Goal: Task Accomplishment & Management: Use online tool/utility

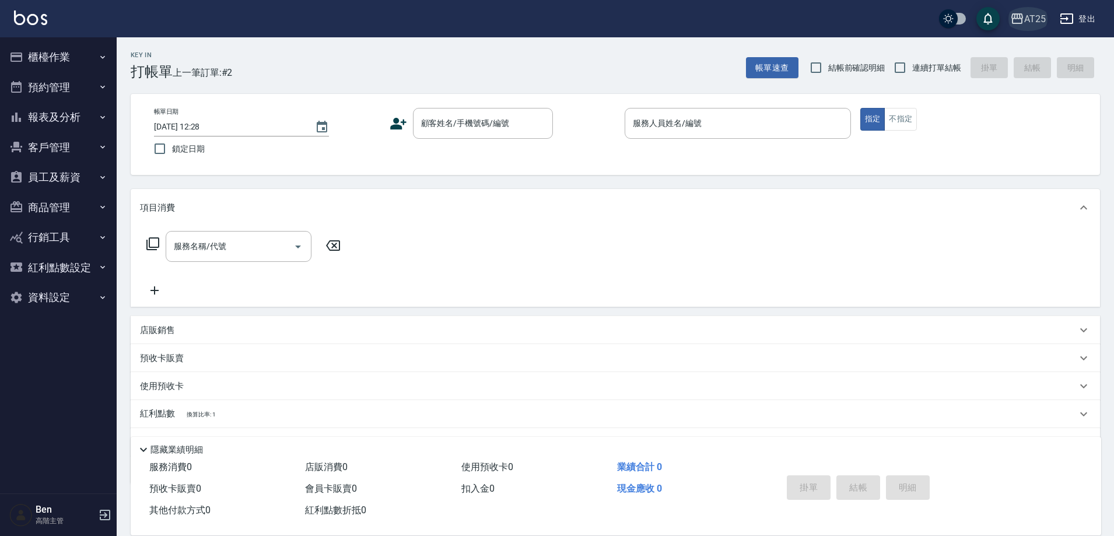
click at [1044, 18] on div "AT25" at bounding box center [1035, 19] width 22 height 15
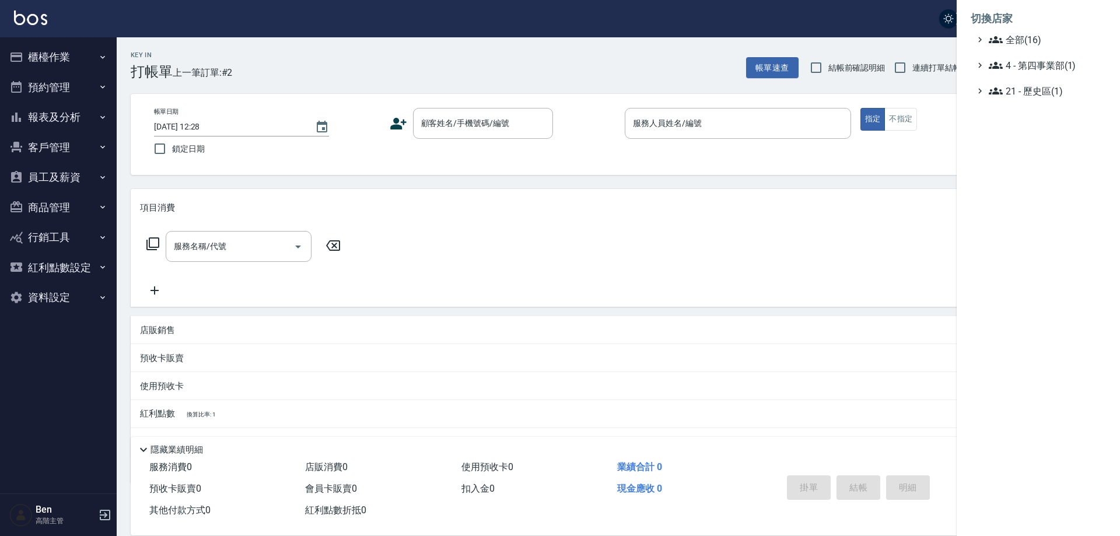
click at [1041, 46] on span "全部(16)" at bounding box center [1045, 40] width 113 height 14
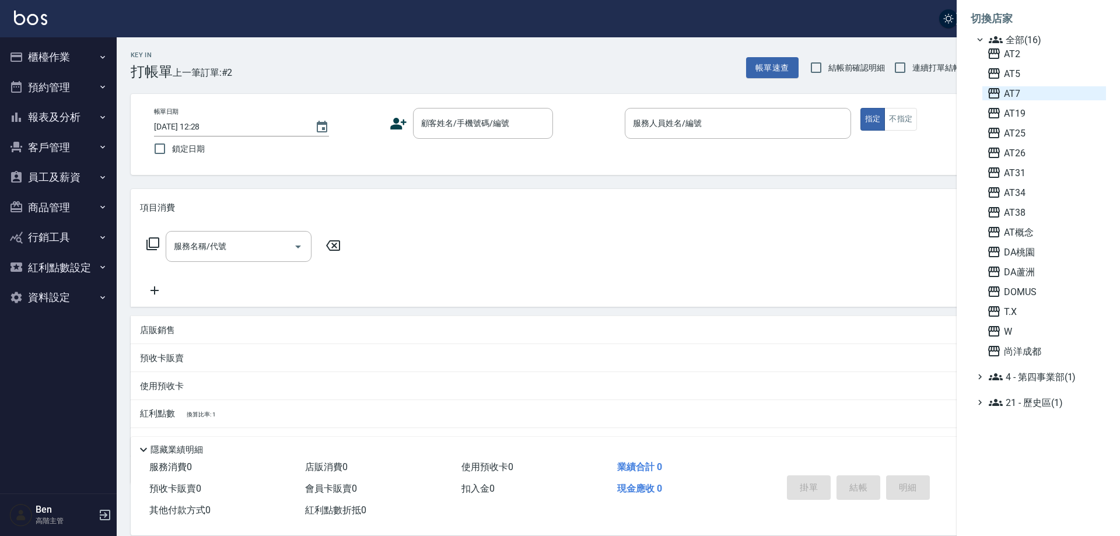
click at [1034, 91] on span "AT7" at bounding box center [1044, 93] width 114 height 14
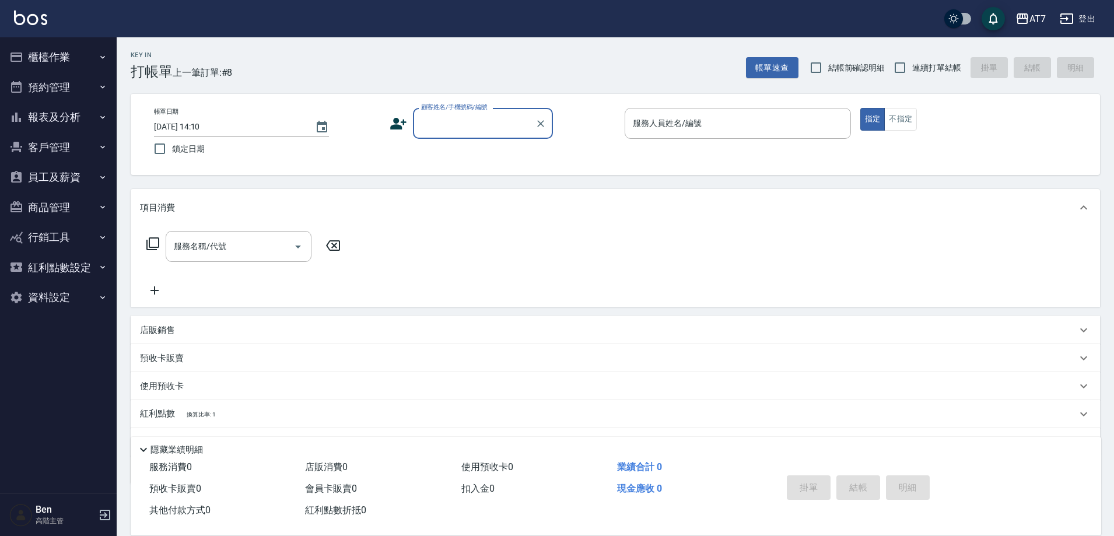
click at [71, 111] on button "報表及分析" at bounding box center [58, 117] width 107 height 30
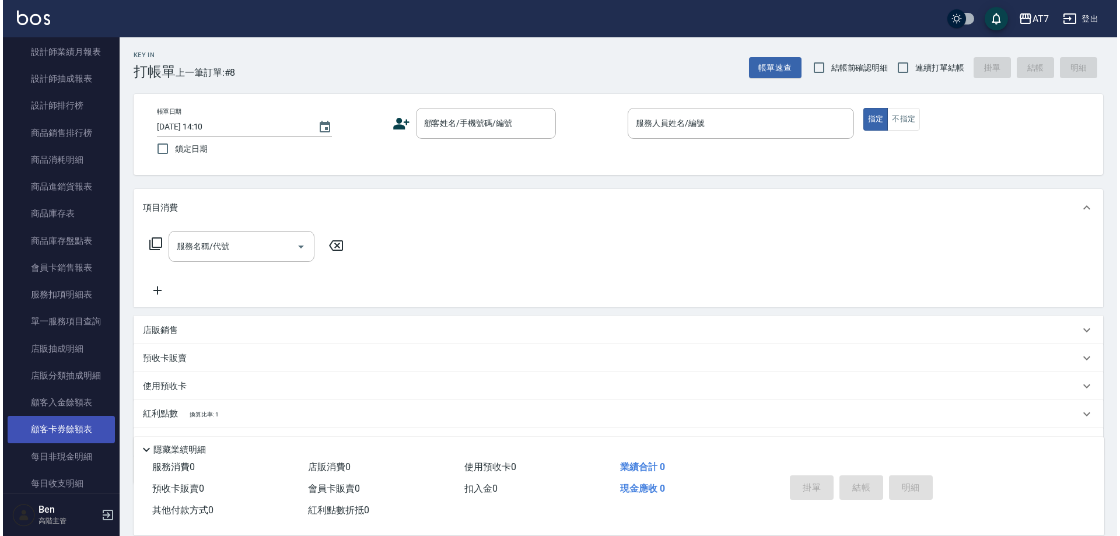
scroll to position [583, 0]
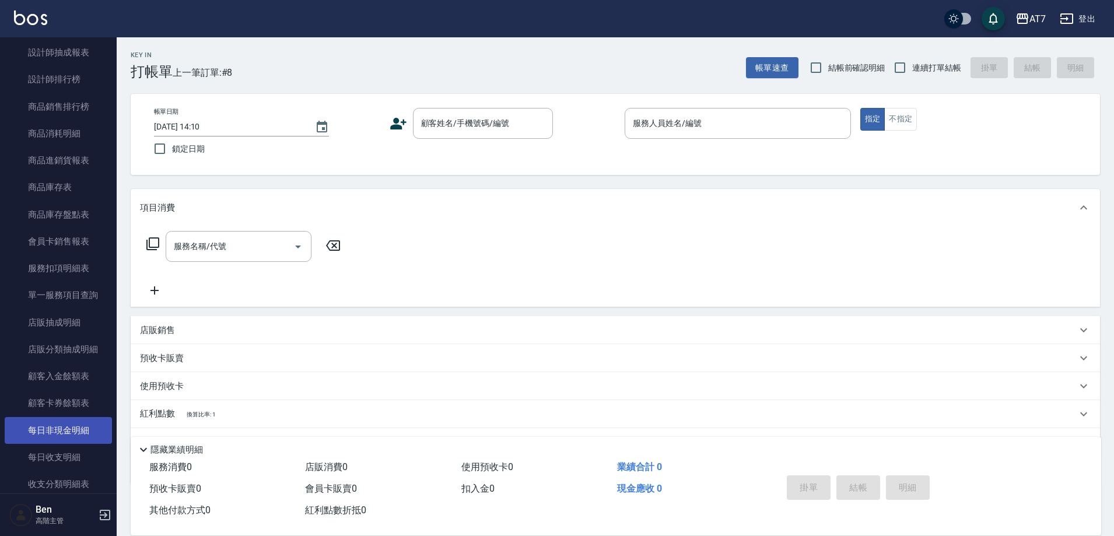
click at [69, 430] on link "每日非現金明細" at bounding box center [58, 430] width 107 height 27
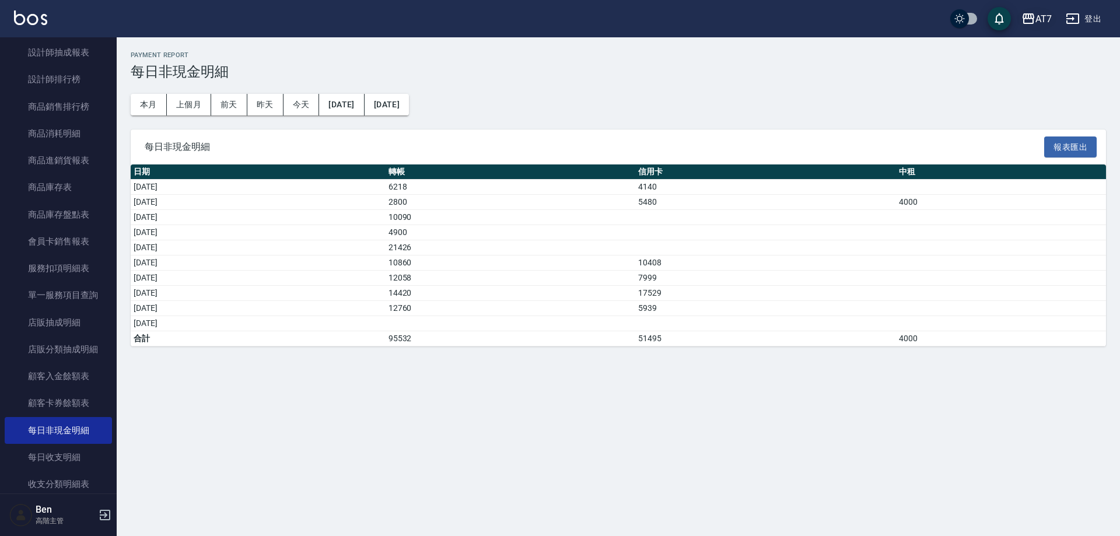
click at [1054, 20] on button "AT7" at bounding box center [1037, 19] width 40 height 24
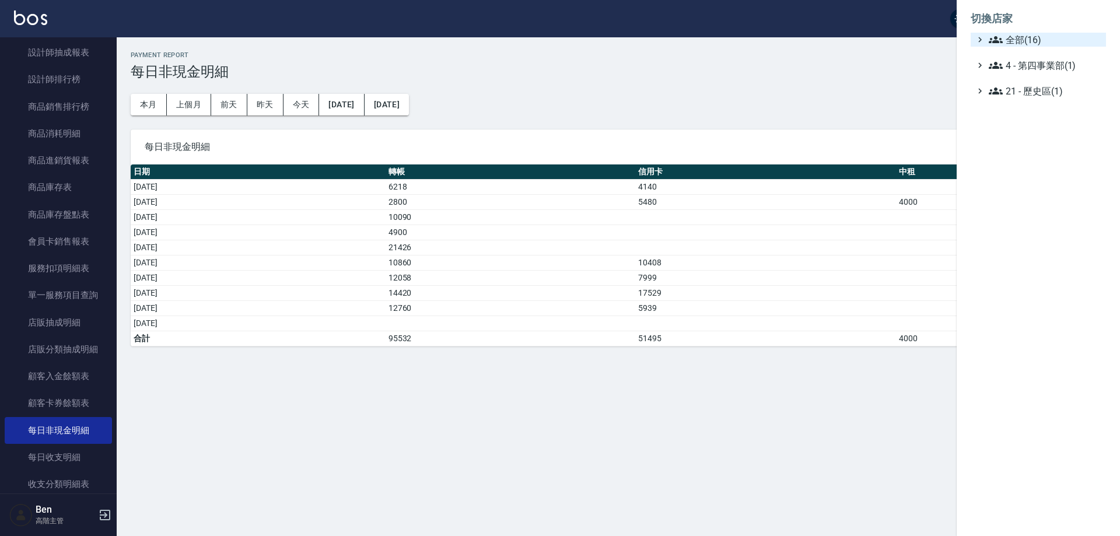
click at [1048, 37] on span "全部(16)" at bounding box center [1045, 40] width 113 height 14
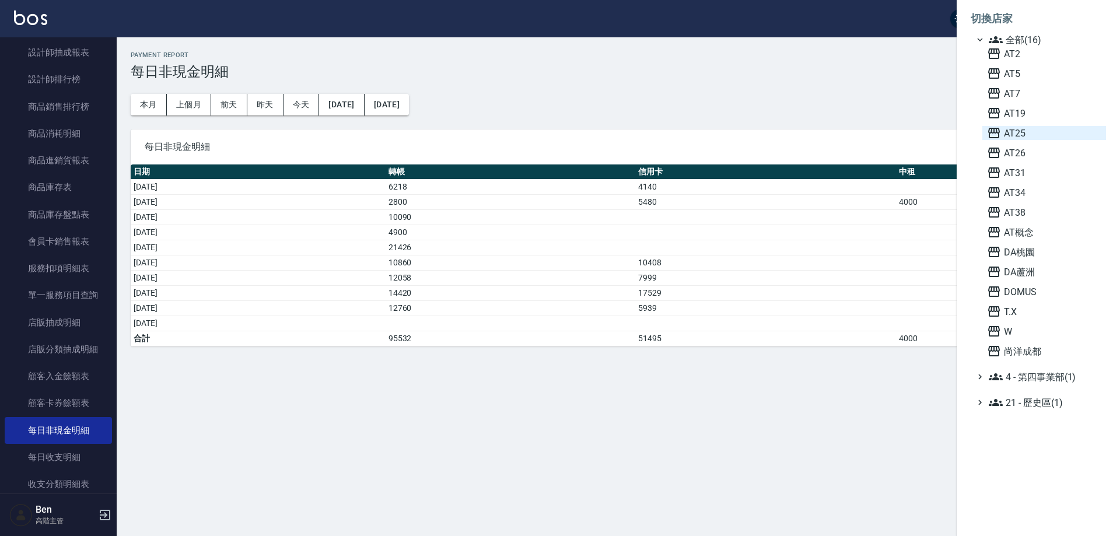
click at [1028, 127] on span "AT25" at bounding box center [1044, 133] width 114 height 14
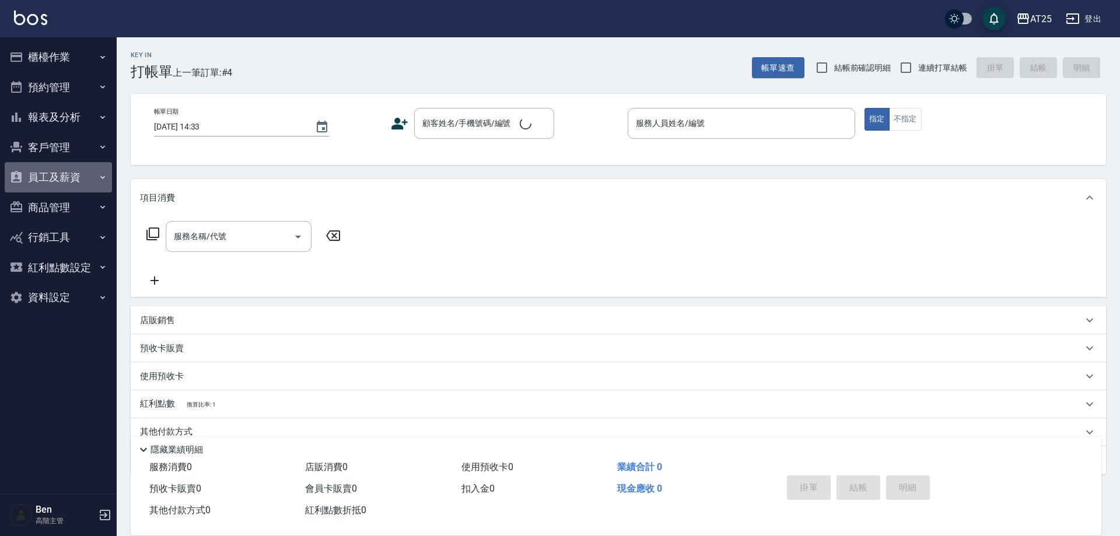
click at [46, 173] on button "員工及薪資" at bounding box center [58, 177] width 107 height 30
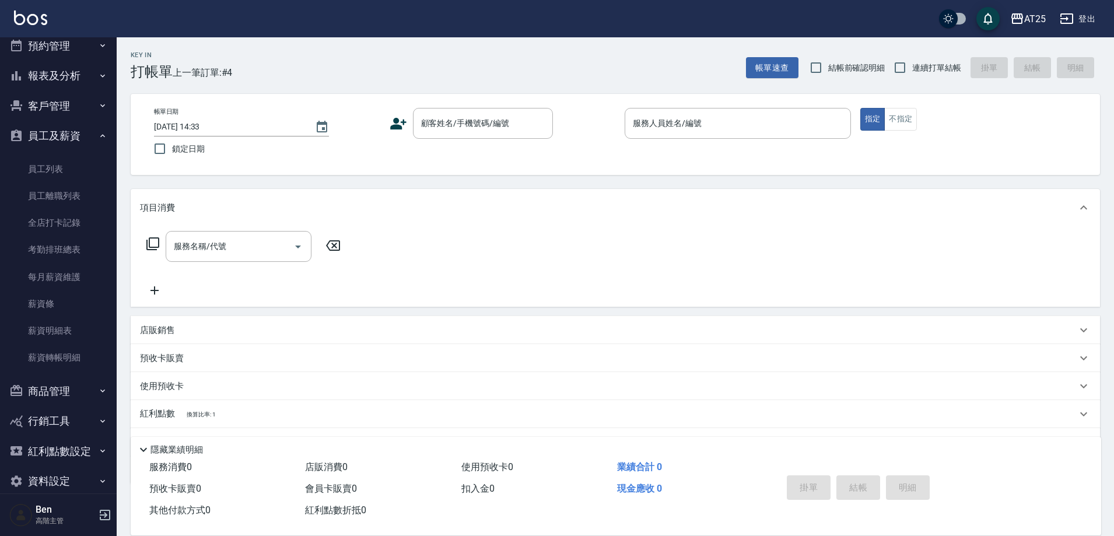
scroll to position [58, 0]
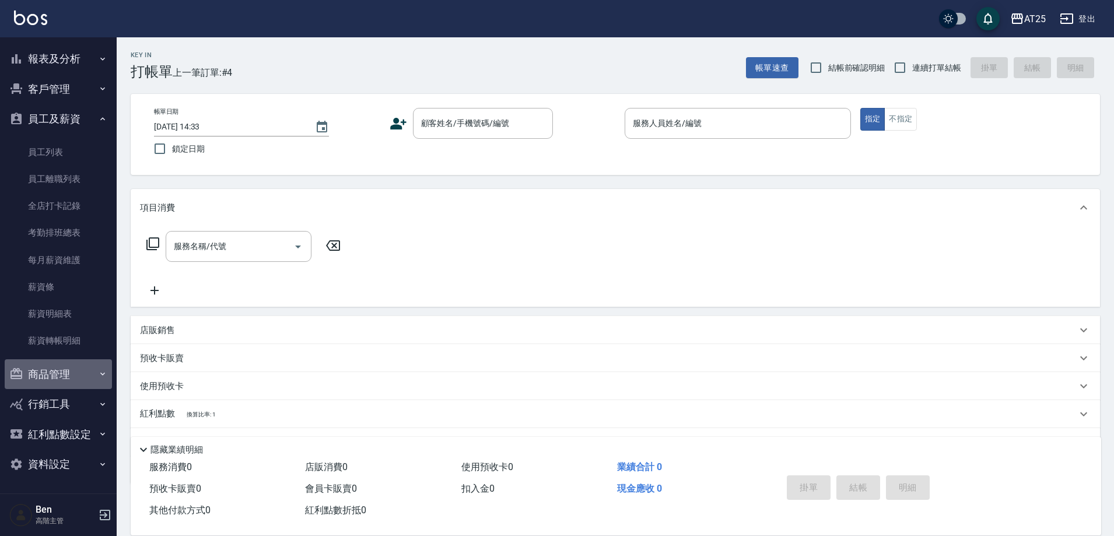
click at [65, 375] on button "商品管理" at bounding box center [58, 374] width 107 height 30
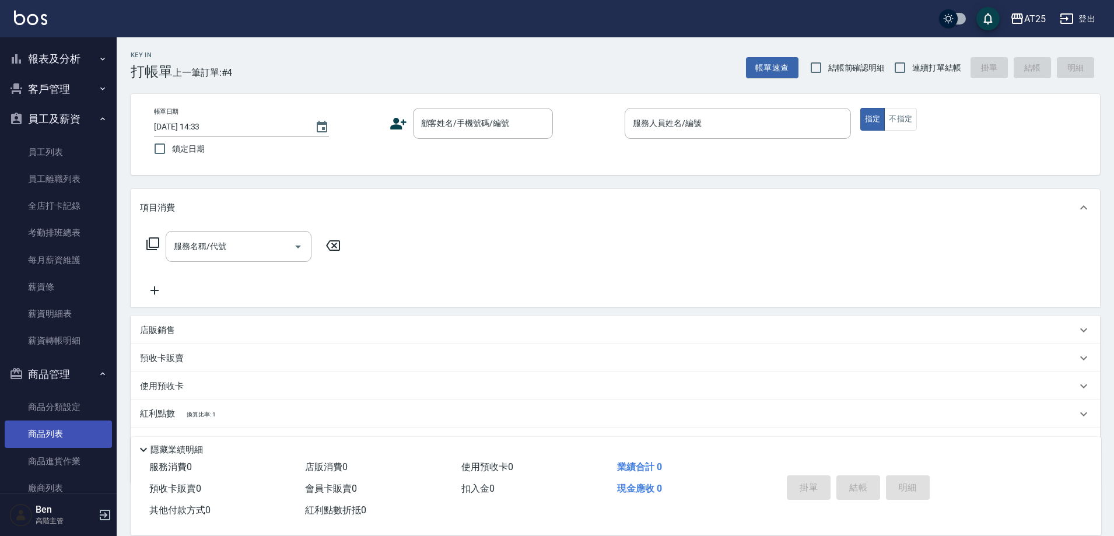
click at [60, 437] on link "商品列表" at bounding box center [58, 434] width 107 height 27
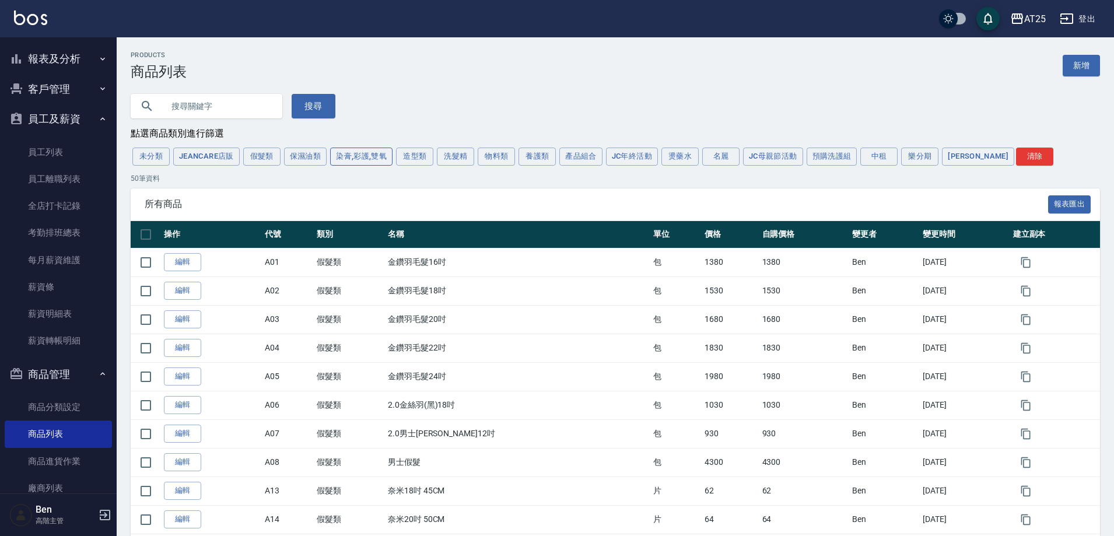
click at [376, 155] on button "染膏,彩護,雙氧" at bounding box center [361, 157] width 62 height 18
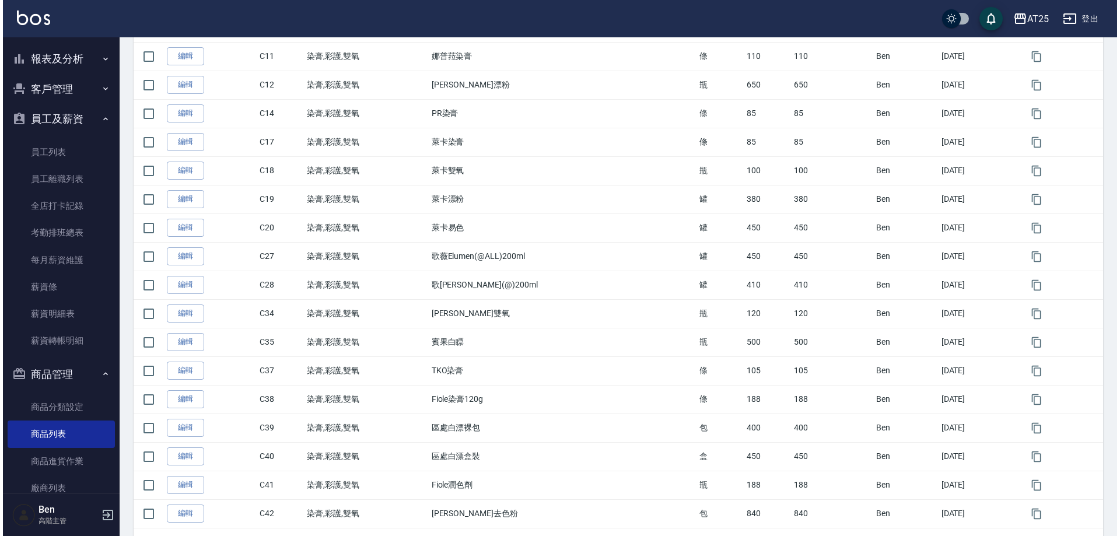
scroll to position [425, 0]
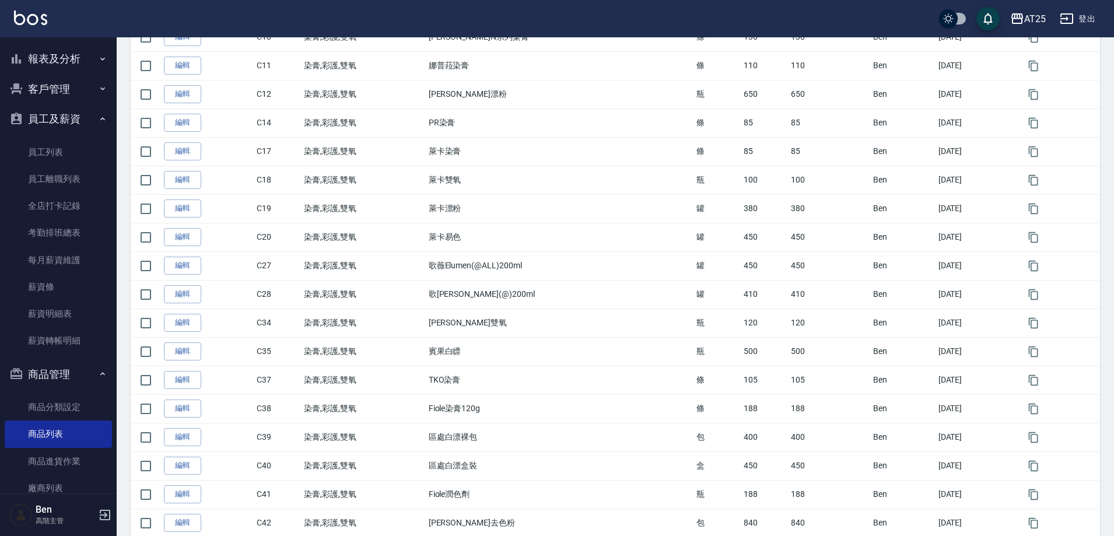
click at [1032, 8] on div "AT25 登出" at bounding box center [557, 18] width 1114 height 37
click at [1037, 17] on div "AT25" at bounding box center [1035, 19] width 22 height 15
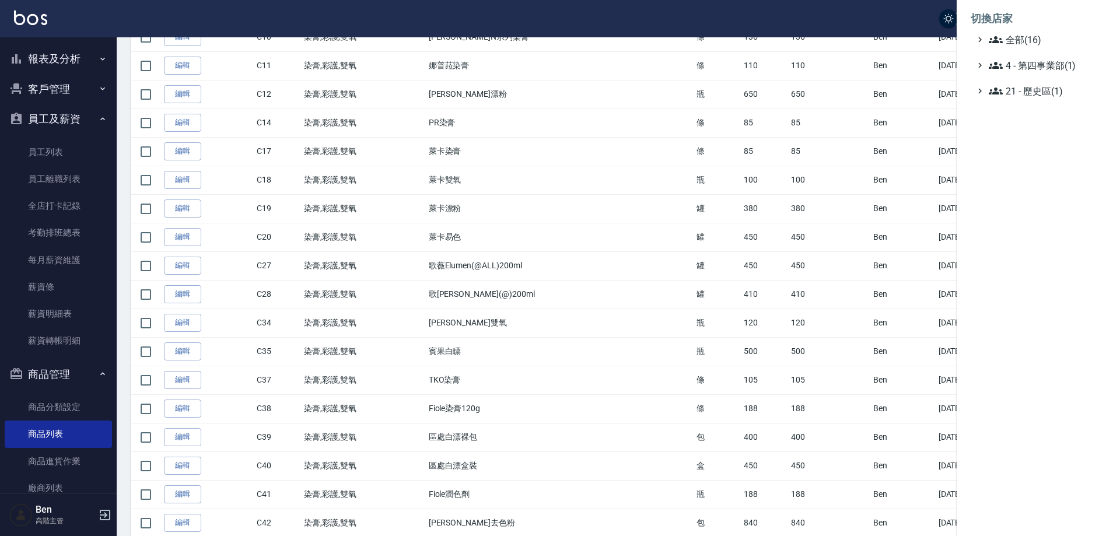
click at [1041, 37] on span "全部(16)" at bounding box center [1045, 40] width 113 height 14
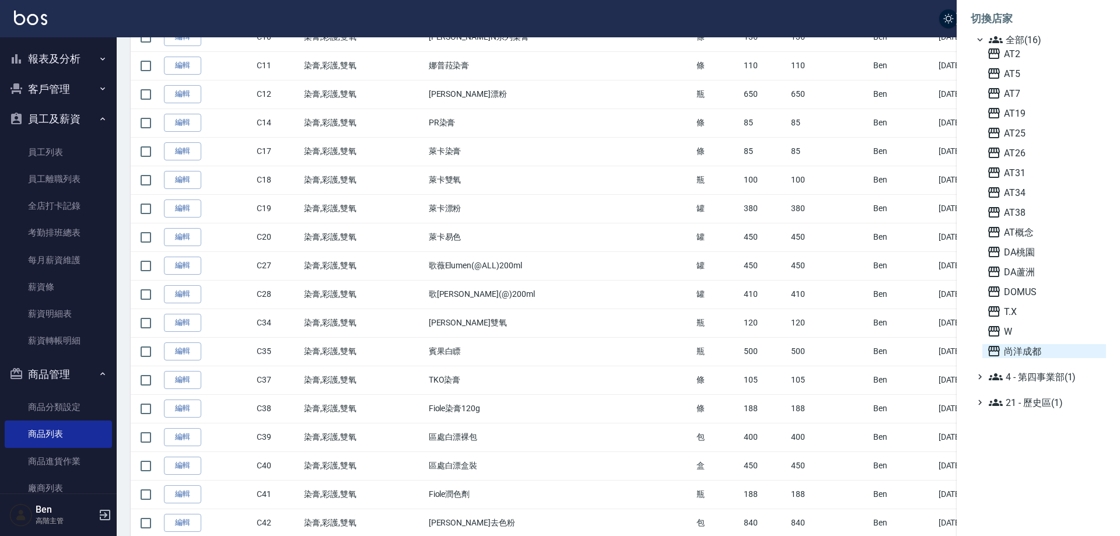
click at [1047, 350] on span "尚洋成都" at bounding box center [1044, 351] width 114 height 14
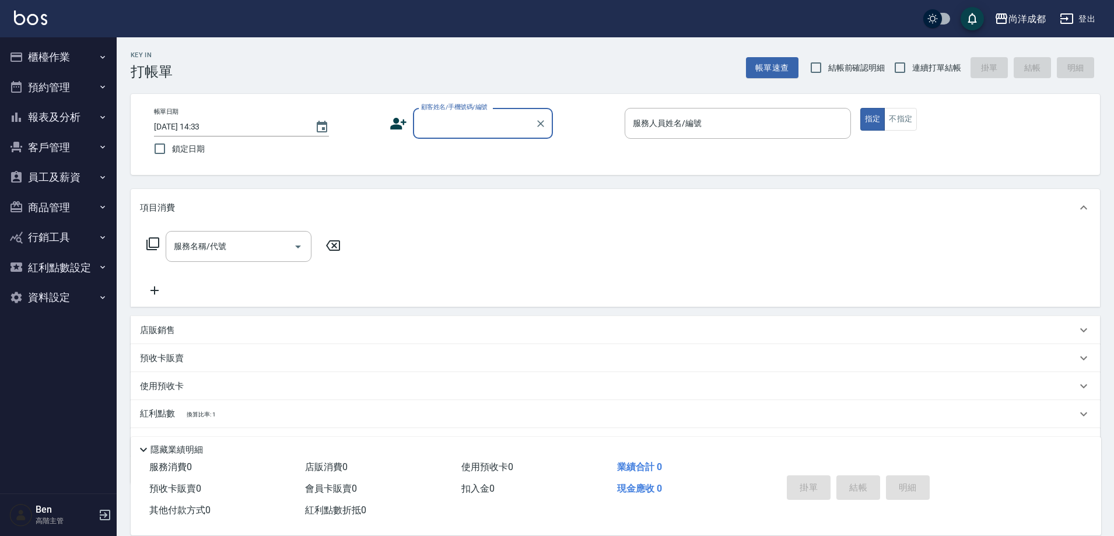
click at [65, 196] on button "商品管理" at bounding box center [58, 208] width 107 height 30
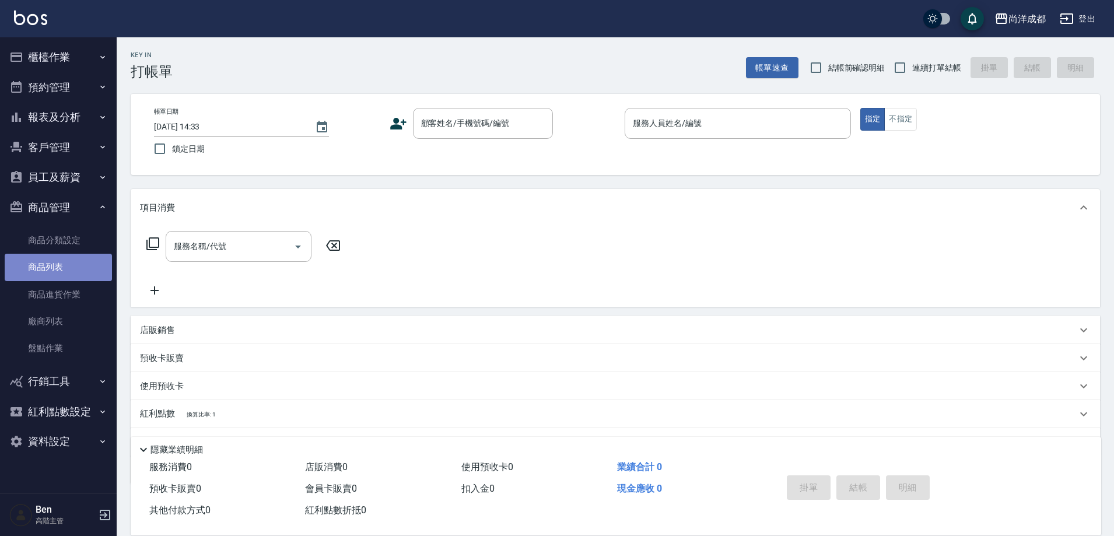
click at [54, 269] on link "商品列表" at bounding box center [58, 267] width 107 height 27
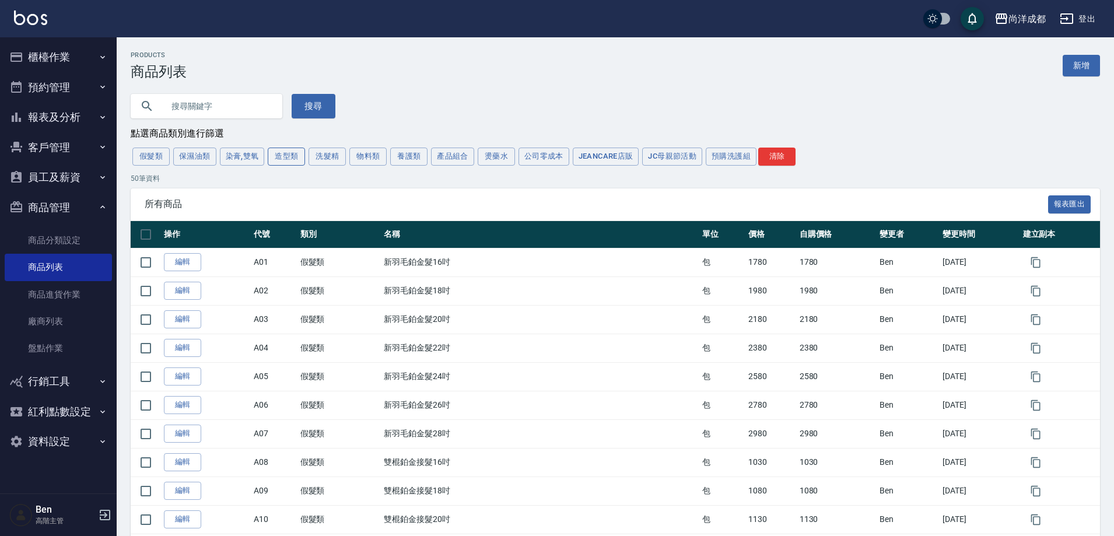
click at [286, 162] on button "造型類" at bounding box center [286, 157] width 37 height 18
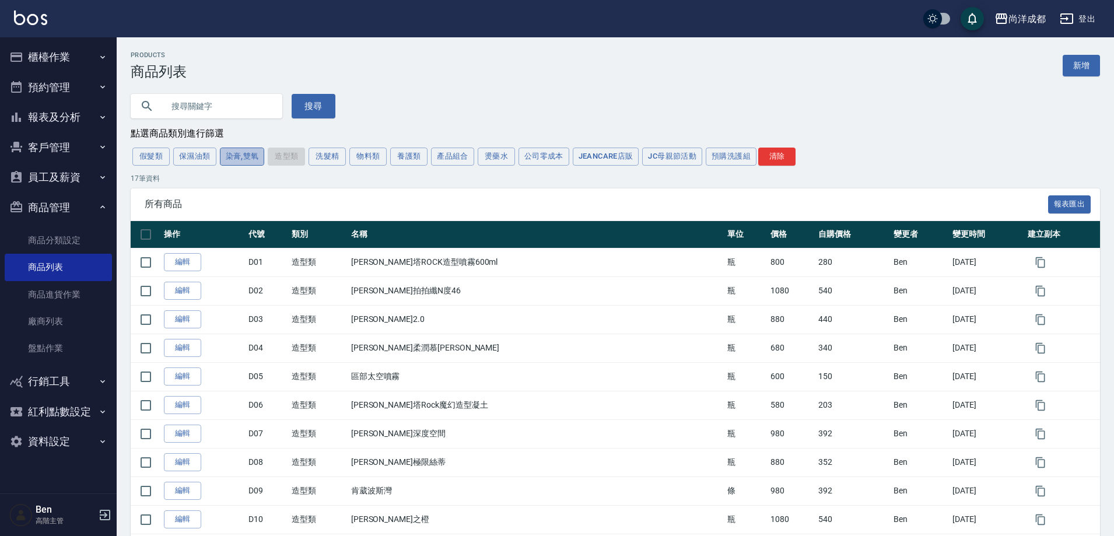
click at [232, 160] on button "染膏,雙氧" at bounding box center [242, 157] width 45 height 18
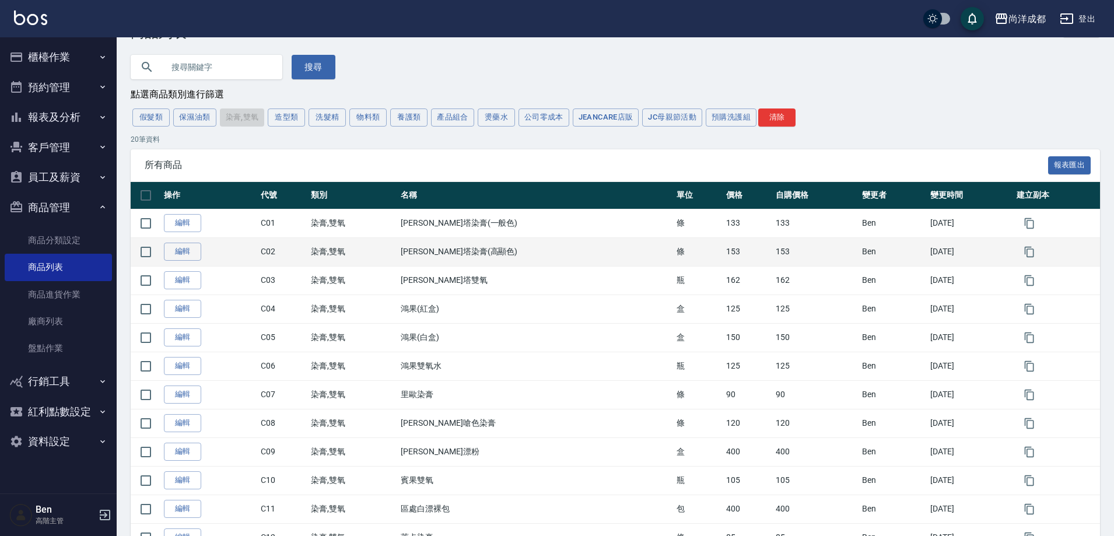
scroll to position [58, 0]
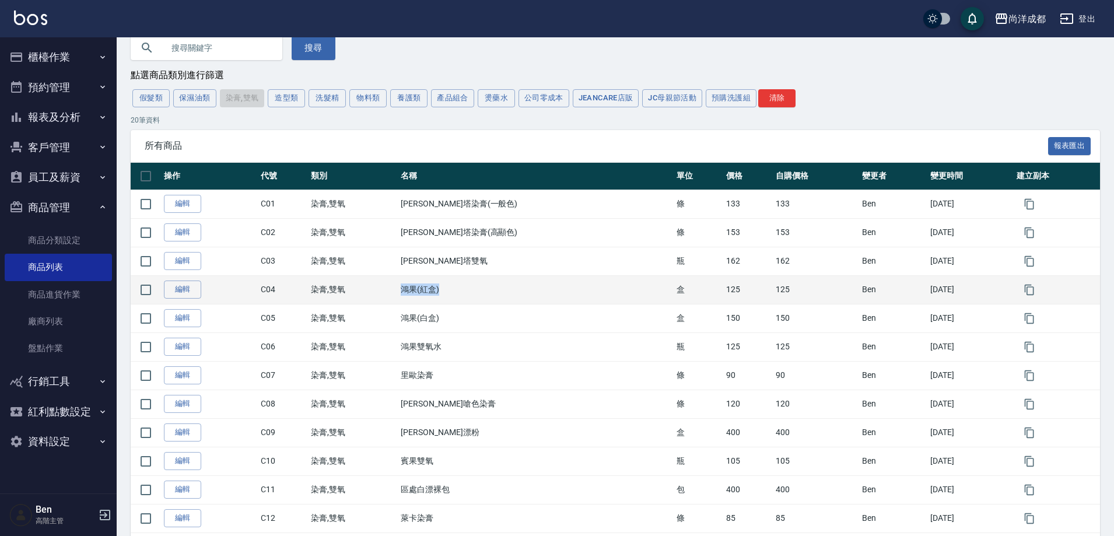
drag, startPoint x: 419, startPoint y: 298, endPoint x: 481, endPoint y: 298, distance: 61.3
click at [481, 298] on td "鴻果(紅盒)" at bounding box center [535, 289] width 275 height 29
copy td "鴻果(紅盒)"
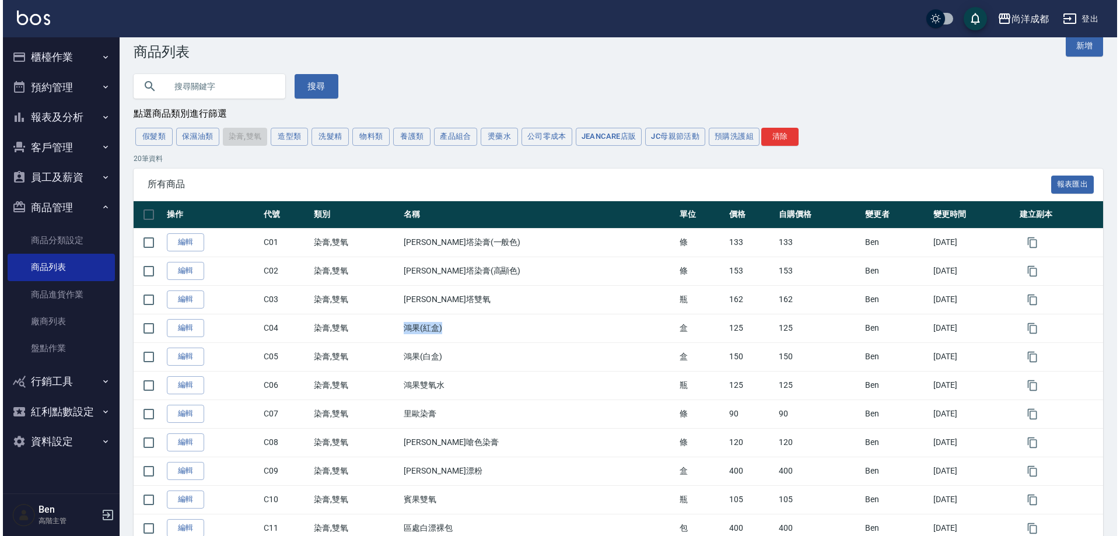
scroll to position [0, 0]
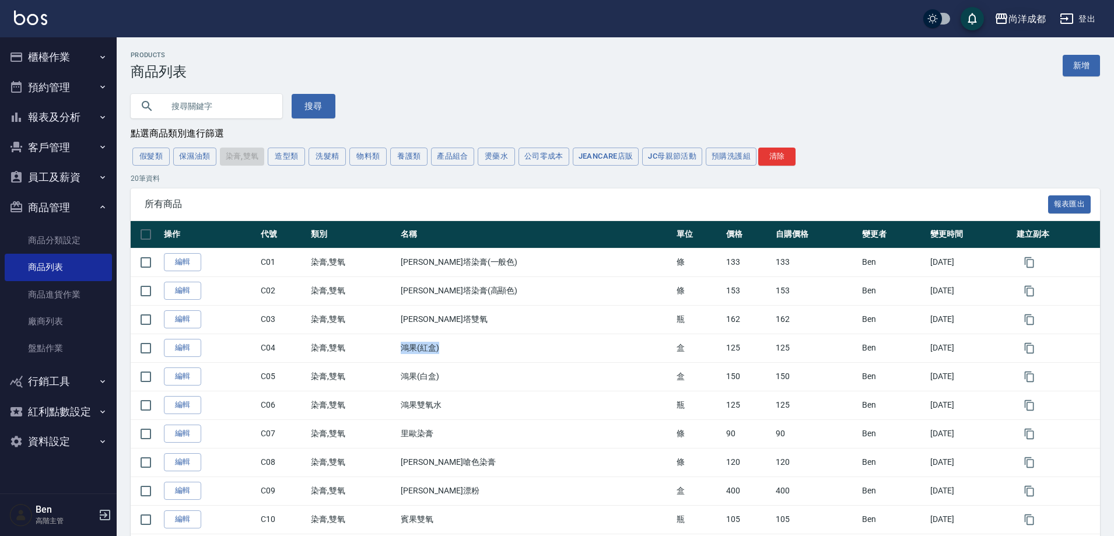
click at [1025, 22] on div "尚洋成都" at bounding box center [1027, 19] width 37 height 15
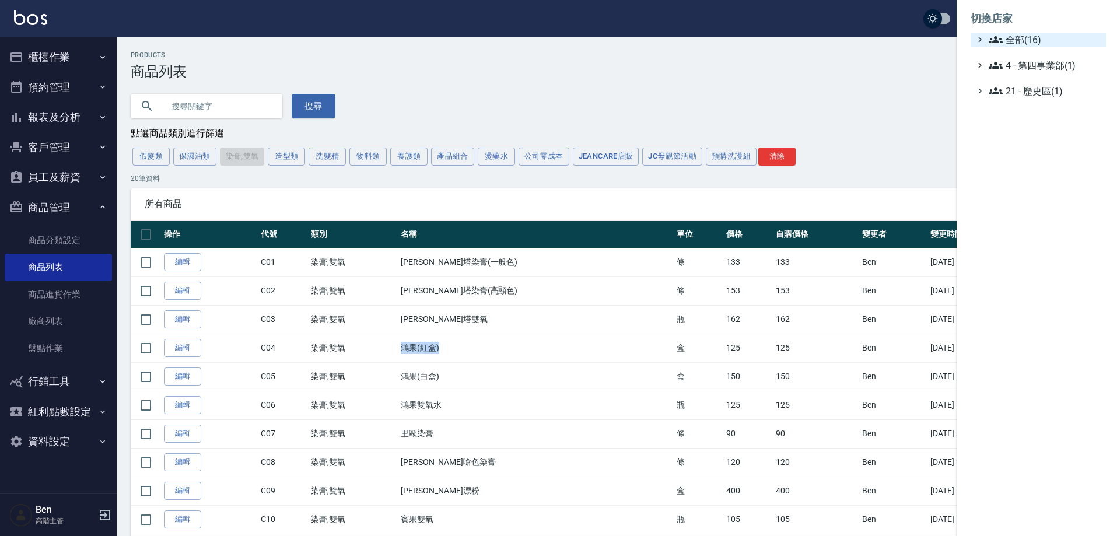
click at [1028, 43] on span "全部(16)" at bounding box center [1045, 40] width 113 height 14
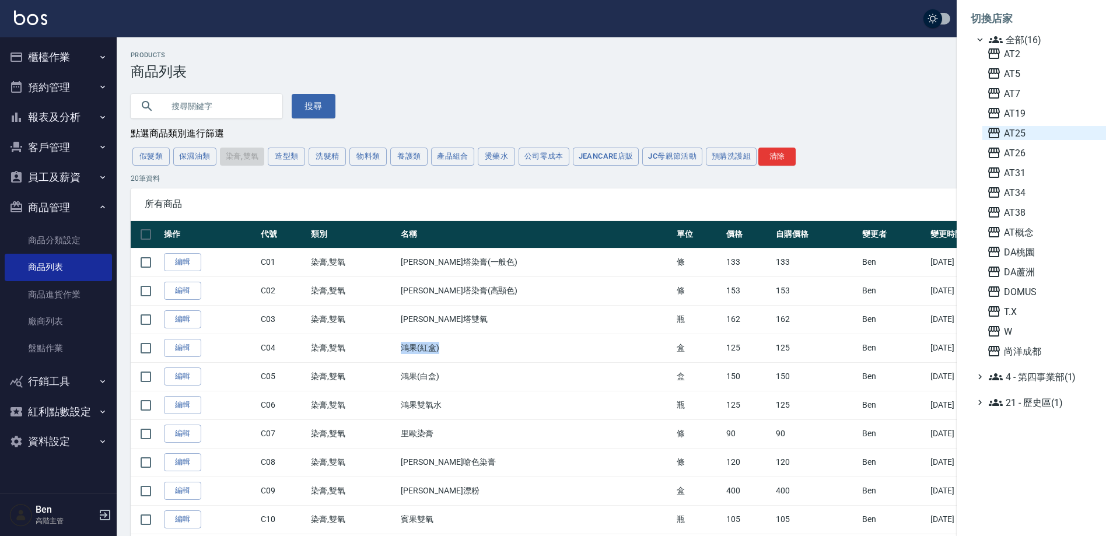
click at [1050, 132] on span "AT25" at bounding box center [1044, 133] width 114 height 14
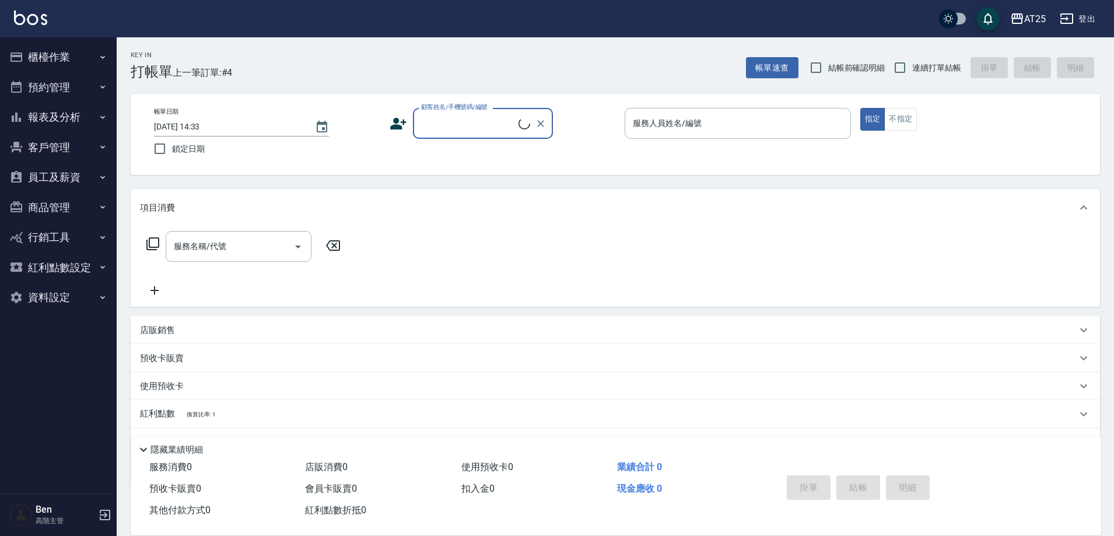
click at [57, 205] on button "商品管理" at bounding box center [58, 208] width 107 height 30
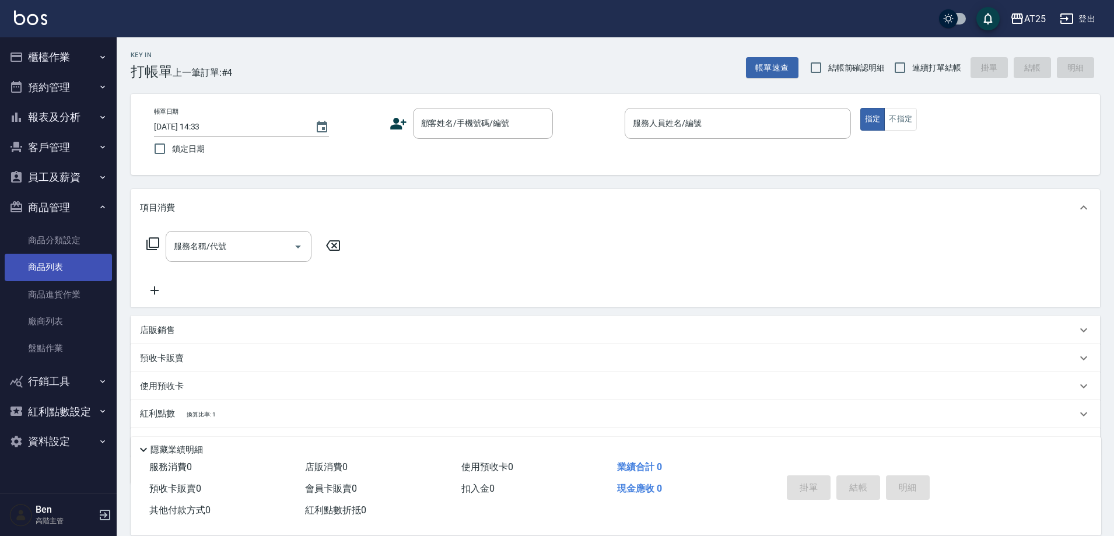
click at [47, 260] on link "商品列表" at bounding box center [58, 267] width 107 height 27
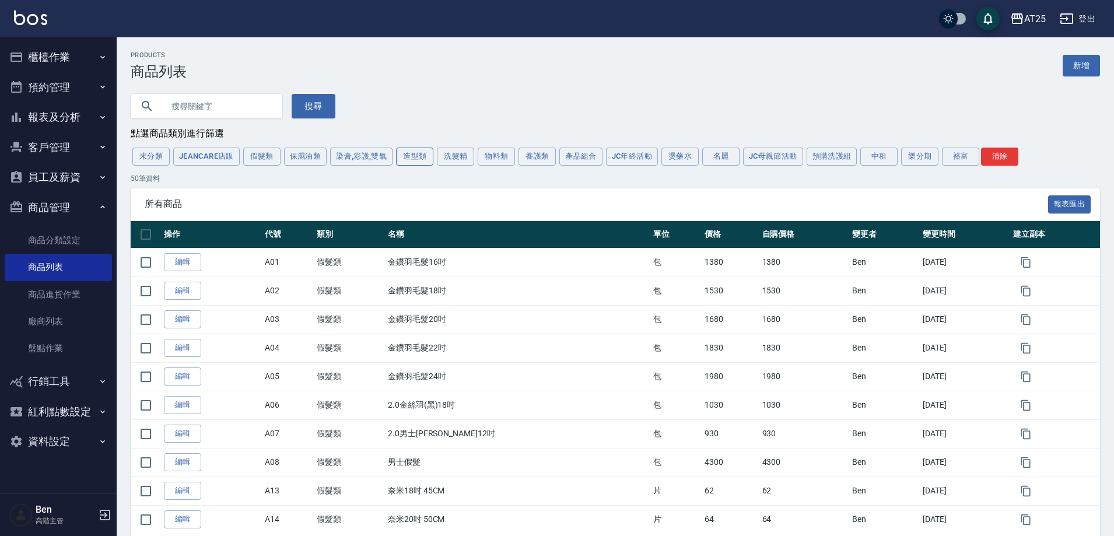
click at [408, 160] on button "造型類" at bounding box center [414, 157] width 37 height 18
click at [450, 158] on button "洗髮精" at bounding box center [455, 157] width 37 height 18
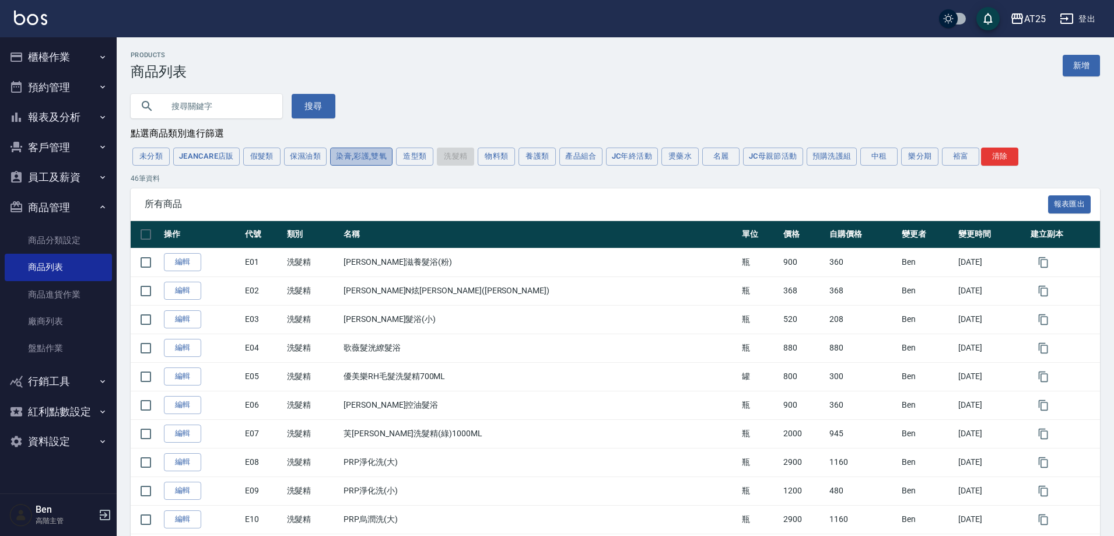
click at [366, 157] on button "染膏,彩護,雙氧" at bounding box center [361, 157] width 62 height 18
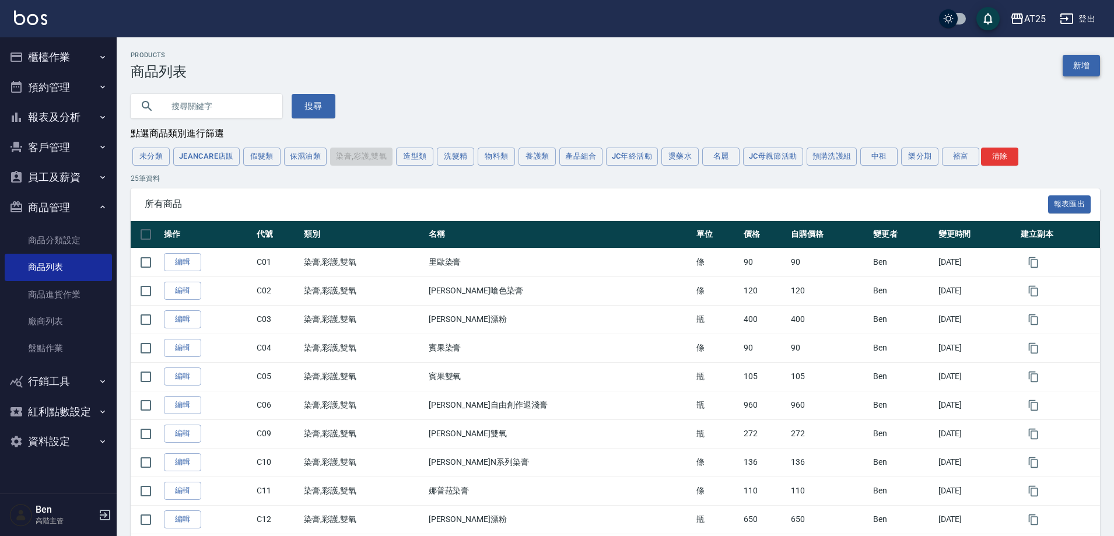
click at [1074, 67] on link "新增" at bounding box center [1081, 66] width 37 height 22
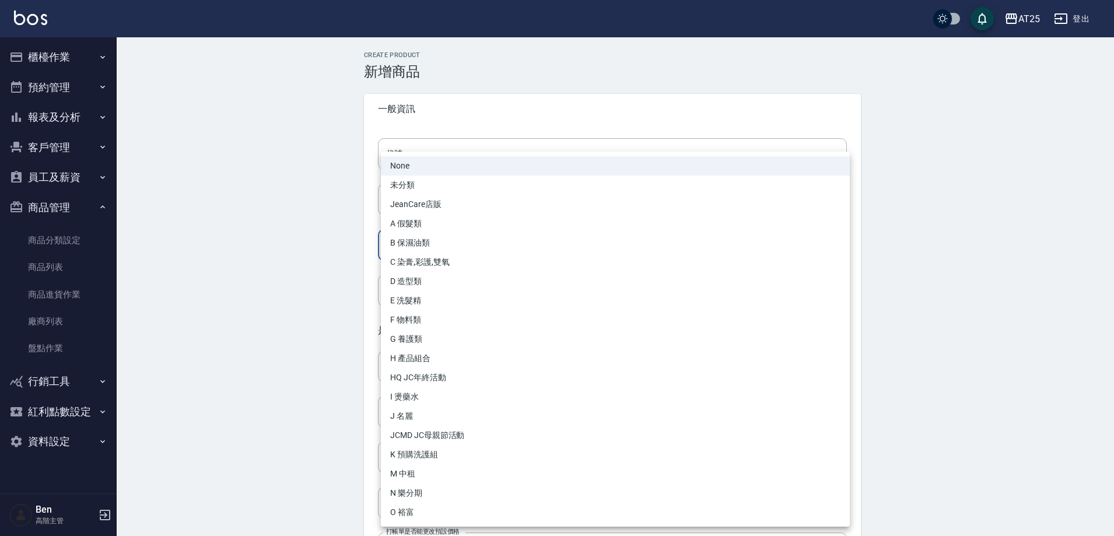
click at [405, 254] on body "AT25 登出 櫃檯作業 打帳單 帳單列表 掛單列表 座位開單 營業儀表板 現金收支登錄 高階收支登錄 材料自購登錄 每日結帳 排班表 現場電腦打卡 掃碼打卡…" at bounding box center [557, 402] width 1114 height 805
click at [489, 264] on li "C 染膏,彩護,雙氧" at bounding box center [615, 262] width 469 height 19
type input "40066469-2141-4343-b49b-941df5477a03"
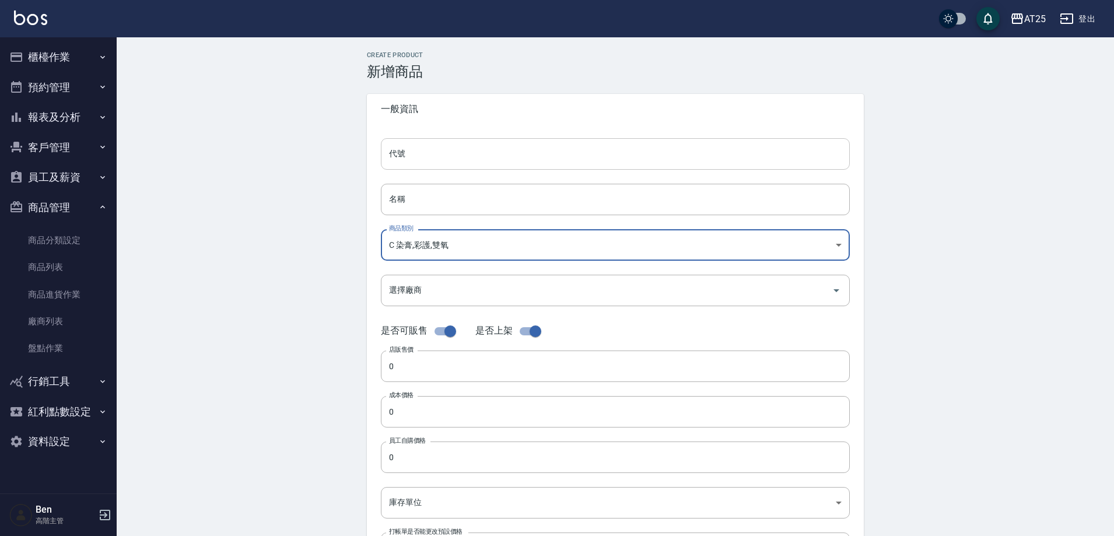
click at [402, 153] on input "代號" at bounding box center [615, 154] width 469 height 32
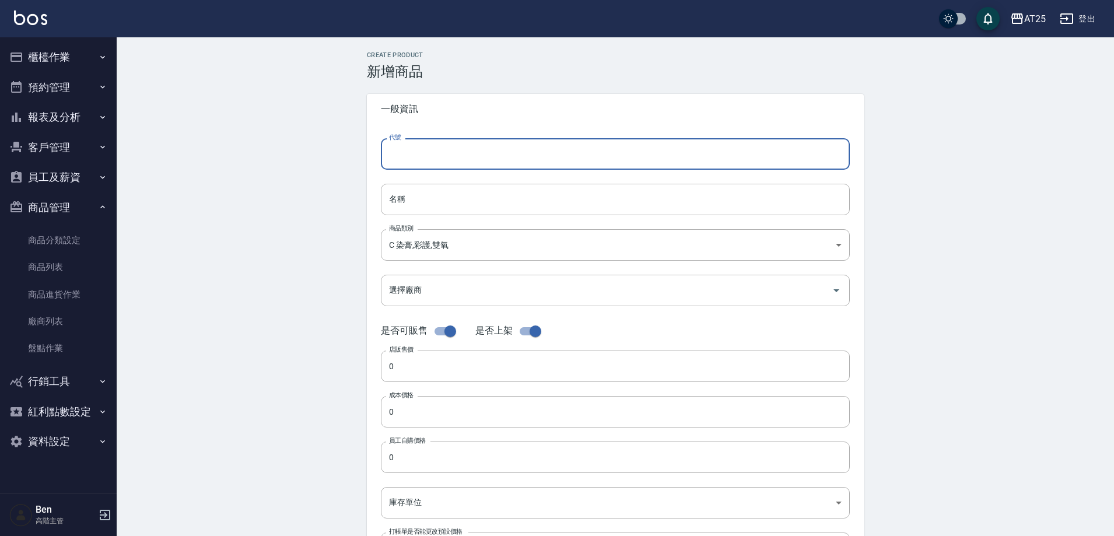
type input "c"
type input "C07"
click at [406, 190] on input "名稱" at bounding box center [615, 200] width 469 height 32
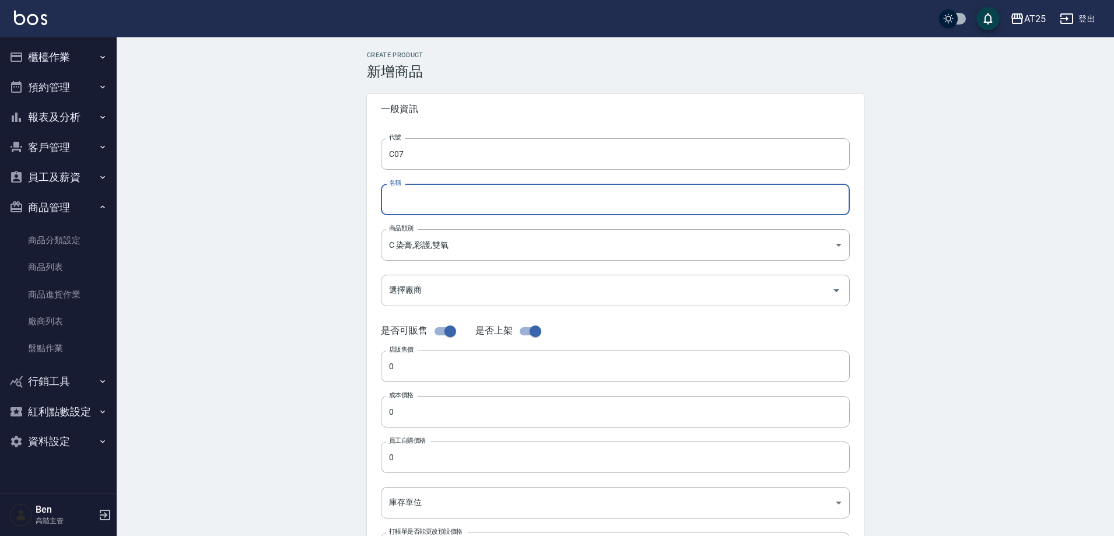
paste input "鴻果(紅盒)"
type input "鴻果(紅盒)"
click at [410, 383] on div "代號 C07 代號 名稱 鴻果(紅盒) 名稱 商品類別 C 染膏,彩護,雙氧 40066469-2141-4343-b49b-941df5477a03 商…" at bounding box center [615, 358] width 497 height 468
click at [408, 372] on input "0" at bounding box center [615, 367] width 469 height 32
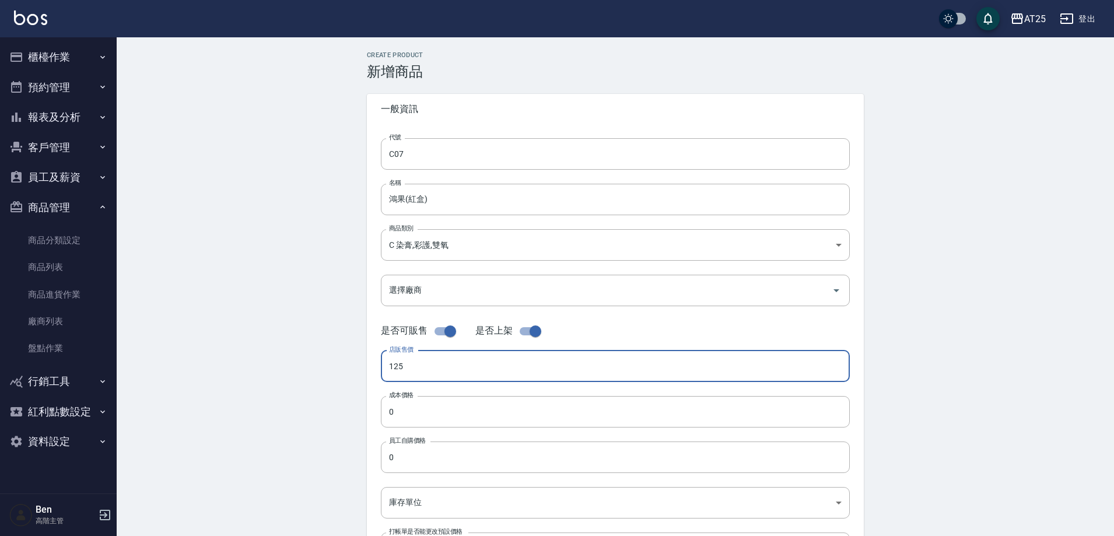
click at [289, 390] on div "Create Product 新增商品 一般資訊 代號 C07 代號 名稱 鴻果(紅盒) 名稱 商品類別 C 染膏,彩護,雙氧 40066469-2141…" at bounding box center [616, 421] width 998 height 768
type input "125"
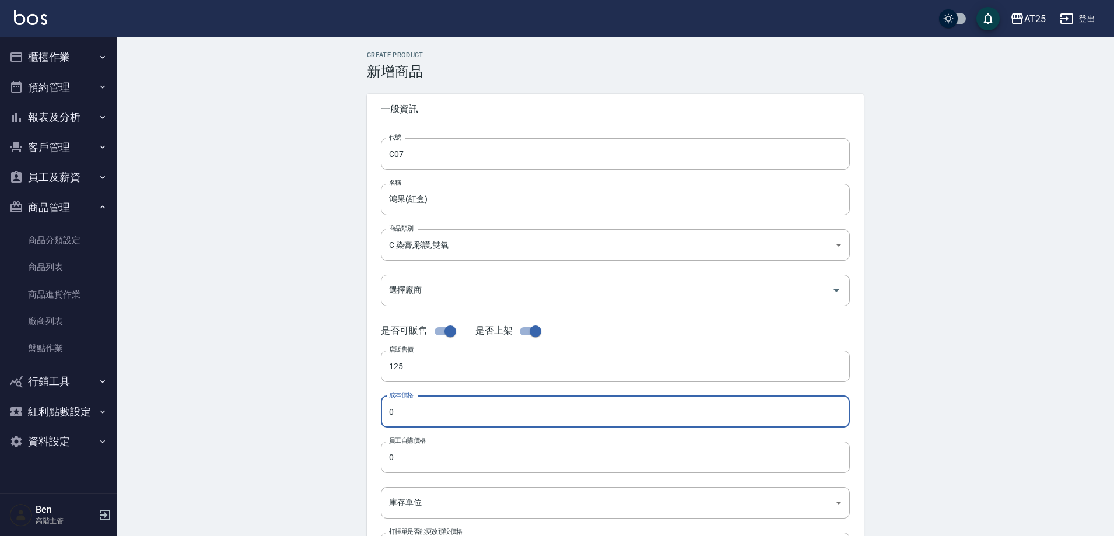
click at [402, 418] on input "0" at bounding box center [615, 412] width 469 height 32
paste input "125"
type input "125"
click at [396, 459] on input "0" at bounding box center [615, 458] width 469 height 32
paste input "125"
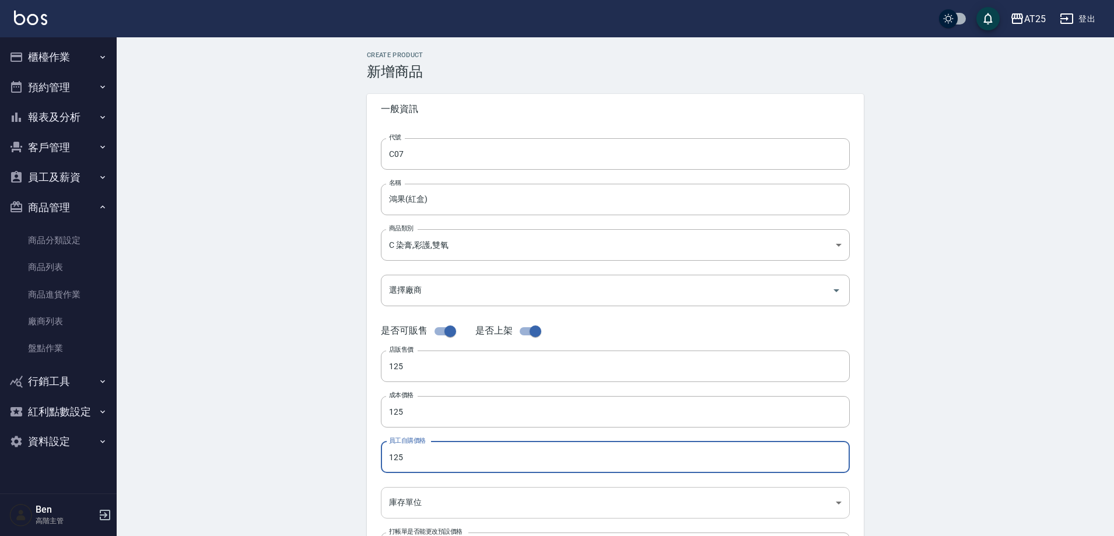
type input "125"
click at [408, 491] on body "AT25 登出 櫃檯作業 打帳單 帳單列表 掛單列表 座位開單 營業儀表板 現金收支登錄 高階收支登錄 材料自購登錄 每日結帳 排班表 現場電腦打卡 掃碼打卡…" at bounding box center [557, 402] width 1114 height 805
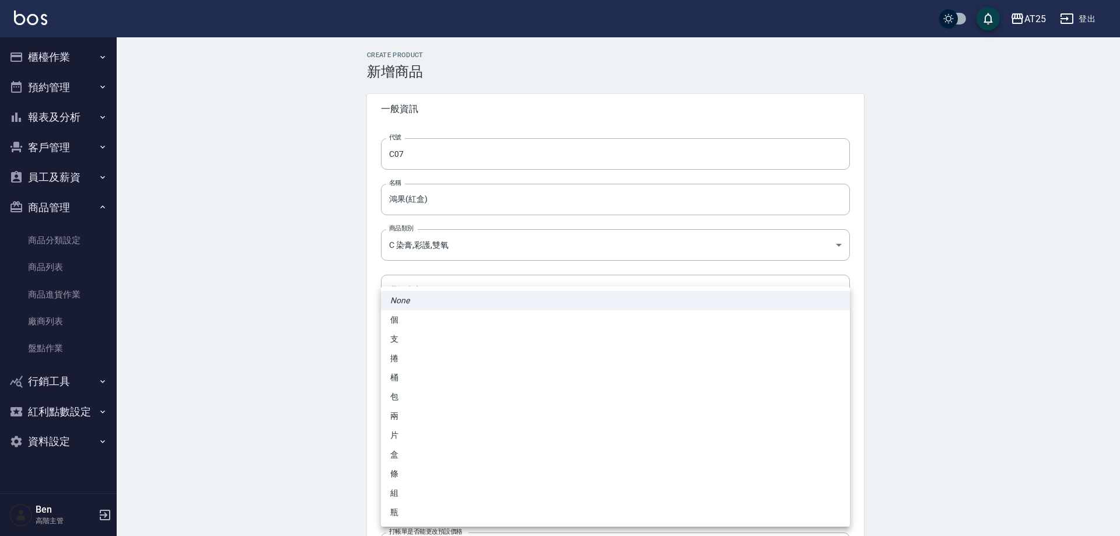
click at [404, 454] on li "盒" at bounding box center [615, 454] width 469 height 19
type input "盒"
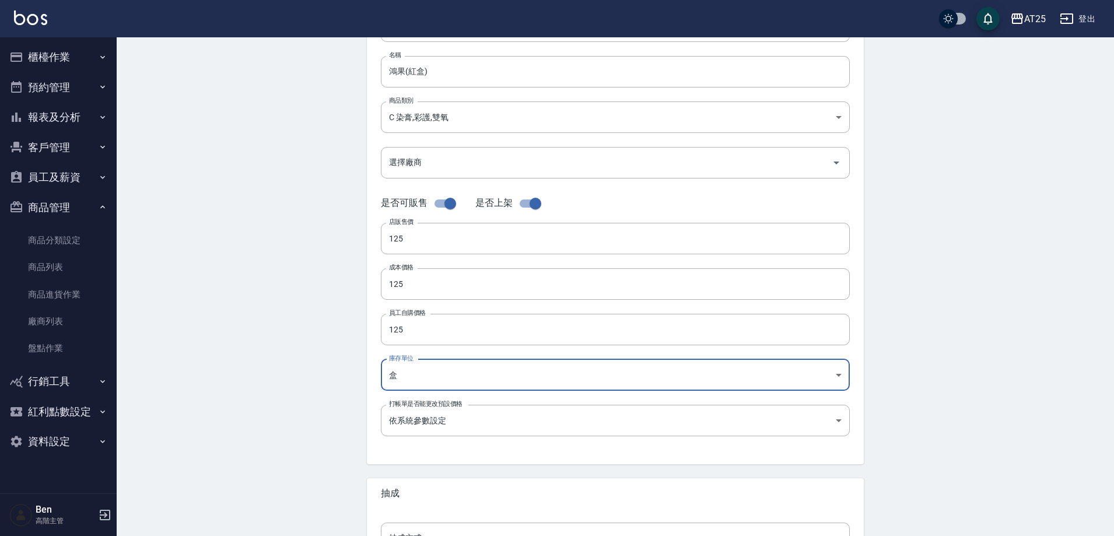
scroll to position [233, 0]
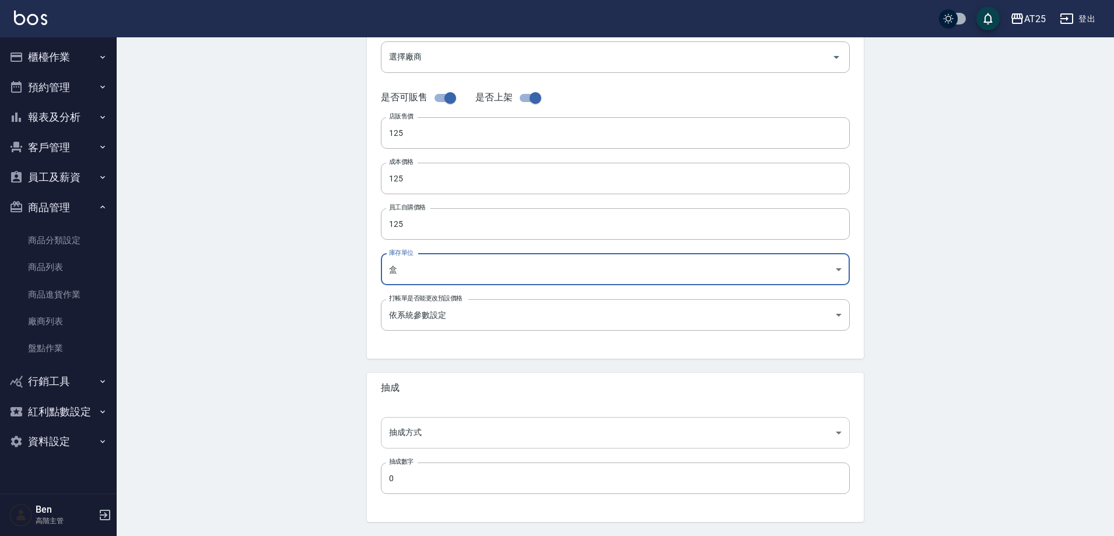
click at [417, 426] on body "AT25 登出 櫃檯作業 打帳單 帳單列表 掛單列表 座位開單 營業儀表板 現金收支登錄 高階收支登錄 材料自購登錄 每日結帳 排班表 現場電腦打卡 掃碼打卡…" at bounding box center [557, 169] width 1114 height 805
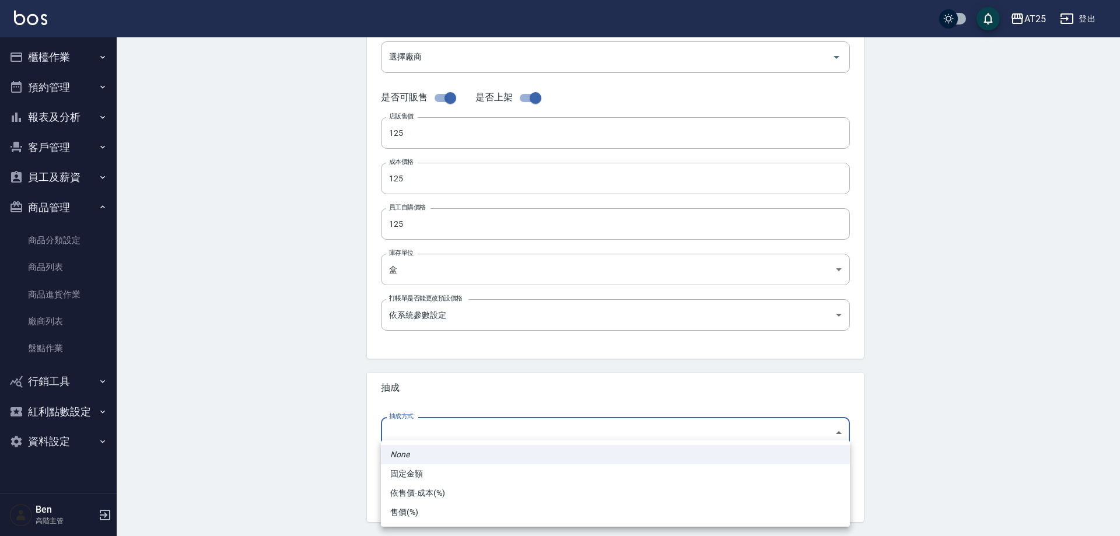
click at [419, 495] on li "依售價-成本(%)" at bounding box center [615, 493] width 469 height 19
type input "byCost"
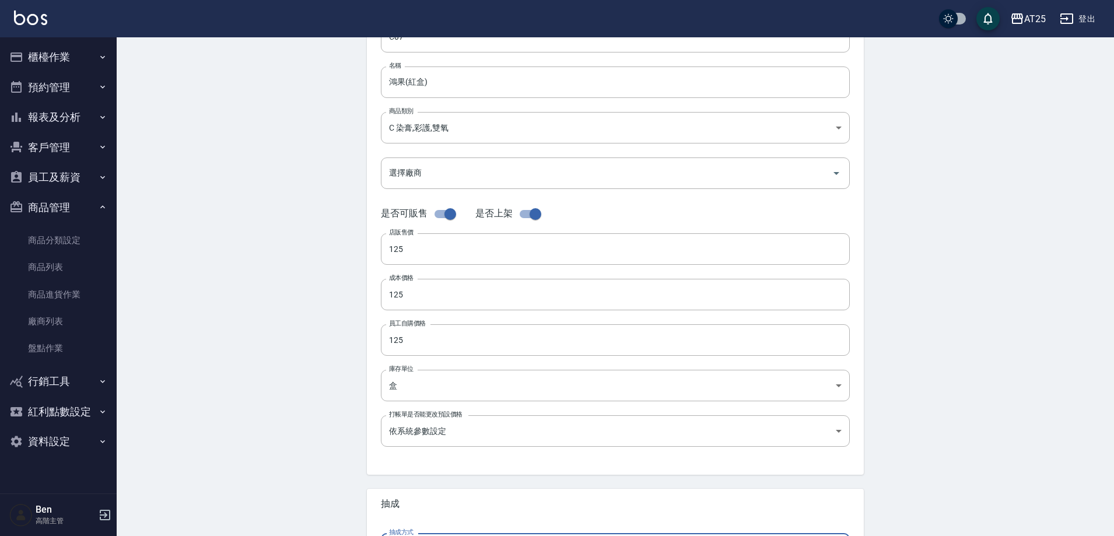
scroll to position [0, 0]
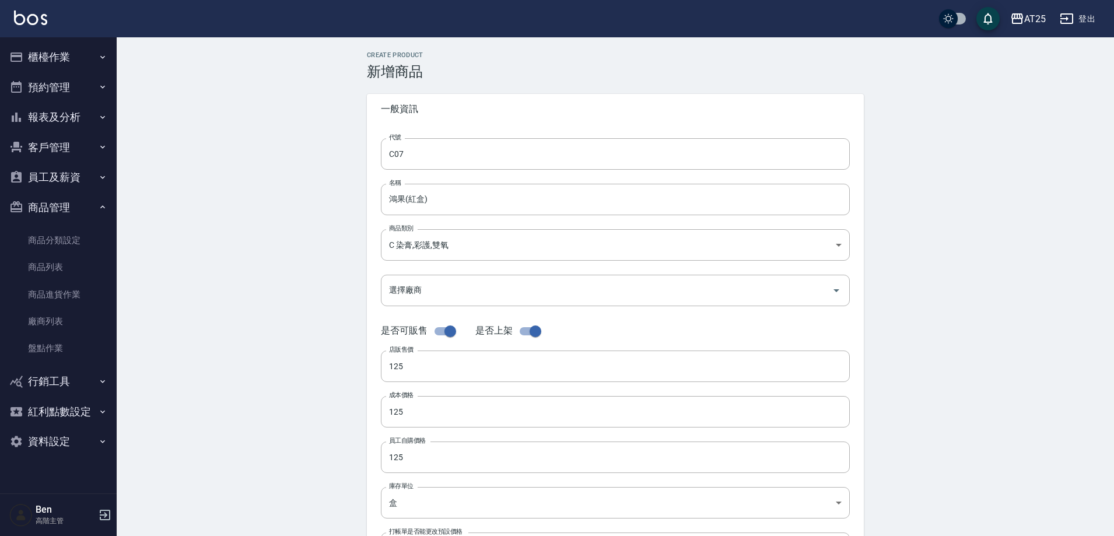
drag, startPoint x: 321, startPoint y: 198, endPoint x: 309, endPoint y: 200, distance: 13.0
click at [320, 198] on div "Create Product 新增商品 一般資訊 代號 C07 代號 名稱 鴻果(紅盒) 名稱 商品類別 C 染膏,彩護,雙氧 40066469-2141…" at bounding box center [616, 421] width 998 height 768
click at [181, 260] on div "Create Product 新增商品 一般資訊 代號 C07 代號 名稱 鴻果(紅盒) 名稱 商品類別 C 染膏,彩護,雙氧 40066469-2141…" at bounding box center [616, 421] width 998 height 768
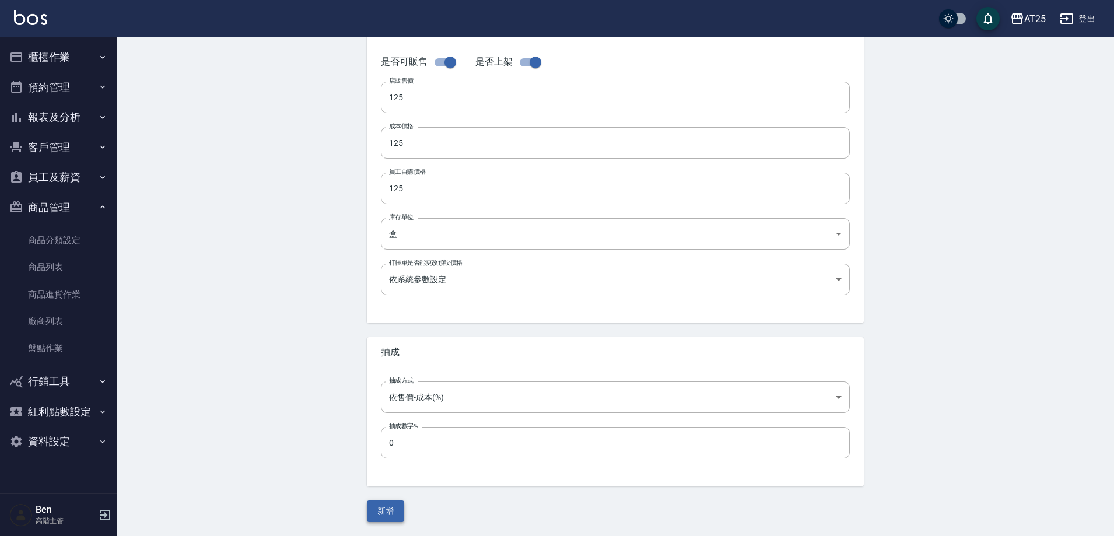
click at [375, 516] on button "新增" at bounding box center [385, 512] width 37 height 22
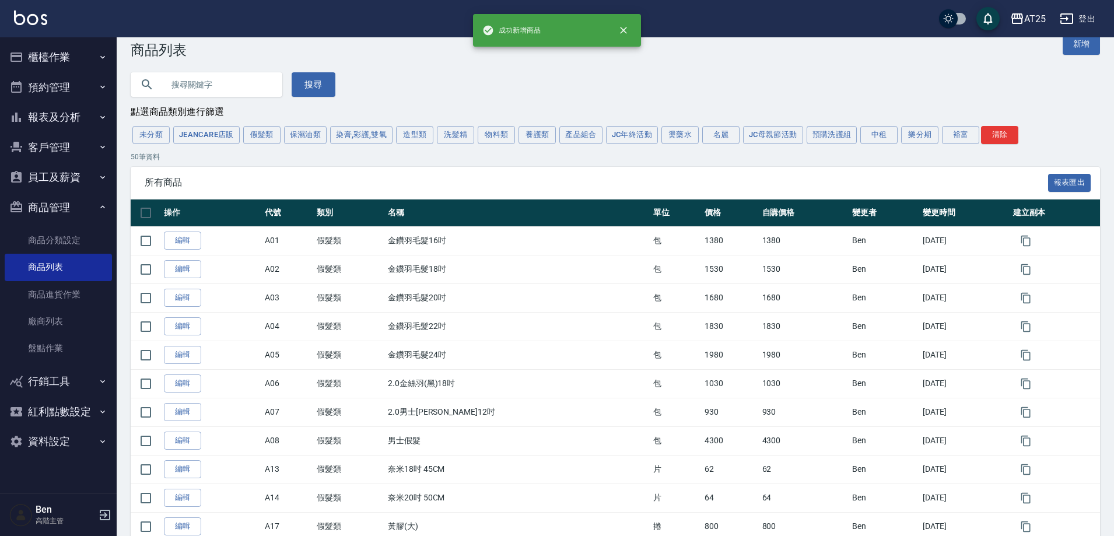
scroll to position [58, 0]
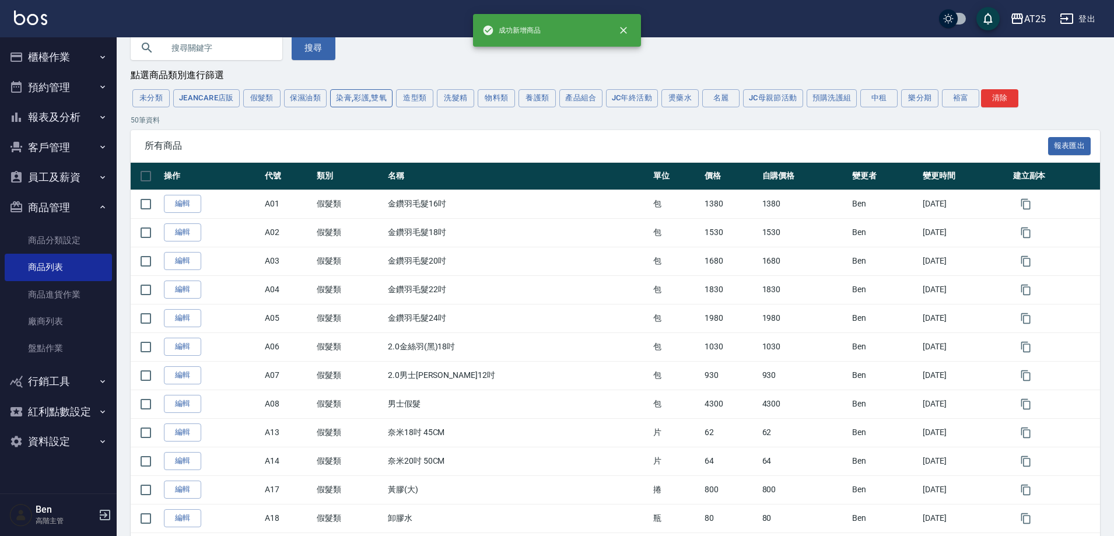
click at [352, 103] on button "染膏,彩護,雙氧" at bounding box center [361, 98] width 62 height 18
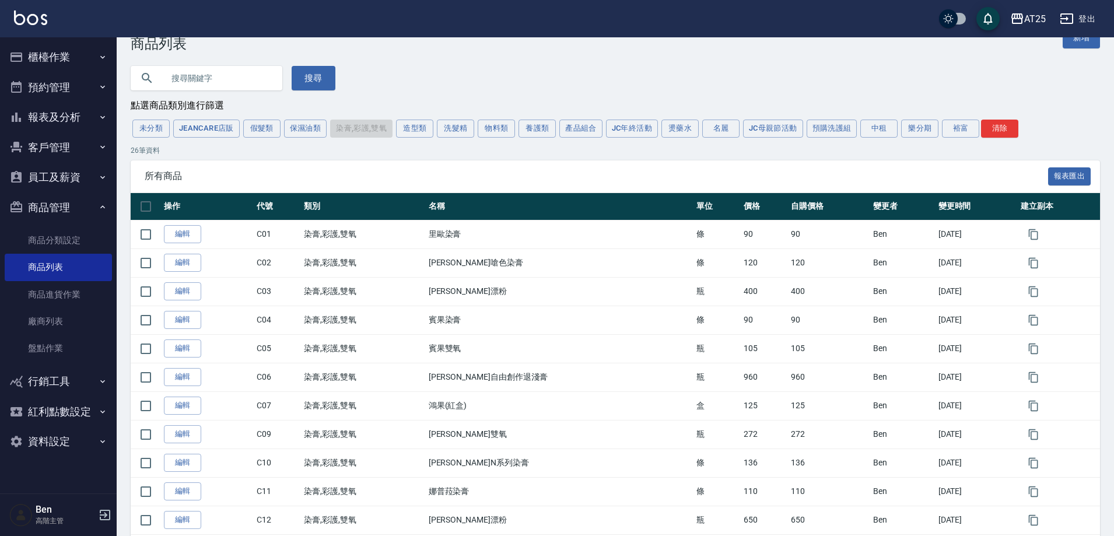
scroll to position [0, 0]
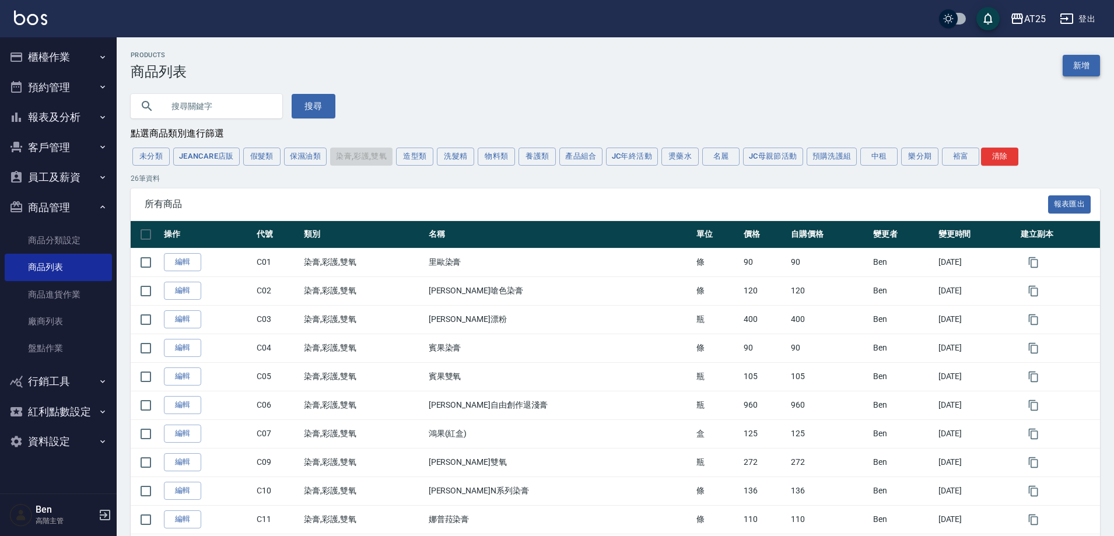
click at [1072, 69] on link "新增" at bounding box center [1081, 66] width 37 height 22
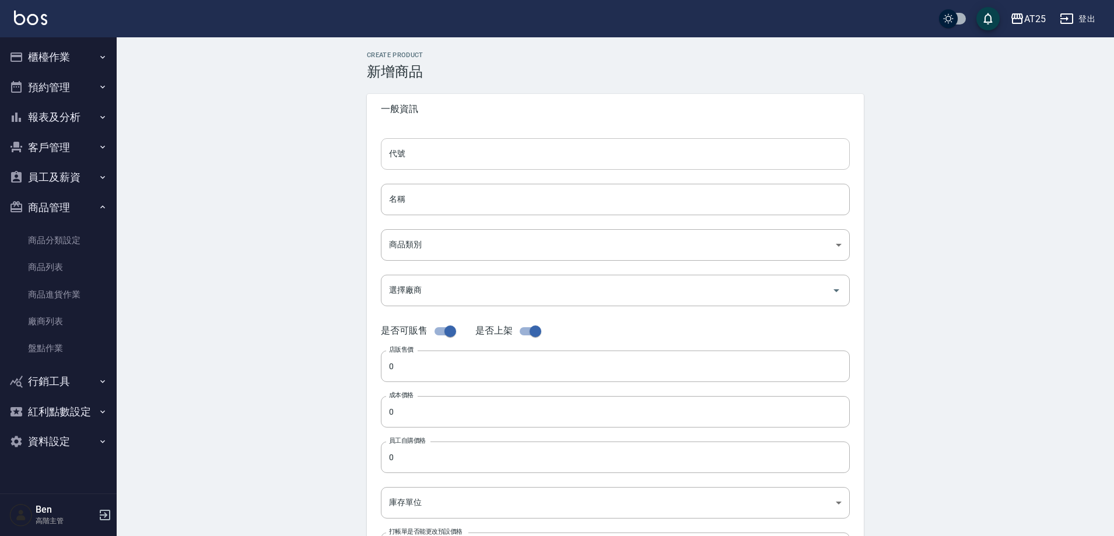
click at [417, 167] on input "代號" at bounding box center [615, 154] width 469 height 32
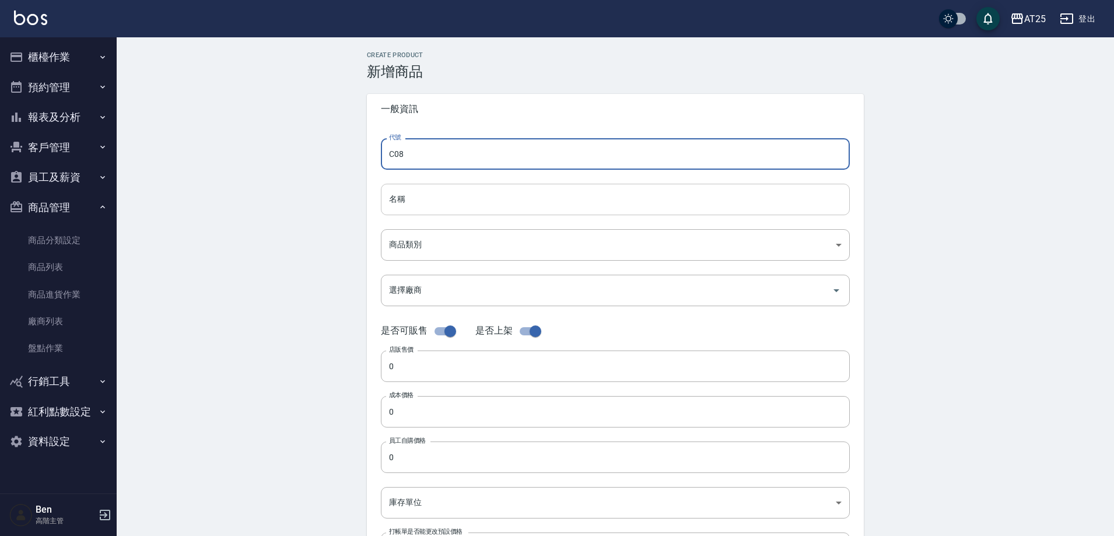
type input "C08"
click at [411, 194] on input "名稱" at bounding box center [615, 200] width 469 height 32
paste input "鴻果(紅盒)"
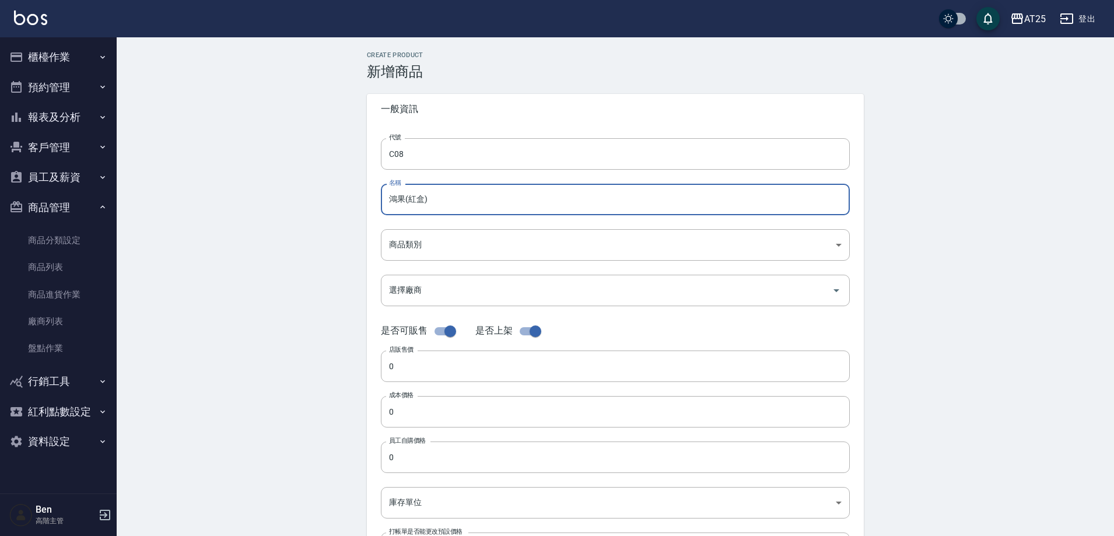
click at [418, 197] on input "鴻果(紅盒)" at bounding box center [615, 200] width 469 height 32
type input "鴻果(盒)"
drag, startPoint x: 461, startPoint y: 211, endPoint x: 354, endPoint y: 211, distance: 107.3
click at [354, 211] on div "Create Product 新增商品 一般資訊 代號 C08 代號 名稱 鴻果(盒) 名稱 商品類別 ​ 商品類別 選擇廠商 選擇廠商 是否可販售 是否…" at bounding box center [615, 421] width 525 height 740
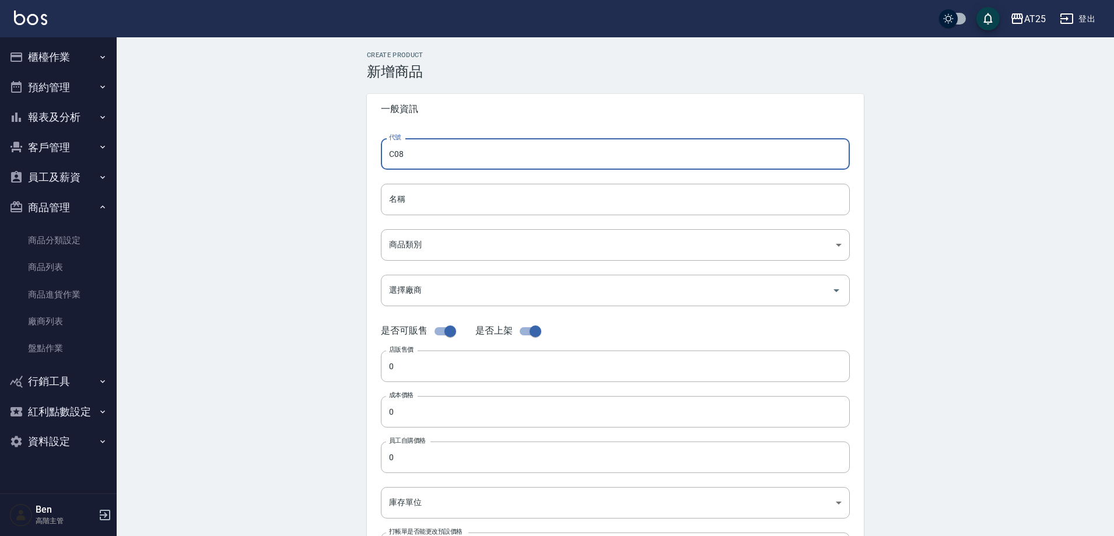
drag, startPoint x: 446, startPoint y: 158, endPoint x: 340, endPoint y: 152, distance: 106.3
click at [340, 152] on div "Create Product 新增商品 一般資訊 代號 C08 代號 名稱 名稱 商品類別 ​ 商品類別 選擇廠商 選擇廠商 是否可販售 是否上架 店販售…" at bounding box center [616, 421] width 998 height 768
click at [50, 264] on link "商品列表" at bounding box center [58, 267] width 107 height 27
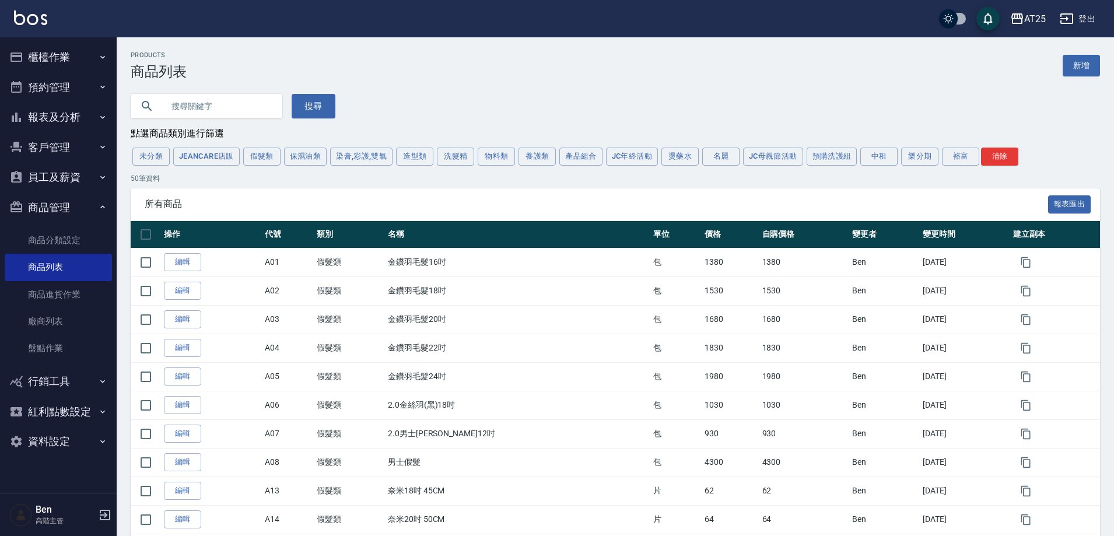
click at [207, 114] on input "text" at bounding box center [218, 106] width 110 height 32
type input "V"
type input "仙"
click at [295, 105] on button "搜尋" at bounding box center [314, 106] width 44 height 25
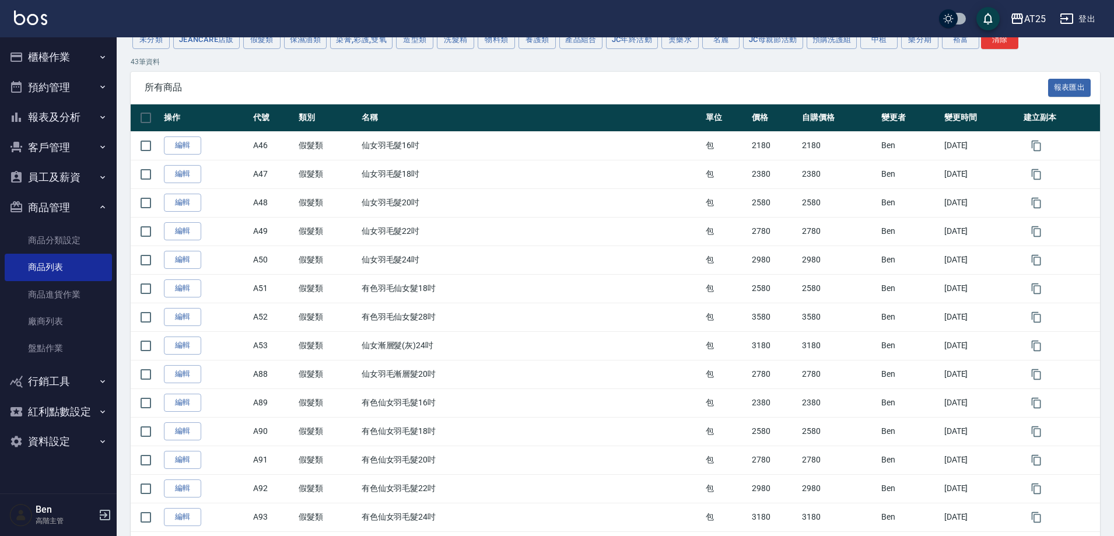
scroll to position [58, 0]
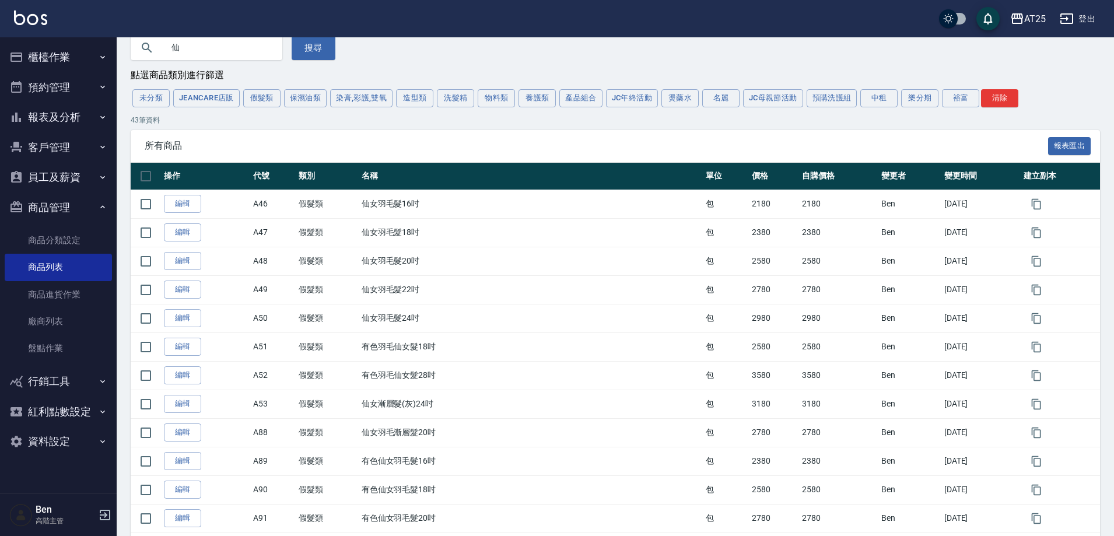
drag, startPoint x: 225, startPoint y: 53, endPoint x: 141, endPoint y: 51, distance: 84.0
click at [141, 51] on div "仙" at bounding box center [207, 48] width 152 height 25
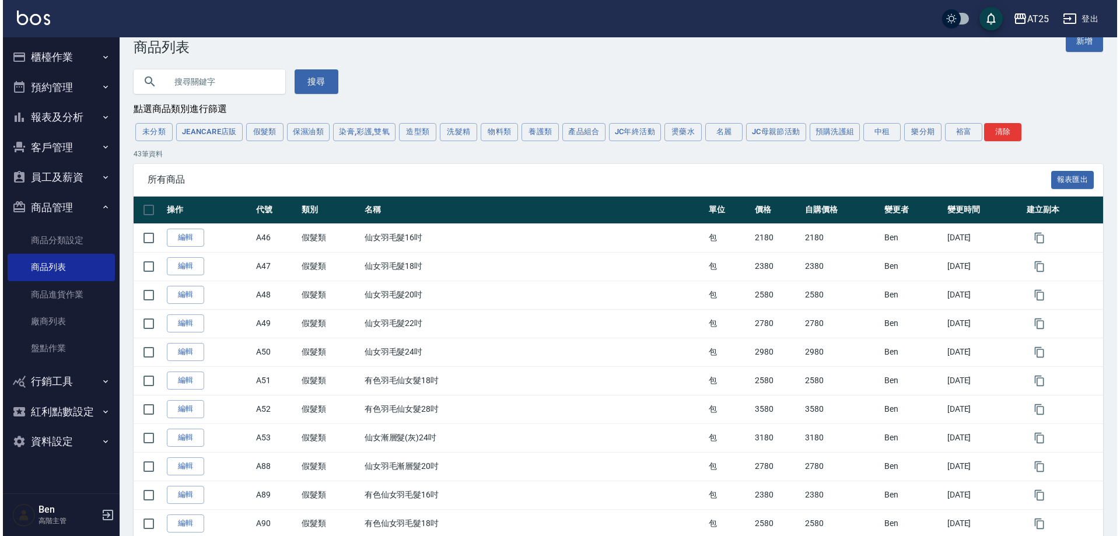
scroll to position [0, 0]
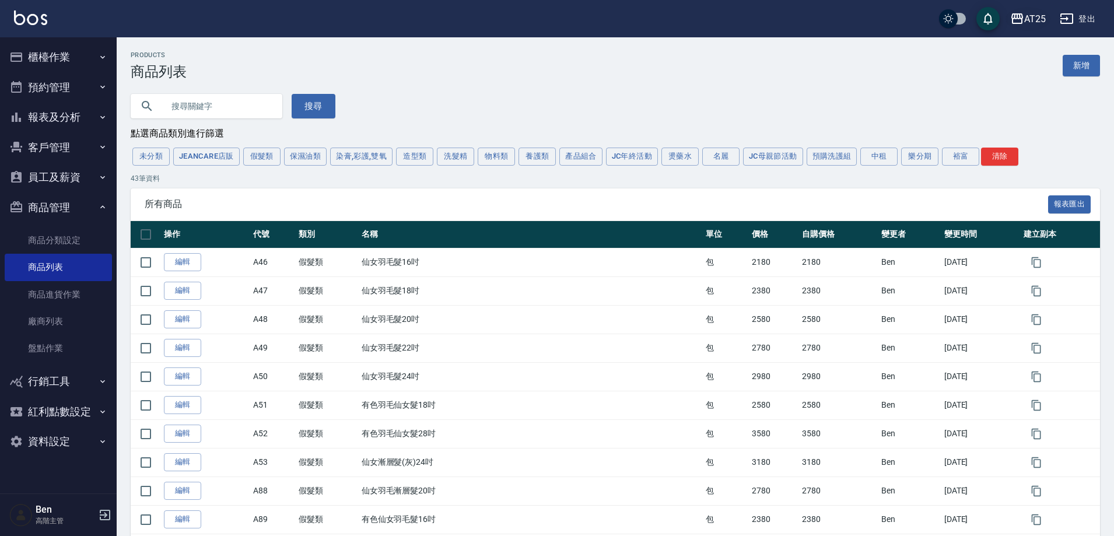
click at [1027, 20] on div "AT25" at bounding box center [1035, 19] width 22 height 15
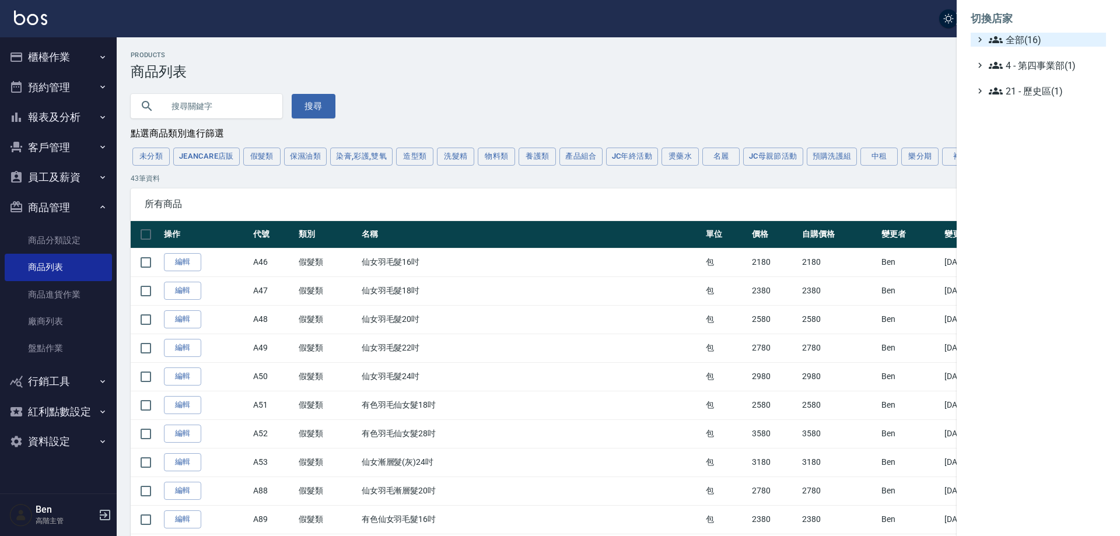
click at [1033, 38] on span "全部(16)" at bounding box center [1045, 40] width 113 height 14
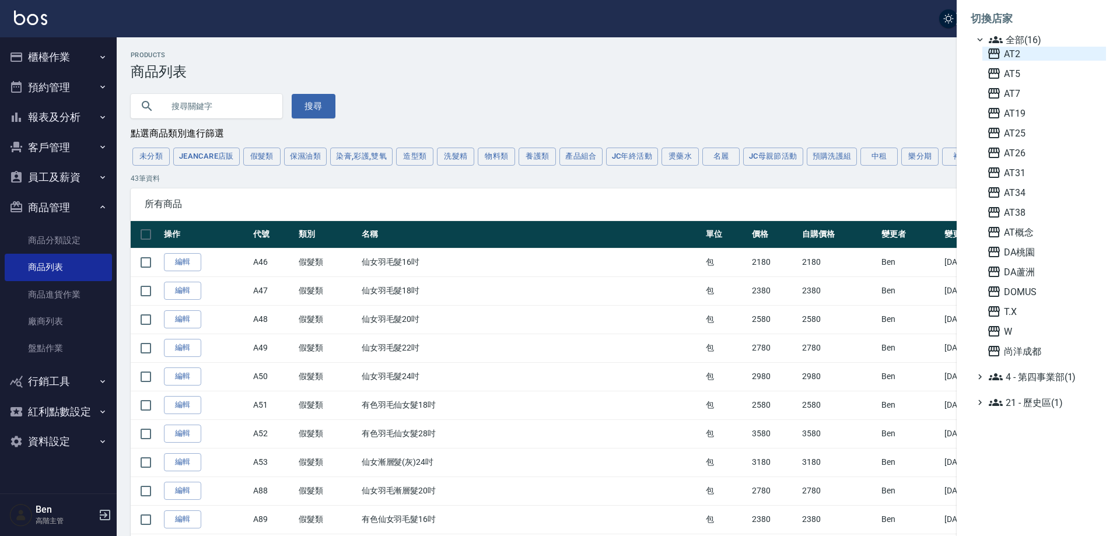
click at [1030, 60] on span "AT2" at bounding box center [1044, 54] width 114 height 14
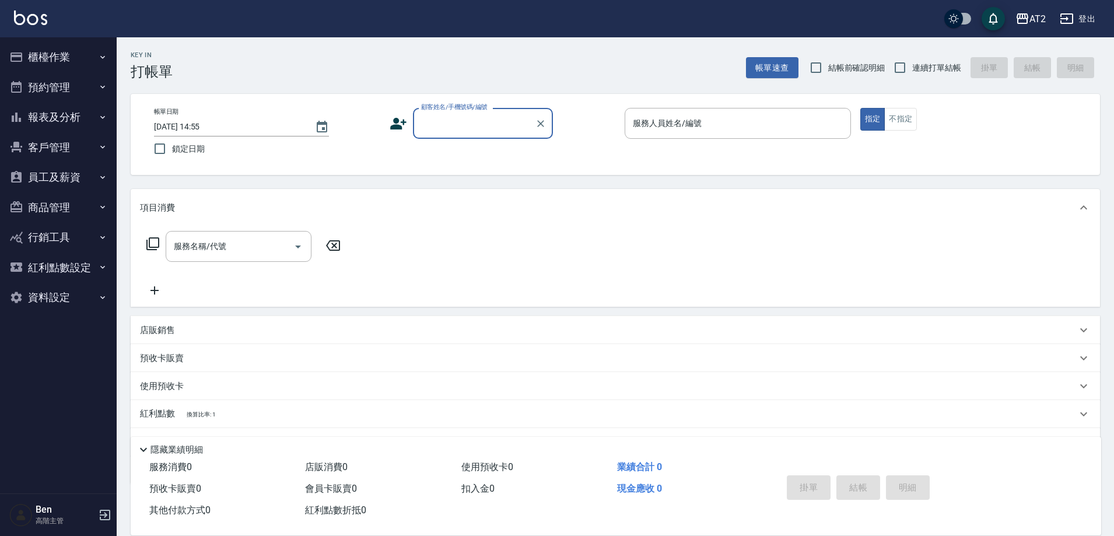
click at [80, 198] on button "商品管理" at bounding box center [58, 208] width 107 height 30
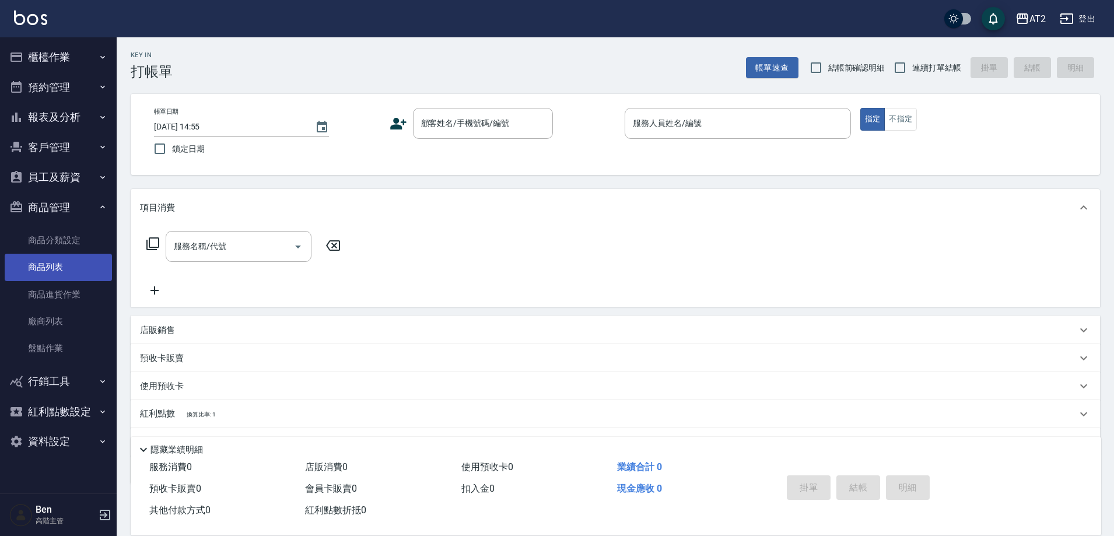
click at [74, 277] on link "商品列表" at bounding box center [58, 267] width 107 height 27
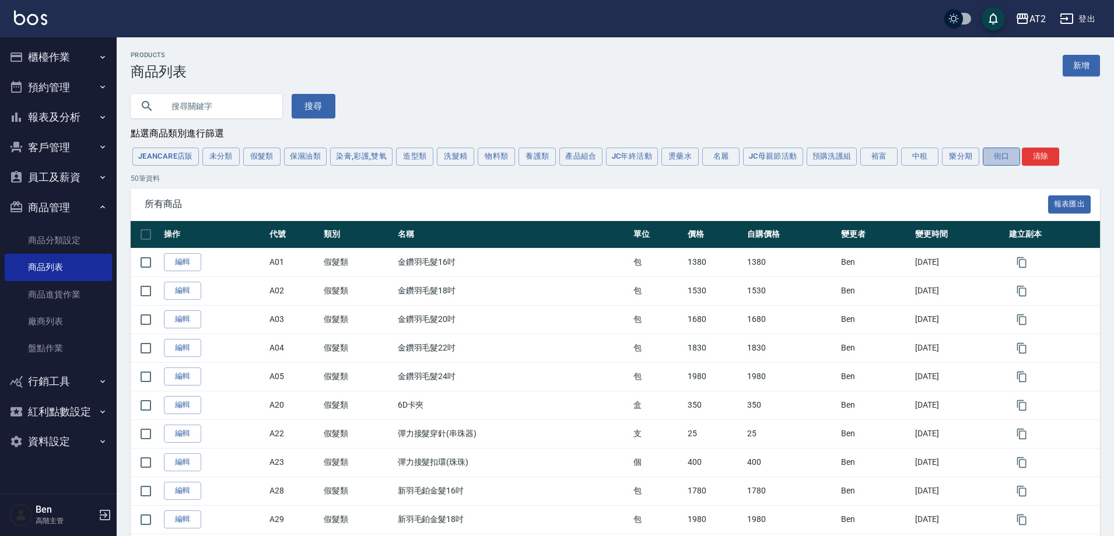
click at [999, 165] on button "街口" at bounding box center [1001, 157] width 37 height 18
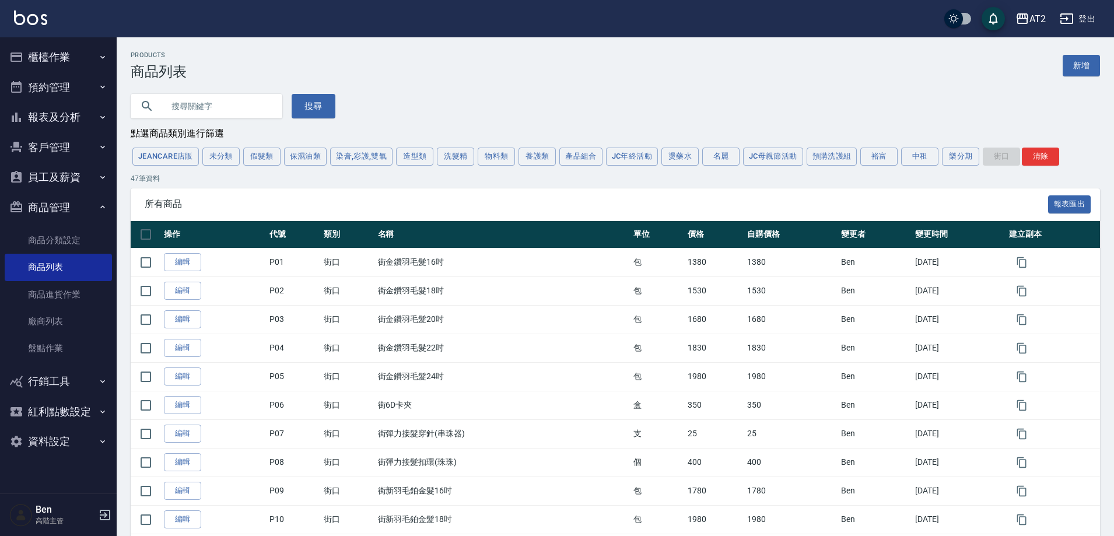
click at [268, 156] on button "假髮類" at bounding box center [261, 157] width 37 height 18
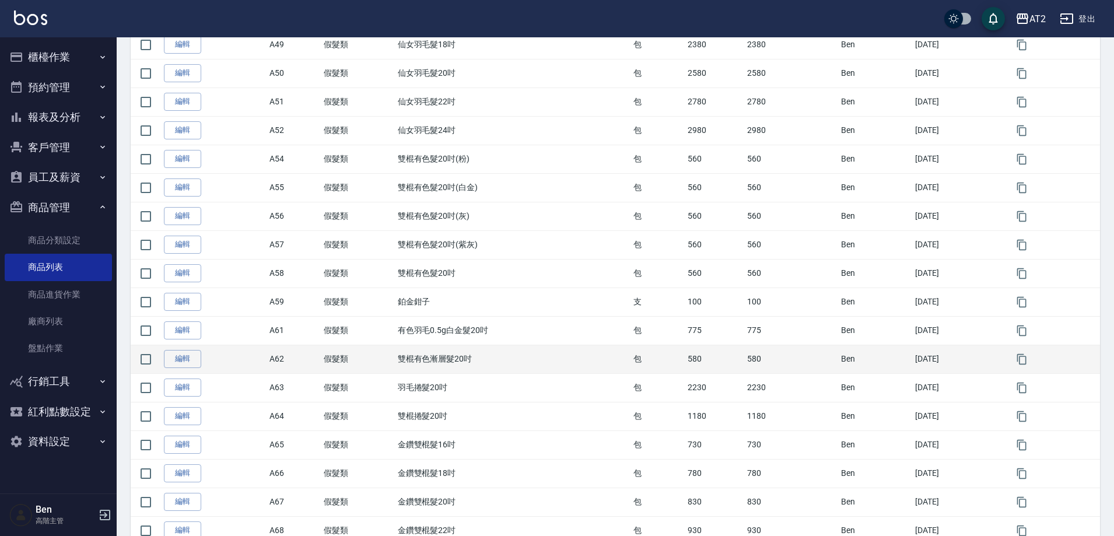
scroll to position [1198, 0]
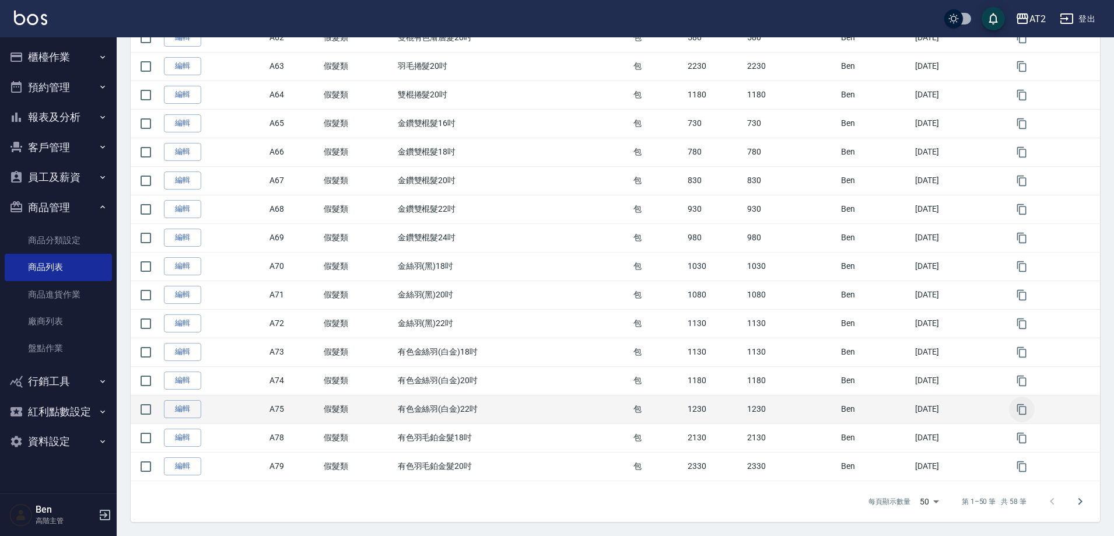
click at [1026, 411] on icon "button" at bounding box center [1022, 410] width 12 height 12
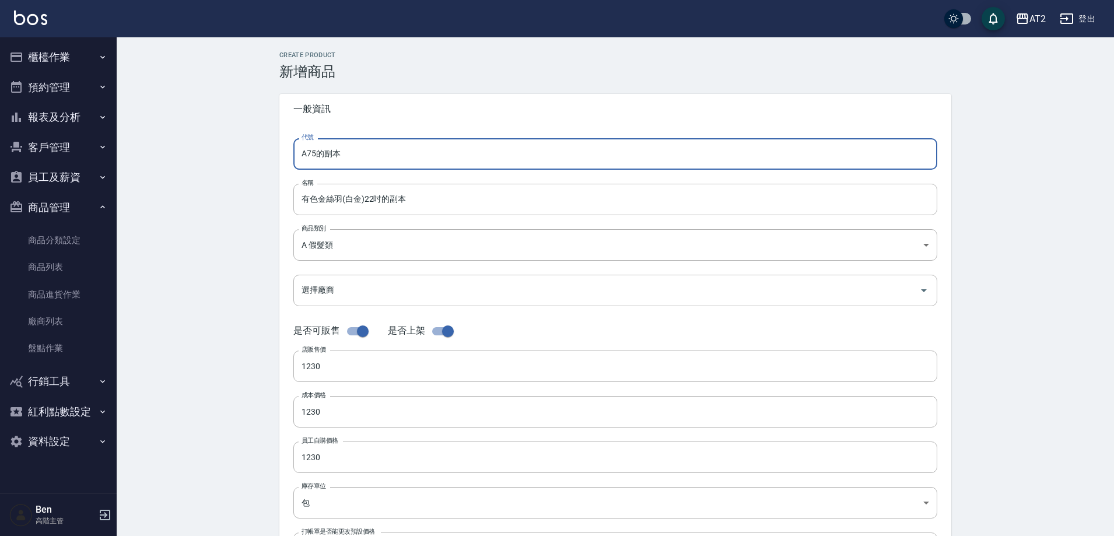
drag, startPoint x: 373, startPoint y: 159, endPoint x: 257, endPoint y: 160, distance: 116.1
click at [257, 160] on div "CREATE PRODUCT 新增商品 一般資訊 代號 A75的副本 代號 名稱 有色金絲羽(白金)22吋的副本 名稱 商品類別 A 假髮類 8c6dd8…" at bounding box center [616, 421] width 998 height 768
type input "P48"
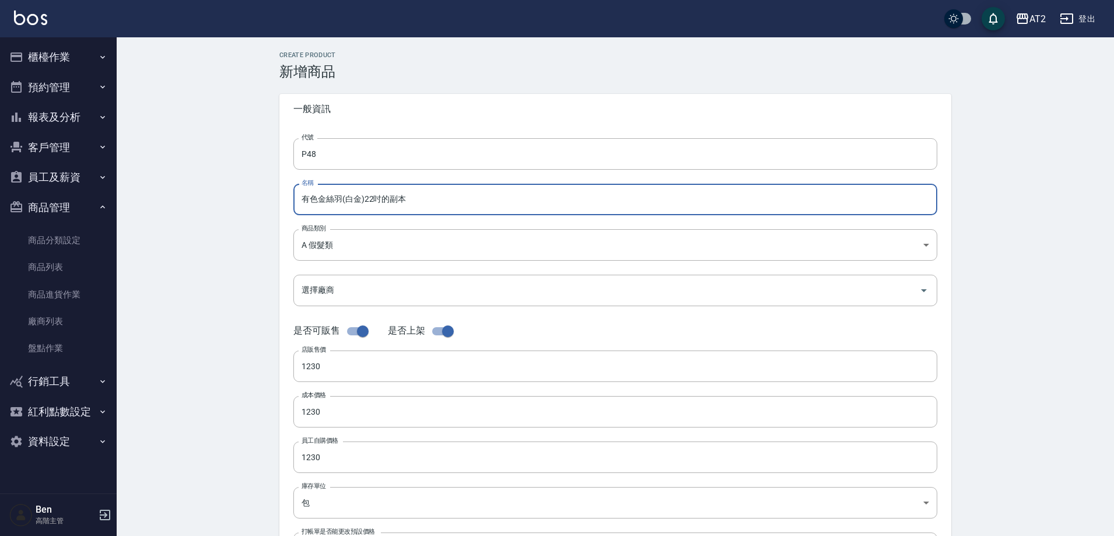
drag, startPoint x: 421, startPoint y: 200, endPoint x: 383, endPoint y: 203, distance: 38.0
click at [383, 203] on input "有色金絲羽(白金)22吋的副本" at bounding box center [615, 200] width 644 height 32
click at [302, 194] on input "有色金絲羽(白金)22吋" at bounding box center [615, 200] width 644 height 32
type input "街有色金絲羽(白金)22吋"
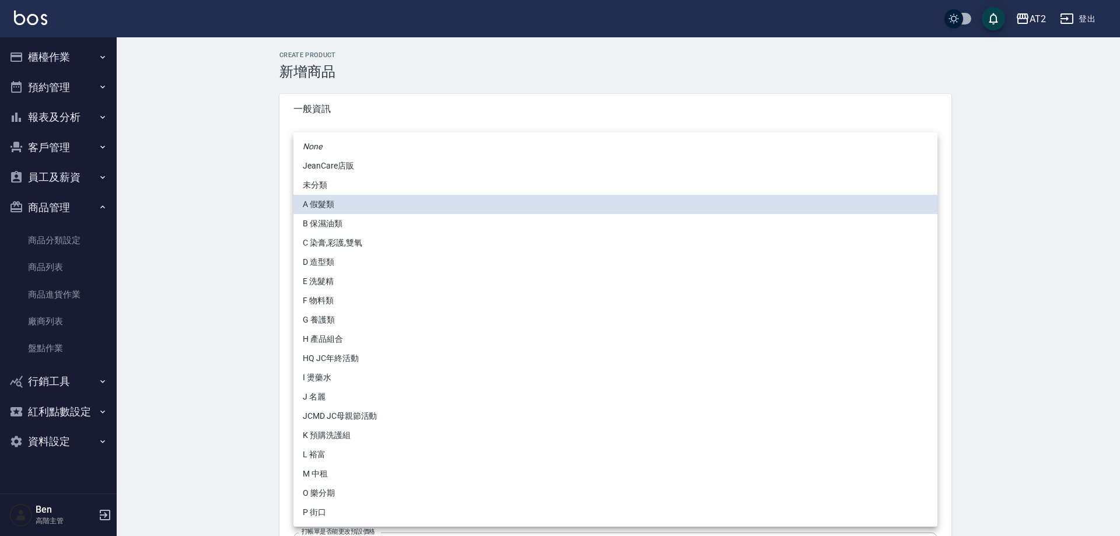
click at [349, 251] on body "AT2 登出 櫃檯作業 打帳單 帳單列表 掛單列表 座位開單 營業儀表板 現金收支登錄 高階收支登錄 材料自購登錄 每日結帳 排班表 現場電腦打卡 掃碼打卡 …" at bounding box center [560, 402] width 1120 height 805
click at [340, 516] on li "P 街口" at bounding box center [615, 512] width 644 height 19
type input "5fb6b8d1-0206-49f6-b5e6-cf488b6bfcdc"
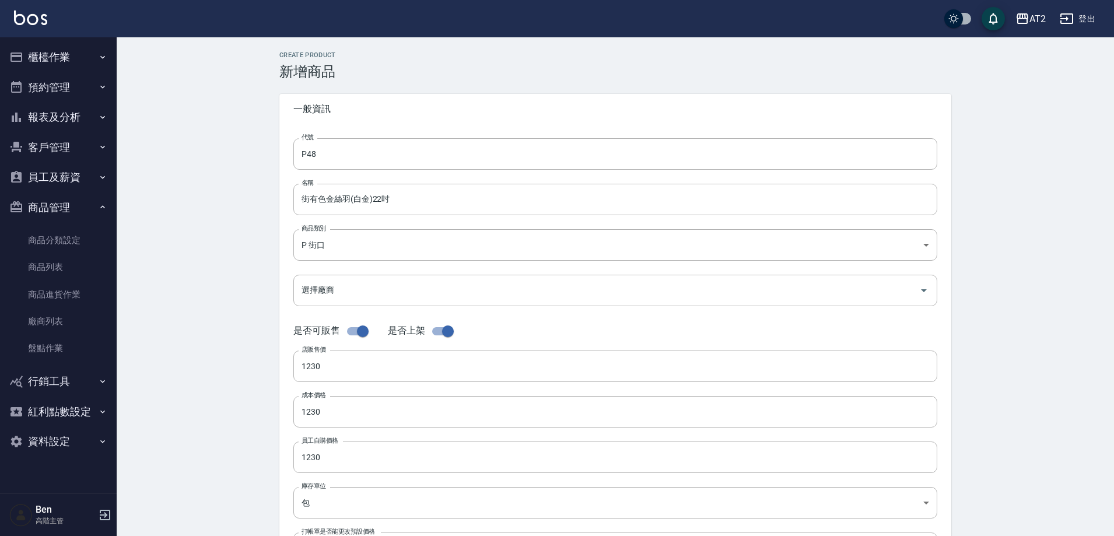
drag, startPoint x: 310, startPoint y: 199, endPoint x: 270, endPoint y: 199, distance: 40.3
click at [272, 199] on div "CREATE PRODUCT 新增商品 一般資訊 代號 P48 代號 名稱 街有色金絲羽(白金)22吋 名稱 商品類別 P 街口 5fb6b8d1-020…" at bounding box center [615, 421] width 700 height 740
click at [164, 290] on div "CREATE PRODUCT 新增商品 一般資訊 代號 P48 代號 名稱 街有色金絲羽(白金)22吋 名稱 商品類別 P 街口 5fb6b8d1-020…" at bounding box center [616, 421] width 998 height 768
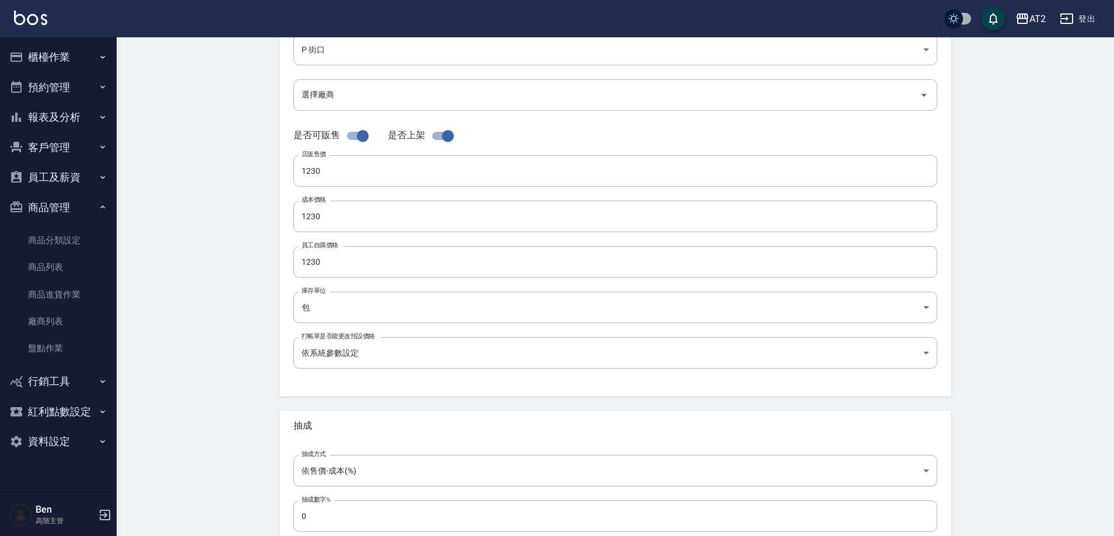
scroll to position [269, 0]
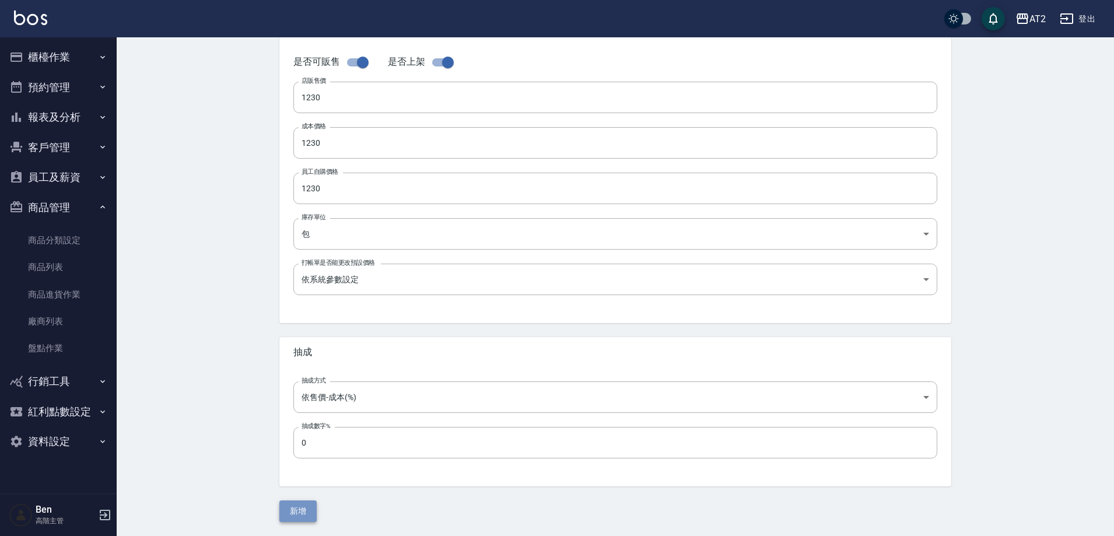
click at [305, 516] on button "新增" at bounding box center [297, 512] width 37 height 22
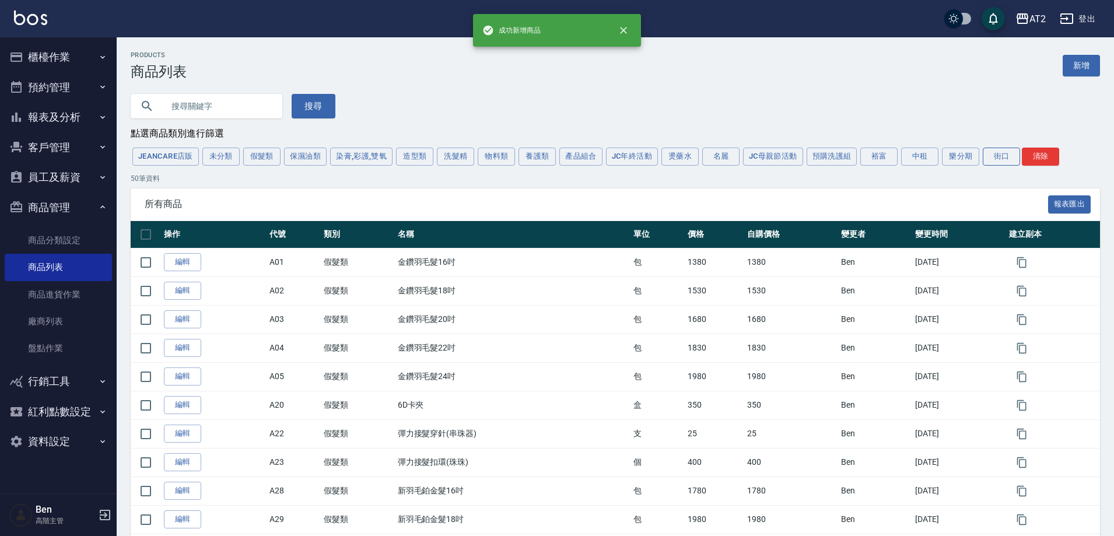
click at [982, 165] on div "JeanCare店販 未分類 假髮類 保濕油類 染膏,彩護,雙氧 造型類 洗髮精 物料類 養護類 產品組合 JC年終活動 燙藥水 名麗 JC母親節活動 預購洗…" at bounding box center [616, 157] width 970 height 22
click at [1000, 163] on button "街口" at bounding box center [1001, 157] width 37 height 18
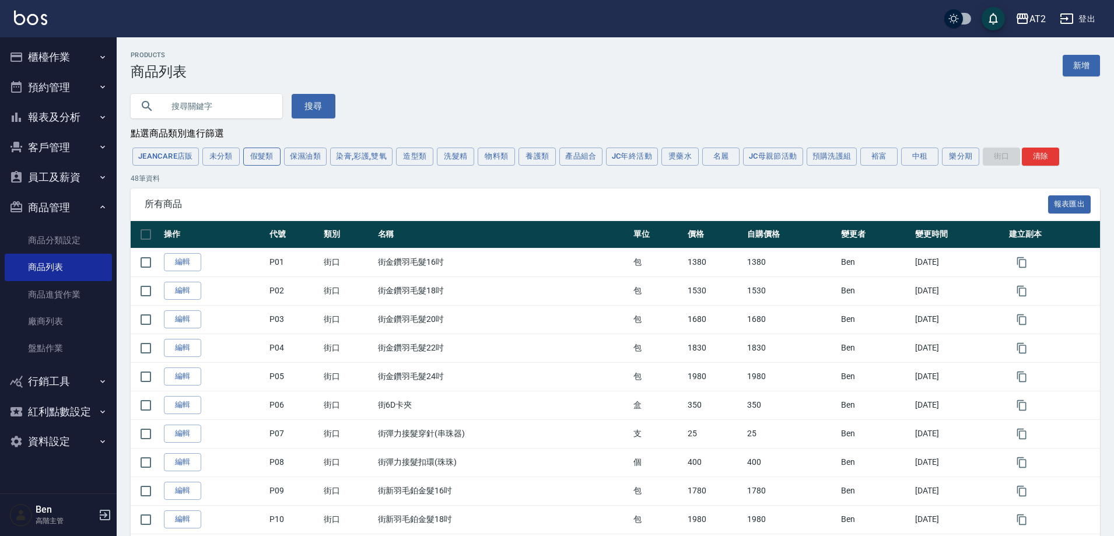
click at [273, 152] on button "假髮類" at bounding box center [261, 157] width 37 height 18
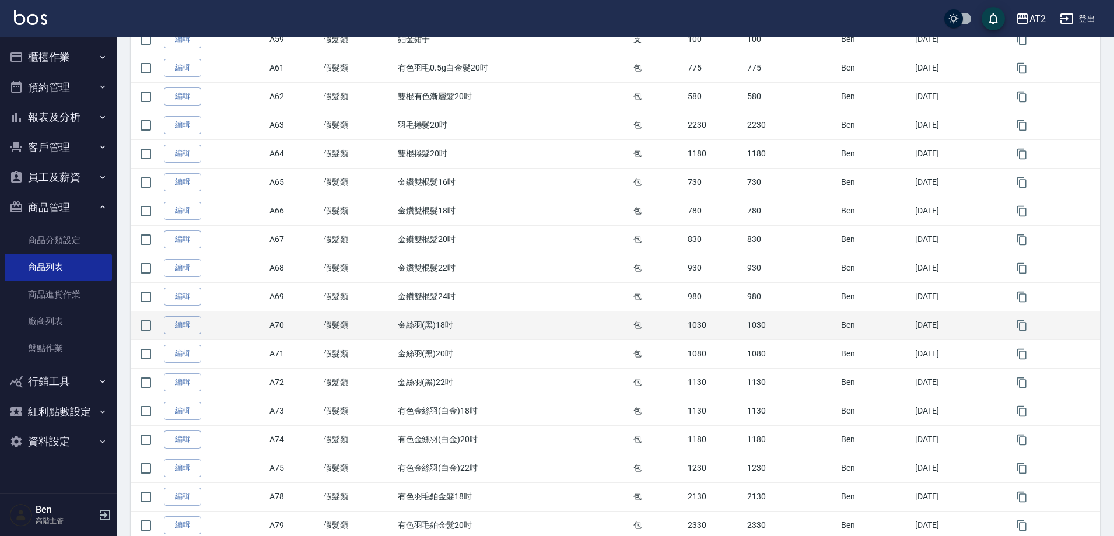
scroll to position [1198, 0]
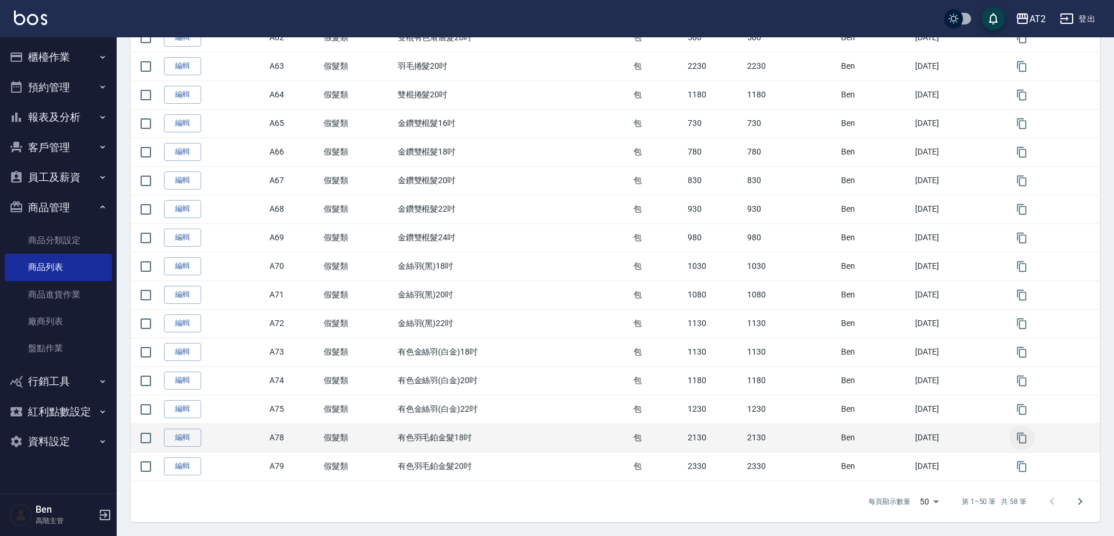
click at [1021, 438] on icon "button" at bounding box center [1021, 438] width 9 height 11
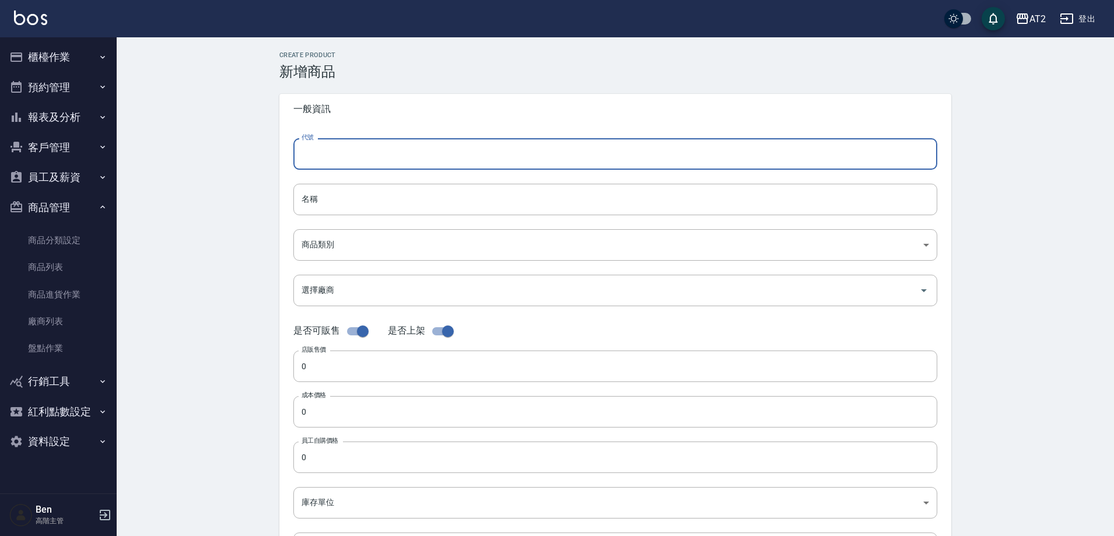
click at [354, 158] on input "代號" at bounding box center [615, 154] width 644 height 32
type input "A78的副本"
type input "有色羽毛鉑金髮18吋的副本"
type input "8c6dd865-00fd-49ce-9c72-9b7de5dd775a"
type input "2130"
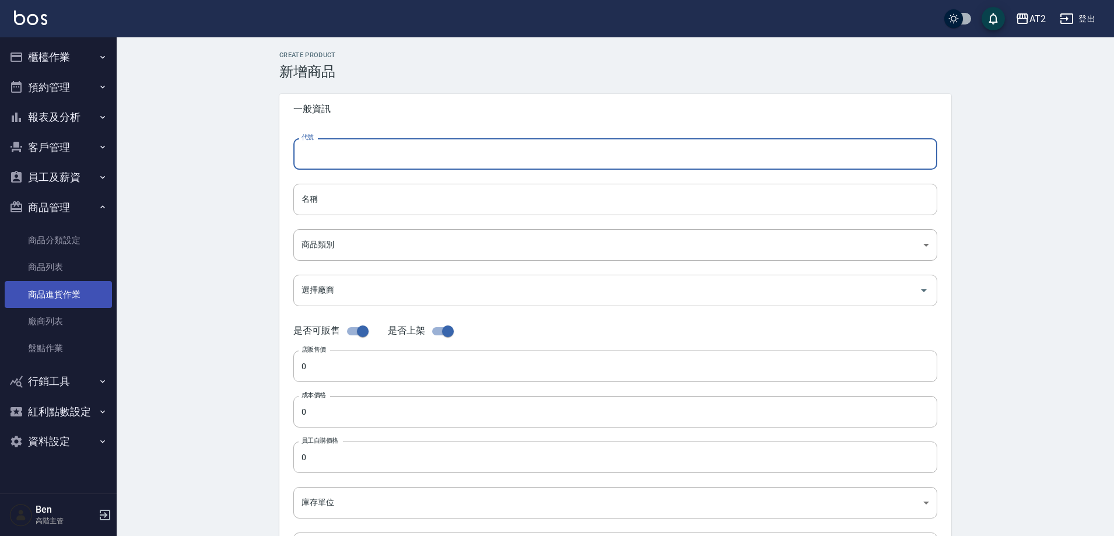
type input "2130"
type input "包"
type input "UNSET"
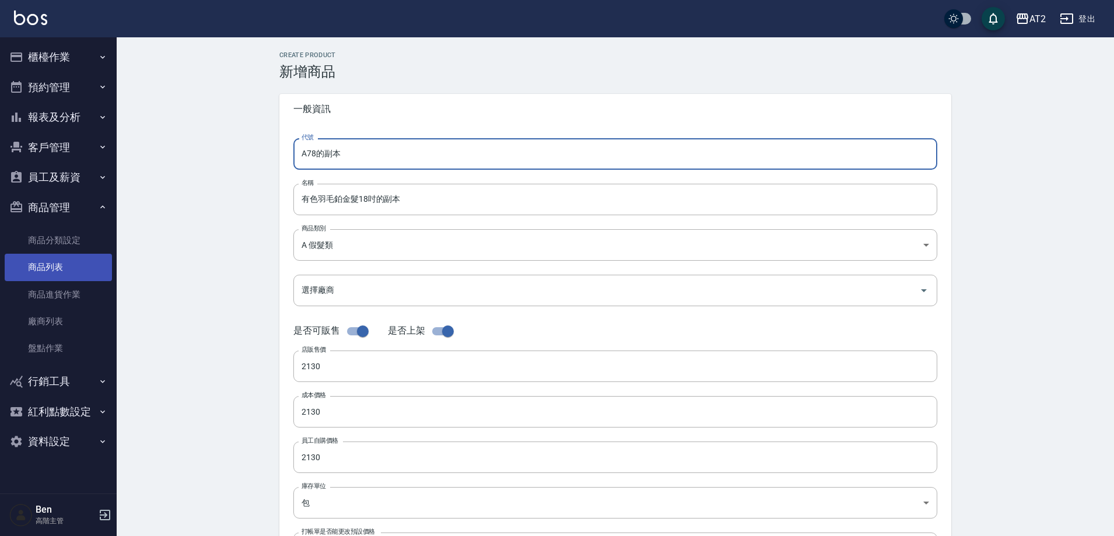
click at [55, 263] on link "商品列表" at bounding box center [58, 267] width 107 height 27
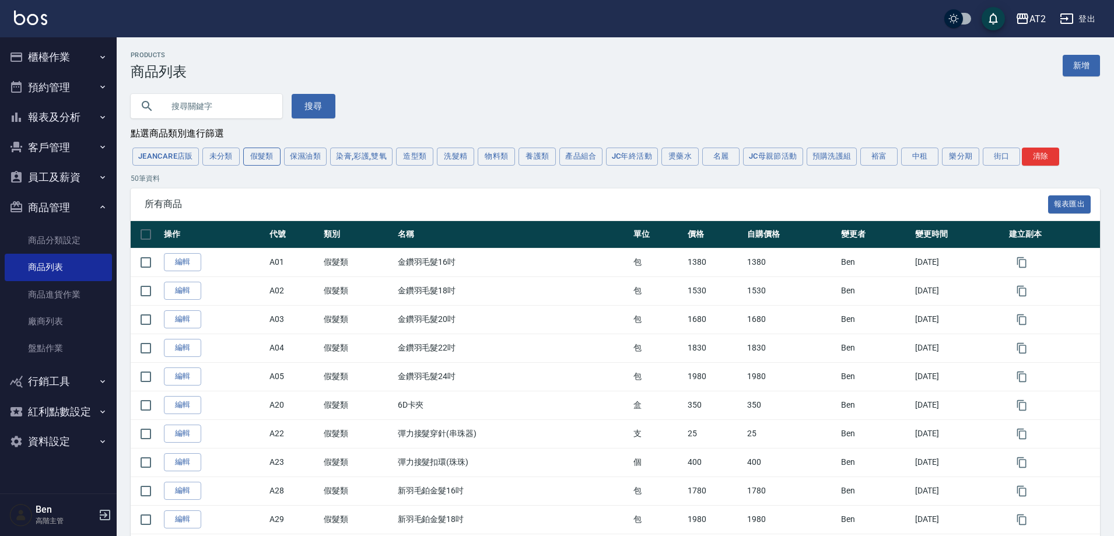
click at [261, 159] on button "假髮類" at bounding box center [261, 157] width 37 height 18
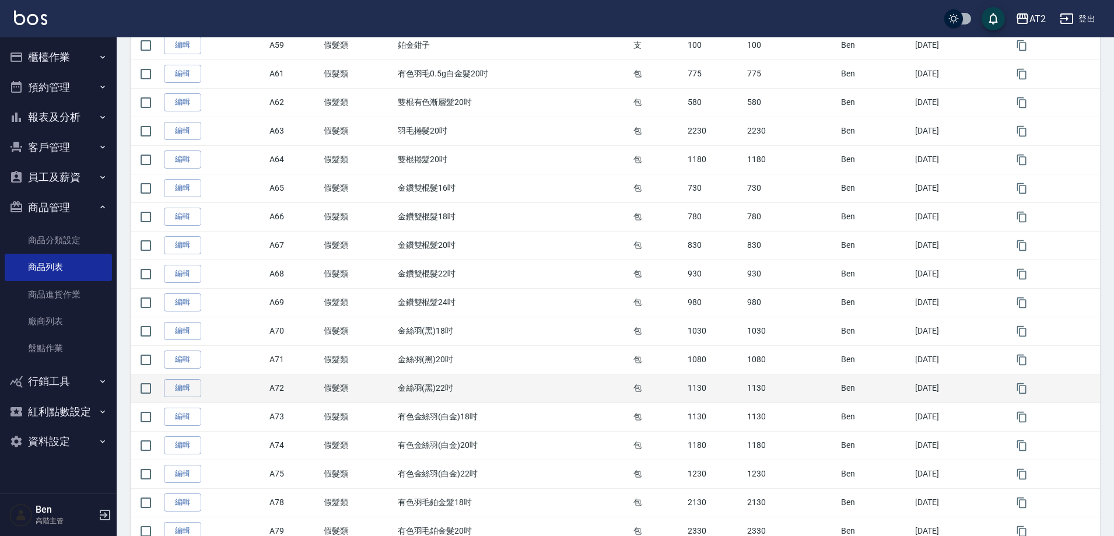
scroll to position [1198, 0]
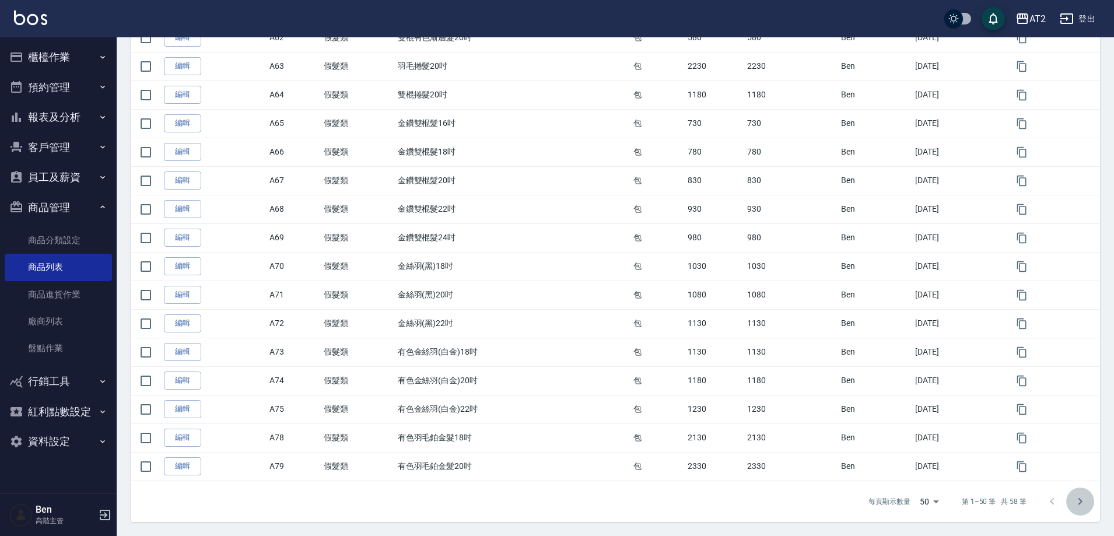
click at [1084, 504] on icon "Go to next page" at bounding box center [1080, 502] width 14 height 14
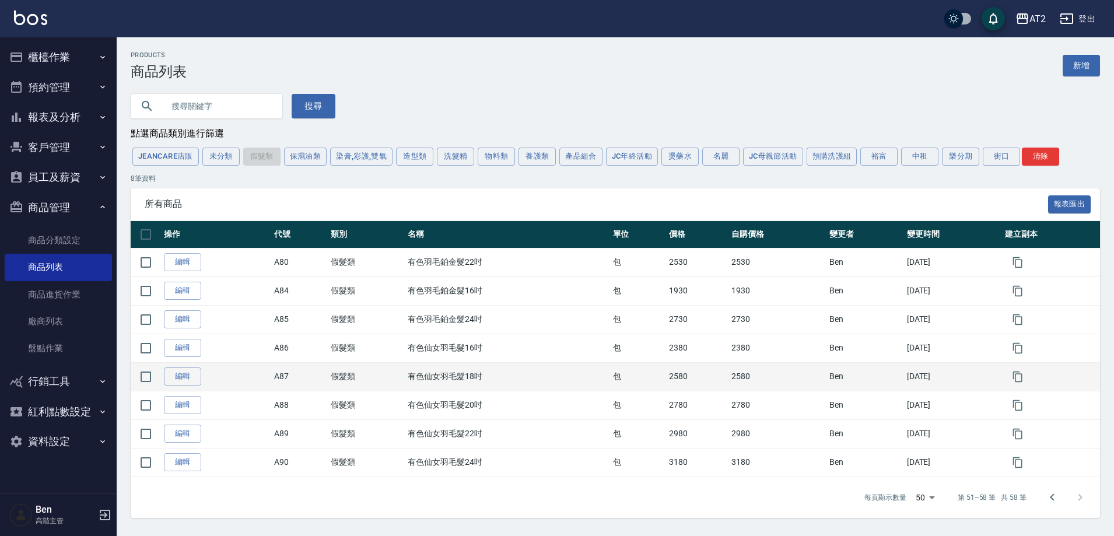
scroll to position [0, 0]
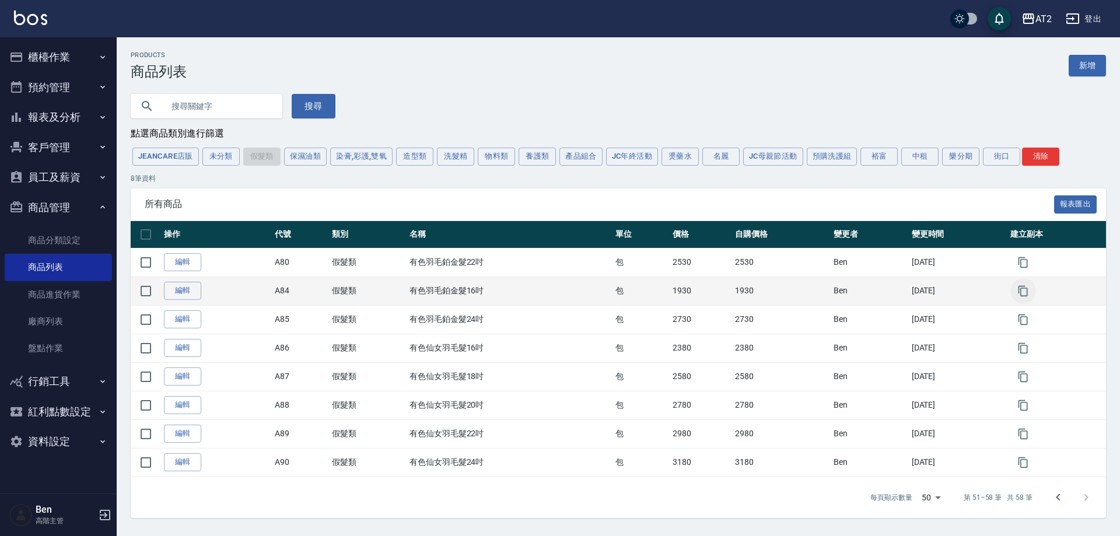
click at [1027, 291] on icon "button" at bounding box center [1022, 291] width 9 height 11
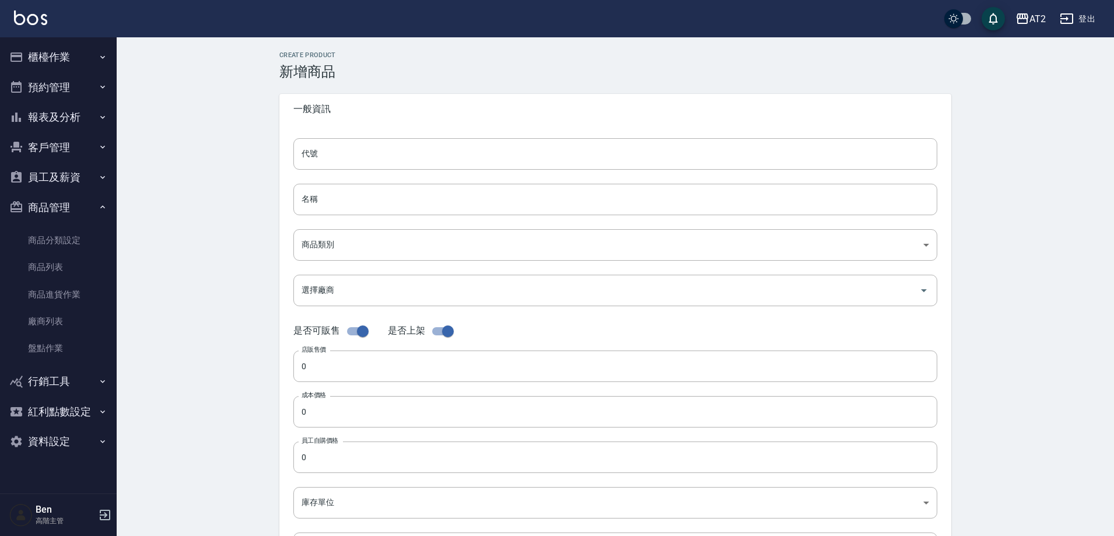
type input "A84的副本"
type input "有色羽毛鉑金髮16吋的副本"
type input "8c6dd865-00fd-49ce-9c72-9b7de5dd775a"
type input "1930"
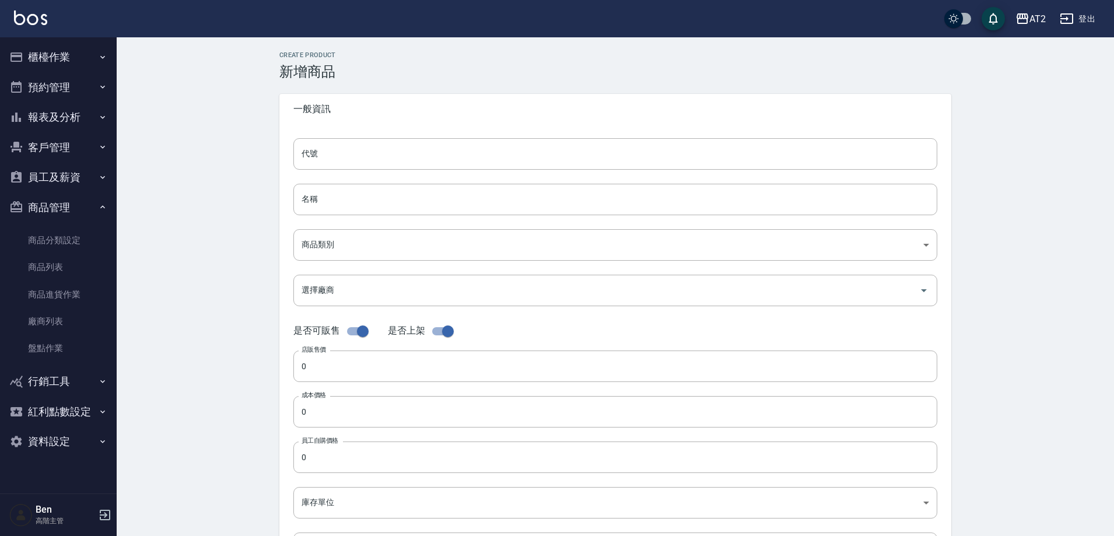
type input "1930"
type input "包"
type input "UNSET"
click at [200, 164] on div "CREATE PRODUCT 新增商品 一般資訊 代號 A84的副本 代號 名稱 有色羽毛鉑金髮16吋的副本 名稱 商品類別 A 假髮類 8c6dd865…" at bounding box center [616, 421] width 998 height 768
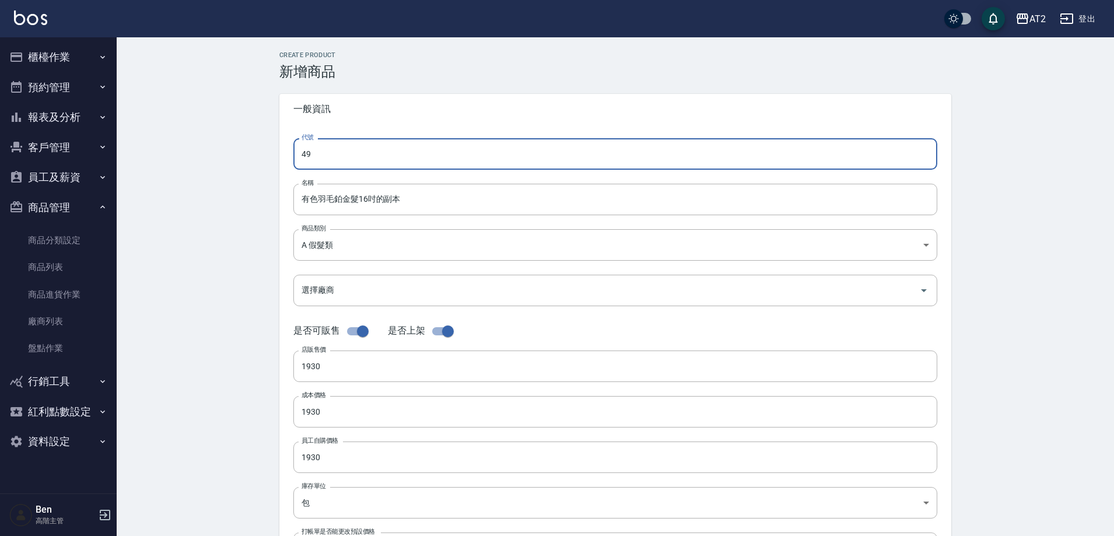
type input "4"
type input "P49"
click at [296, 198] on input "有色羽毛鉑金髮16吋的副本" at bounding box center [615, 200] width 644 height 32
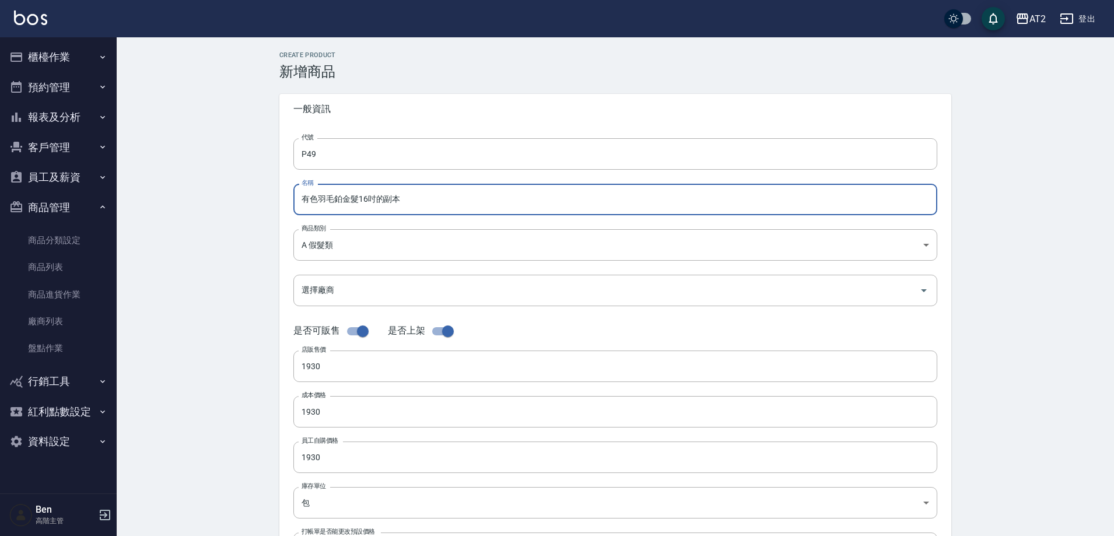
paste input "街"
drag, startPoint x: 403, startPoint y: 202, endPoint x: 389, endPoint y: 202, distance: 14.6
click at [389, 202] on input "街有色羽毛鉑金髮16吋的副本" at bounding box center [615, 200] width 644 height 32
type input "街有色羽毛鉑金髮16吋"
click at [393, 241] on body "AT2 登出 櫃檯作業 打帳單 帳單列表 掛單列表 座位開單 營業儀表板 現金收支登錄 高階收支登錄 材料自購登錄 每日結帳 排班表 現場電腦打卡 掃碼打卡 …" at bounding box center [557, 402] width 1114 height 805
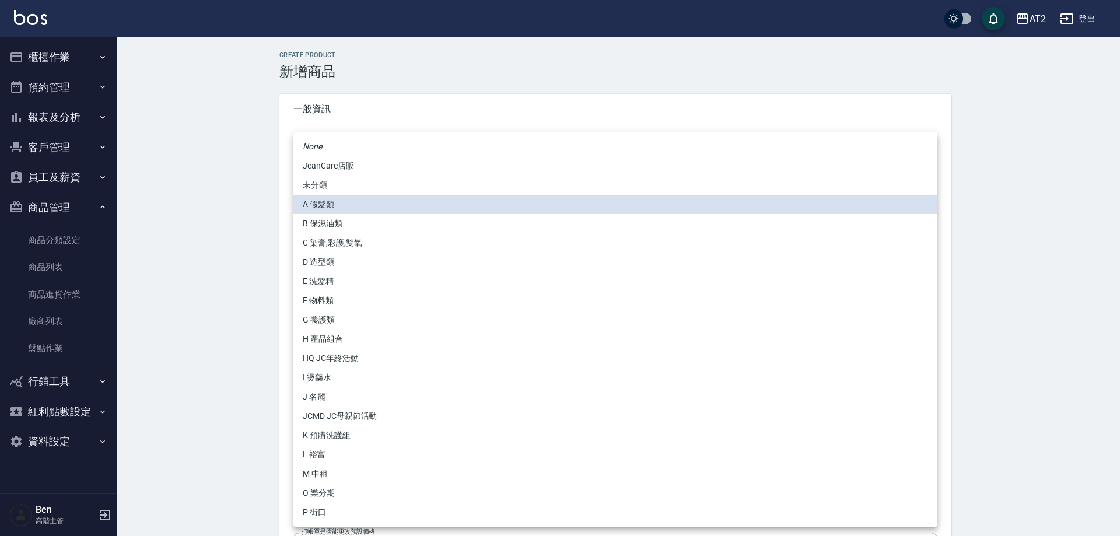
click at [324, 508] on li "P 街口" at bounding box center [615, 512] width 644 height 19
type input "5fb6b8d1-0206-49f6-b5e6-cf488b6bfcdc"
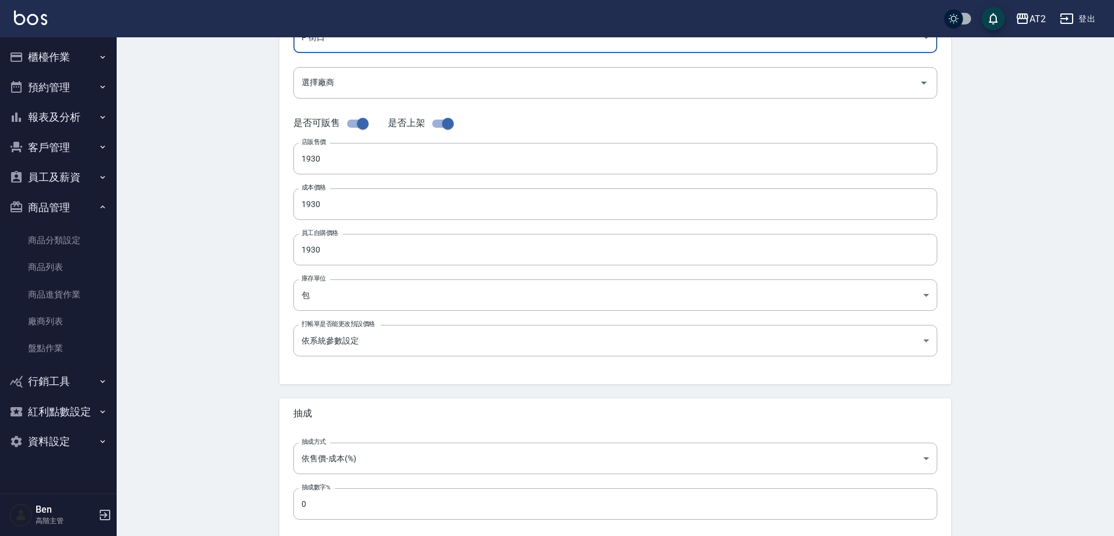
scroll to position [269, 0]
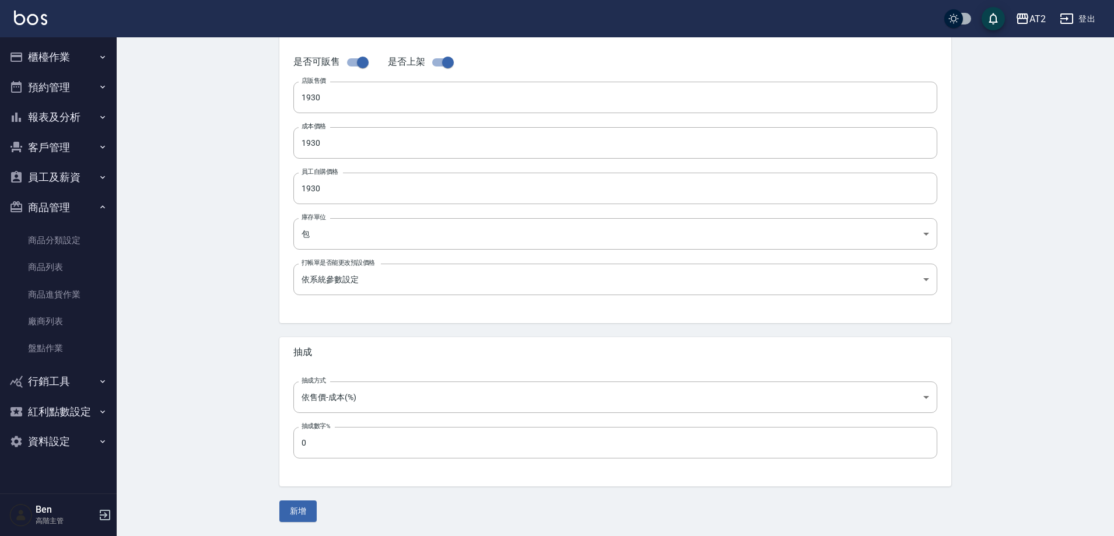
click at [297, 510] on button "新增" at bounding box center [297, 512] width 37 height 22
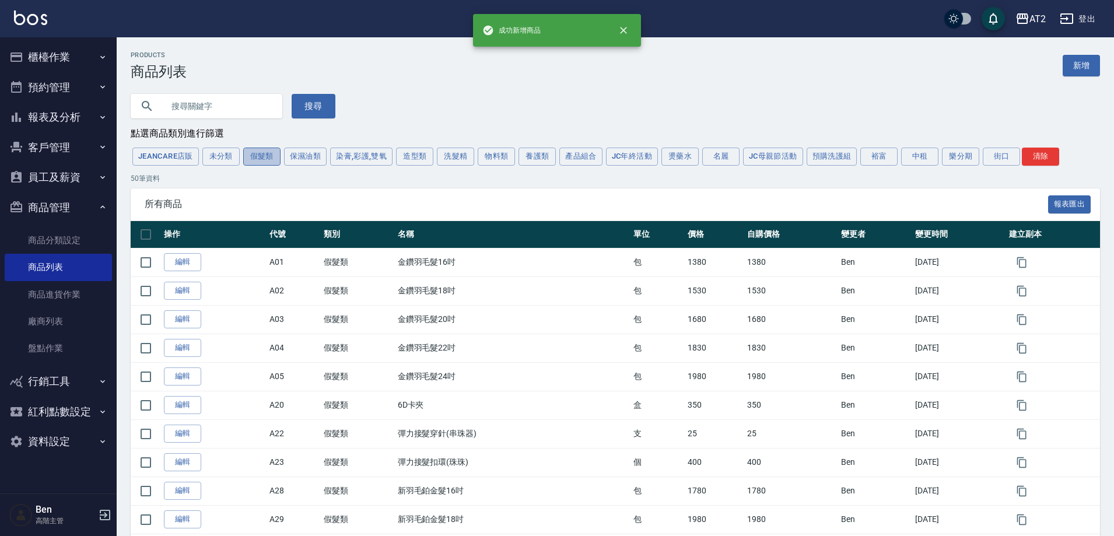
click at [268, 162] on button "假髮類" at bounding box center [261, 157] width 37 height 18
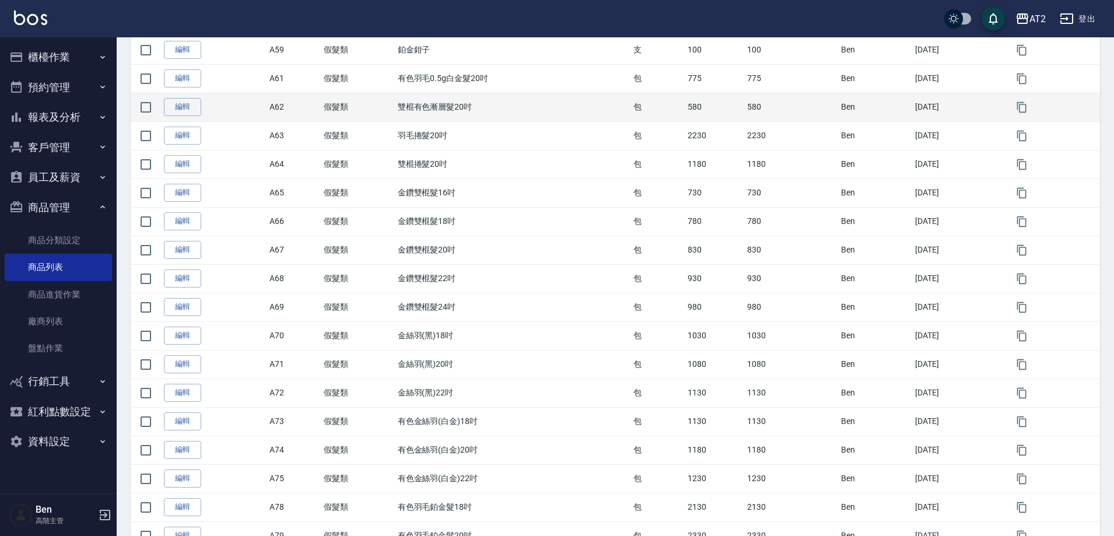
scroll to position [1198, 0]
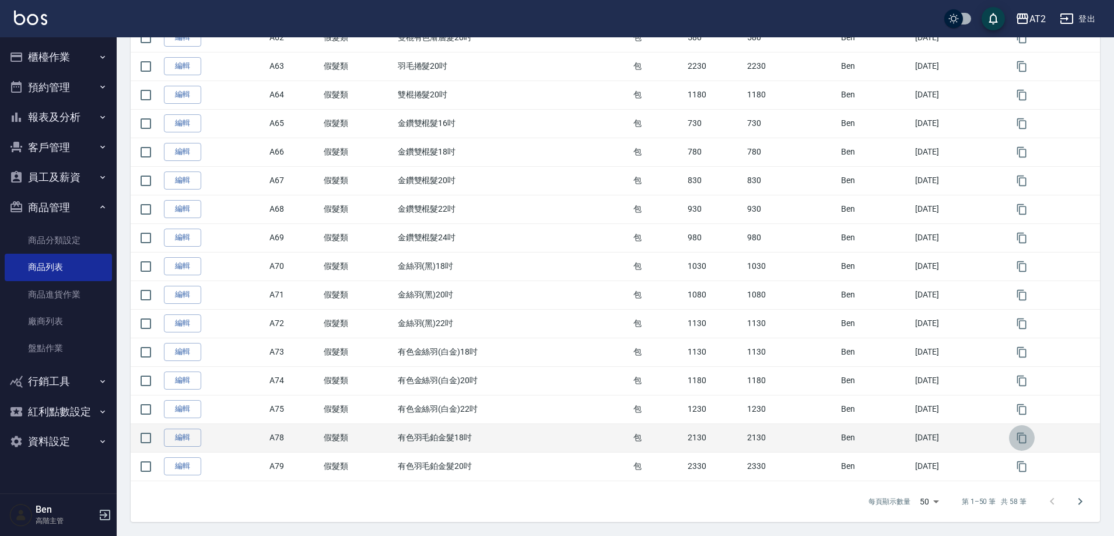
click at [1025, 443] on icon "button" at bounding box center [1021, 438] width 9 height 11
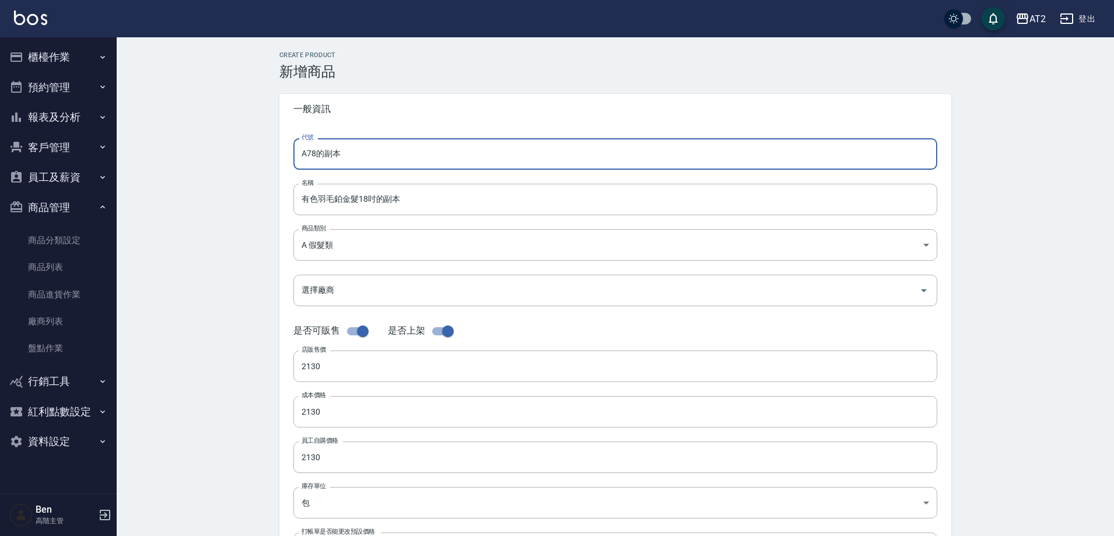
drag, startPoint x: 263, startPoint y: 156, endPoint x: 257, endPoint y: 156, distance: 6.4
click at [257, 156] on div "CREATE PRODUCT 新增商品 一般資訊 代號 A78的副本 代號 名稱 有色羽毛鉑金髮18吋的副本 名稱 商品類別 A 假髮類 8c6dd865…" at bounding box center [616, 421] width 998 height 768
type input "P50"
click at [303, 203] on input "有色羽毛鉑金髮18吋的副本" at bounding box center [615, 200] width 644 height 32
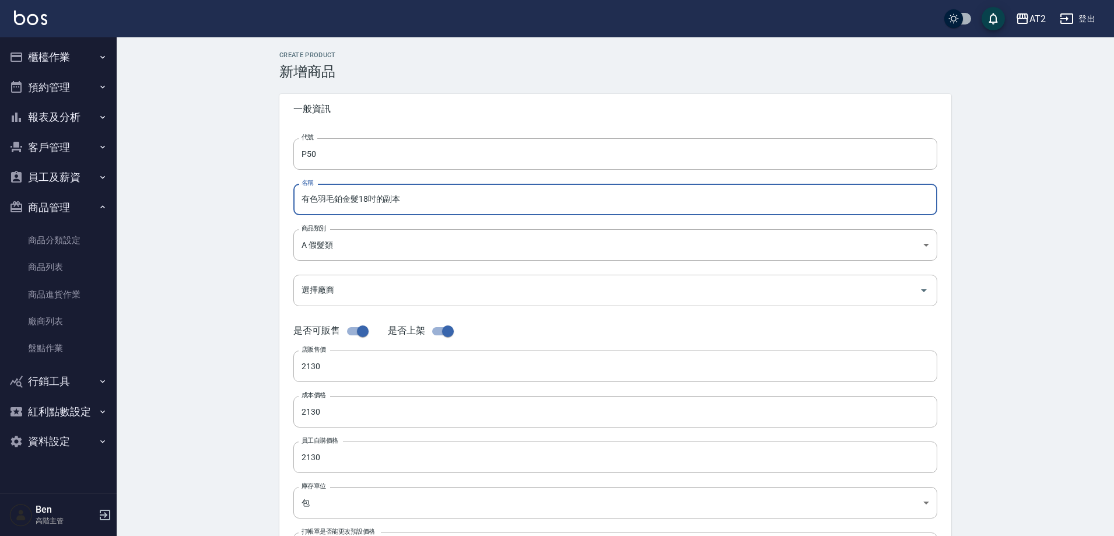
paste input "街"
drag, startPoint x: 418, startPoint y: 201, endPoint x: 390, endPoint y: 203, distance: 28.7
click at [390, 203] on input "街有色羽毛鉑金髮18吋的副本" at bounding box center [615, 200] width 644 height 32
type input "街有色羽毛鉑金髮18吋"
click at [346, 240] on body "AT2 登出 櫃檯作業 打帳單 帳單列表 掛單列表 座位開單 營業儀表板 現金收支登錄 高階收支登錄 材料自購登錄 每日結帳 排班表 現場電腦打卡 掃碼打卡 …" at bounding box center [557, 402] width 1114 height 805
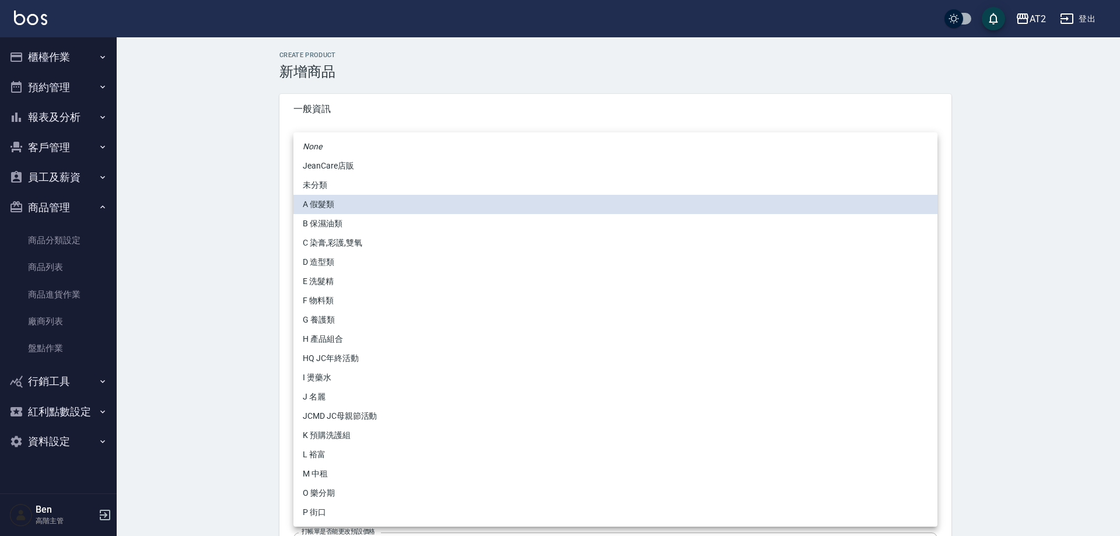
click at [354, 511] on li "P 街口" at bounding box center [615, 512] width 644 height 19
type input "5fb6b8d1-0206-49f6-b5e6-cf488b6bfcdc"
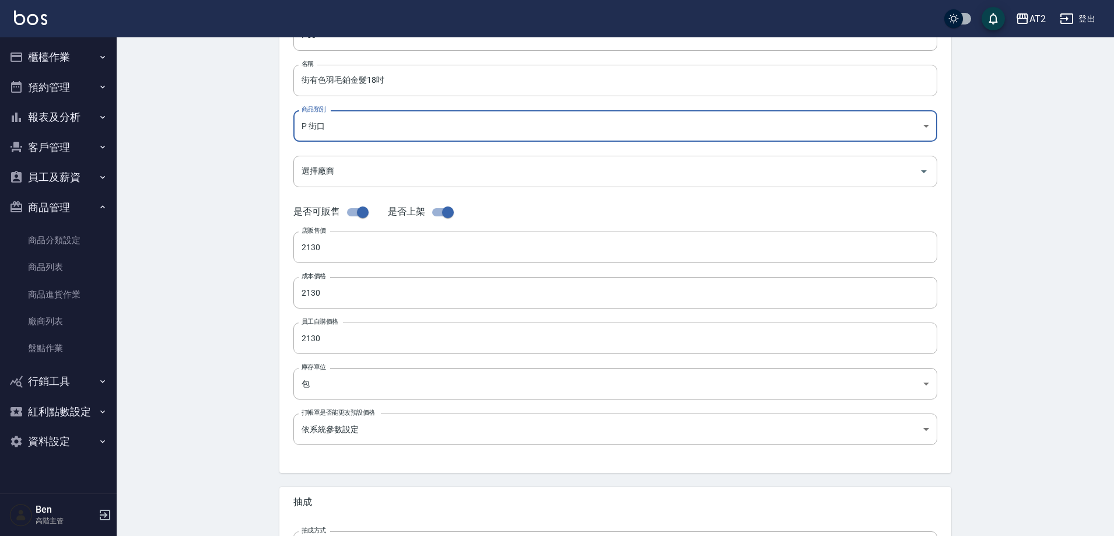
scroll to position [269, 0]
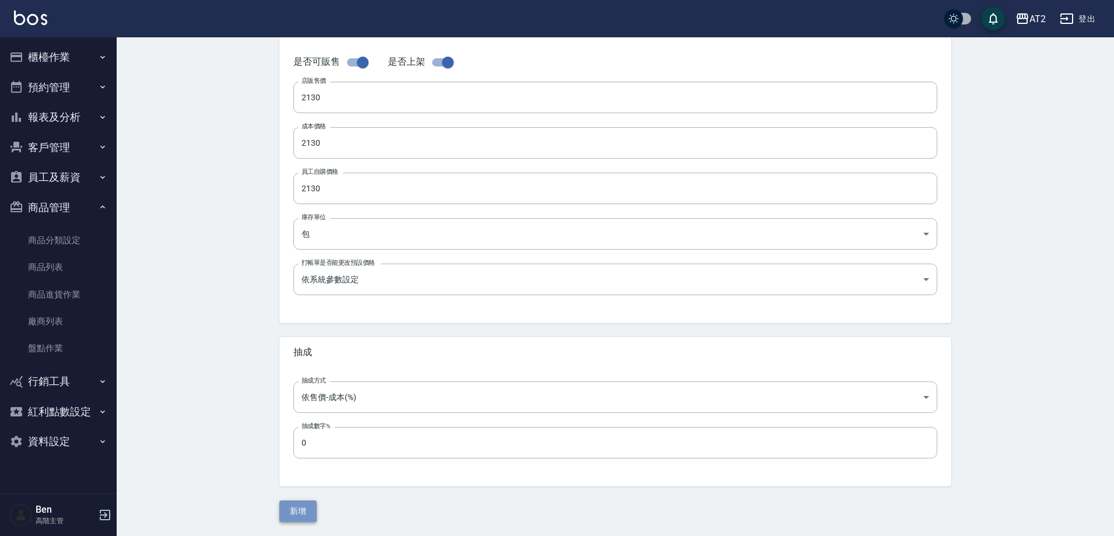
click at [295, 508] on button "新增" at bounding box center [297, 512] width 37 height 22
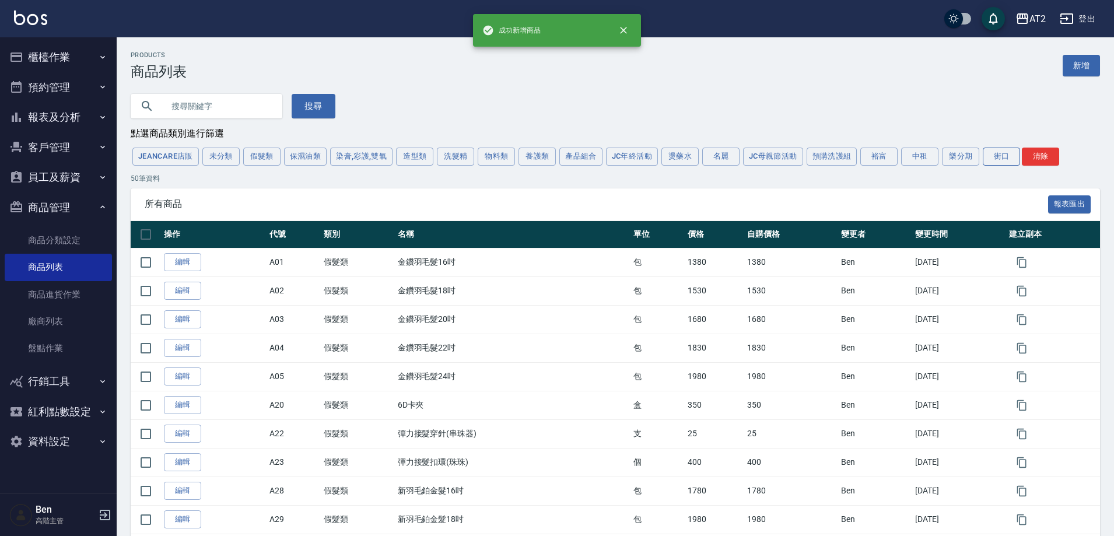
click at [1005, 156] on button "街口" at bounding box center [1001, 157] width 37 height 18
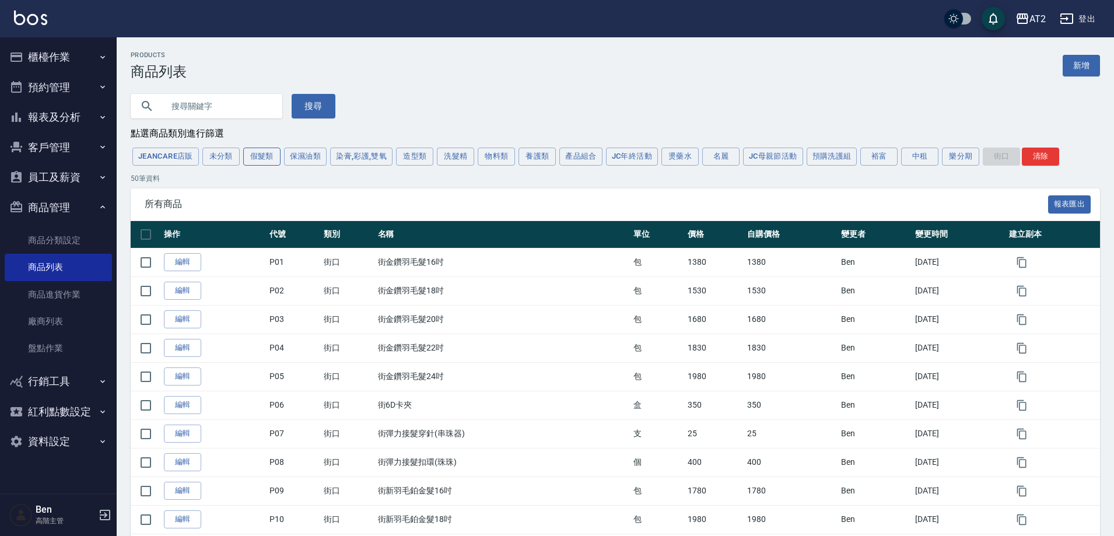
click at [258, 165] on button "假髮類" at bounding box center [261, 157] width 37 height 18
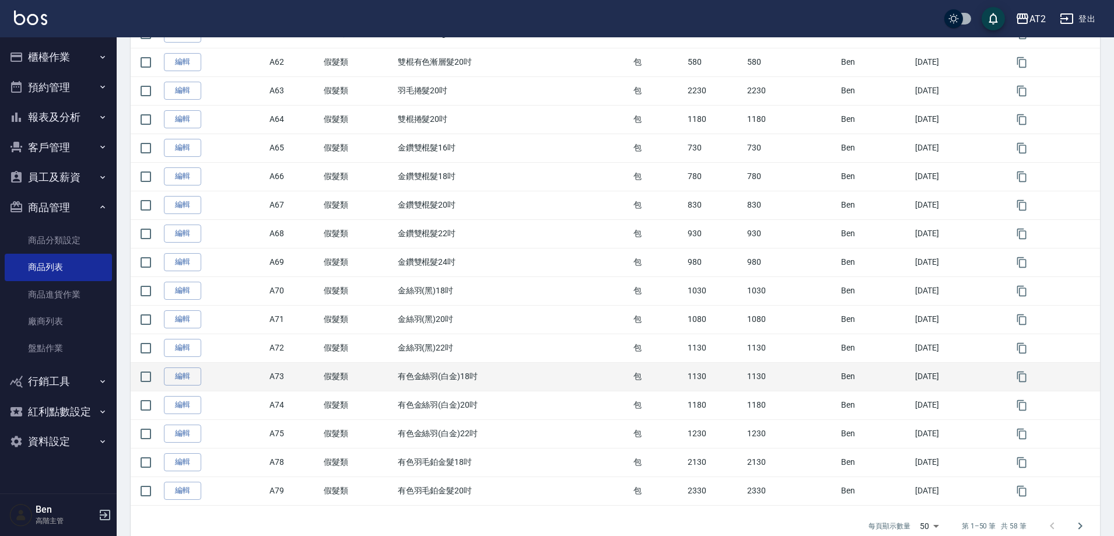
scroll to position [1198, 0]
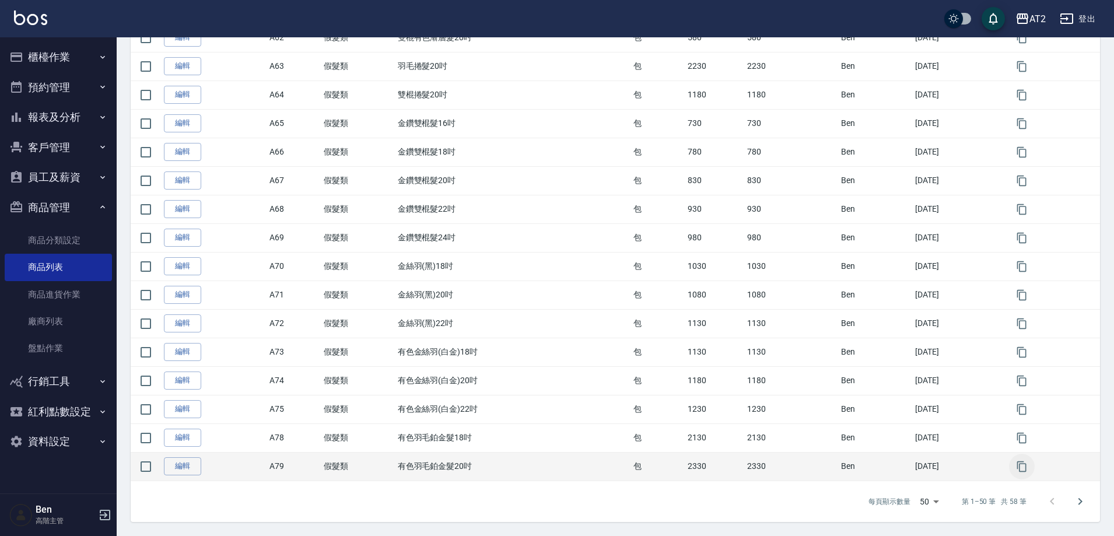
click at [1023, 470] on icon "button" at bounding box center [1022, 467] width 12 height 12
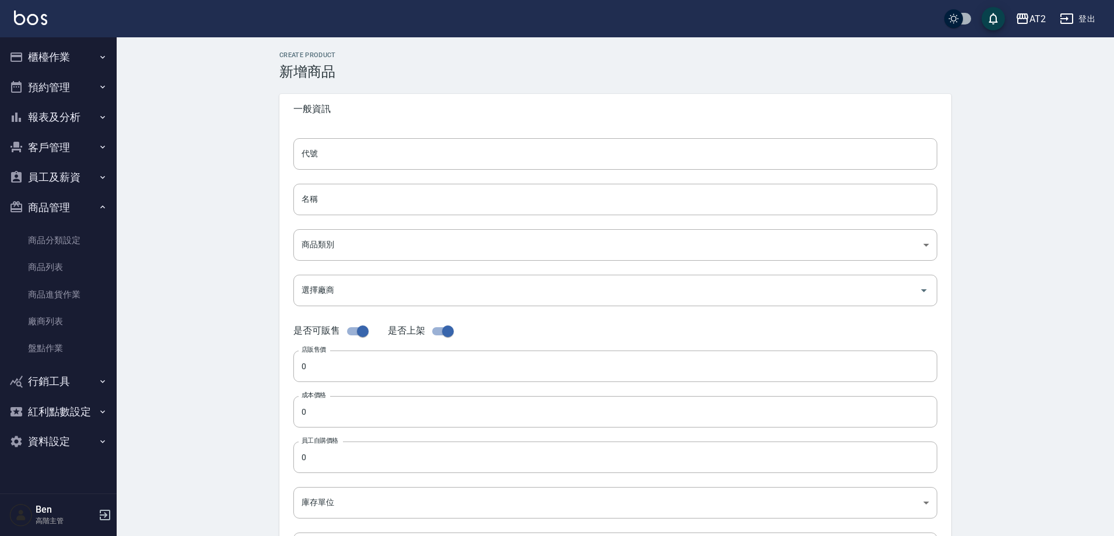
type input "A79的副本"
type input "有色羽毛鉑金髮20吋的副本"
type input "8c6dd865-00fd-49ce-9c72-9b7de5dd775a"
type input "2330"
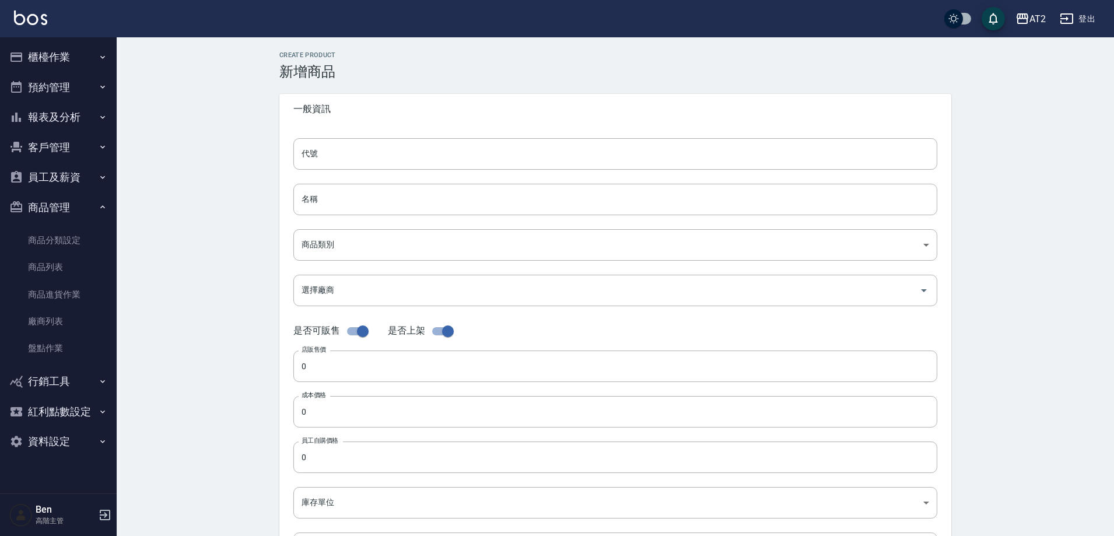
type input "2330"
type input "包"
type input "UNSET"
drag, startPoint x: 352, startPoint y: 156, endPoint x: 251, endPoint y: 156, distance: 100.9
click at [251, 156] on div "CREATE PRODUCT 新增商品 一般資訊 代號 A79的副本 代號 名稱 有色羽毛鉑金髮20吋的副本 名稱 商品類別 A 假髮類 8c6dd865…" at bounding box center [616, 421] width 998 height 768
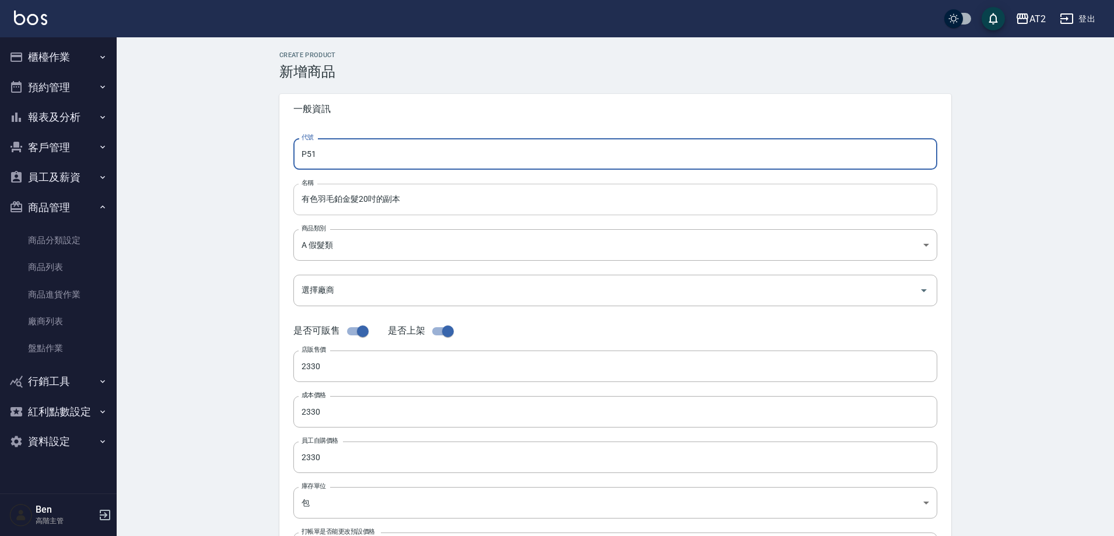
type input "P51"
click at [299, 201] on input "有色羽毛鉑金髮20吋的副本" at bounding box center [615, 200] width 644 height 32
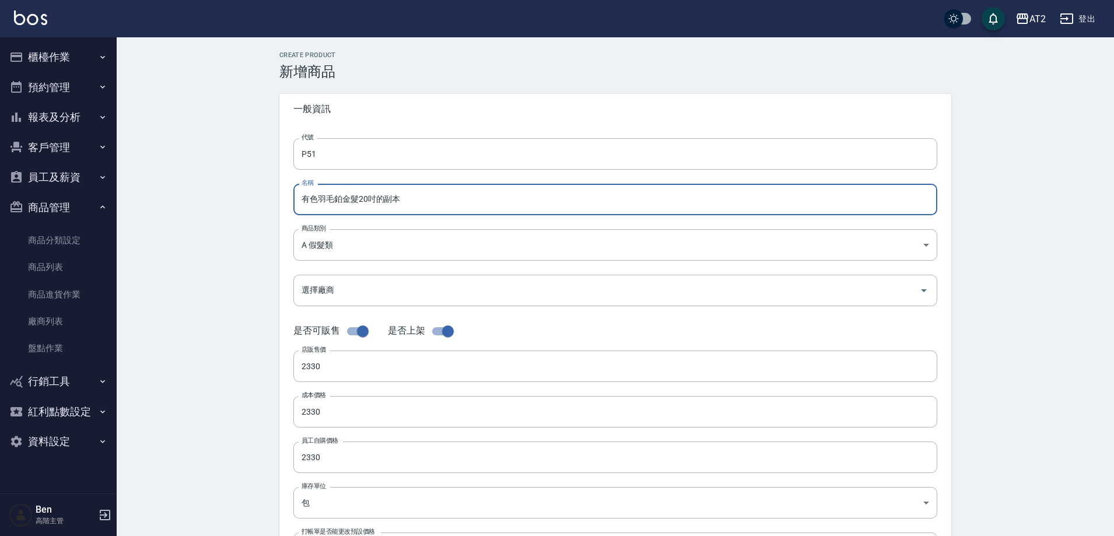
paste input "街"
drag, startPoint x: 403, startPoint y: 200, endPoint x: 385, endPoint y: 201, distance: 17.5
click at [385, 201] on input "街有色羽毛鉑金髮20吋的副本" at bounding box center [615, 200] width 644 height 32
type input "街有色羽毛鉑金髮20吋"
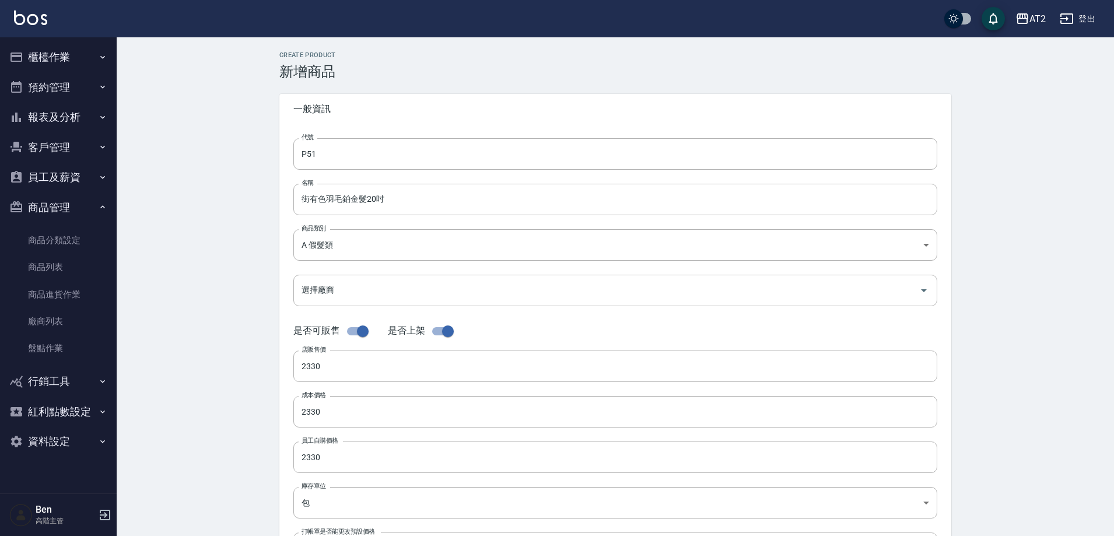
click at [411, 267] on form "代號 P51 代號 名稱 街有色羽毛鉑金髮20吋 名稱 商品類別 A 假髮類 8c6dd865-00fd-49ce-9c72-9b7de5dd775a 商…" at bounding box center [615, 358] width 644 height 440
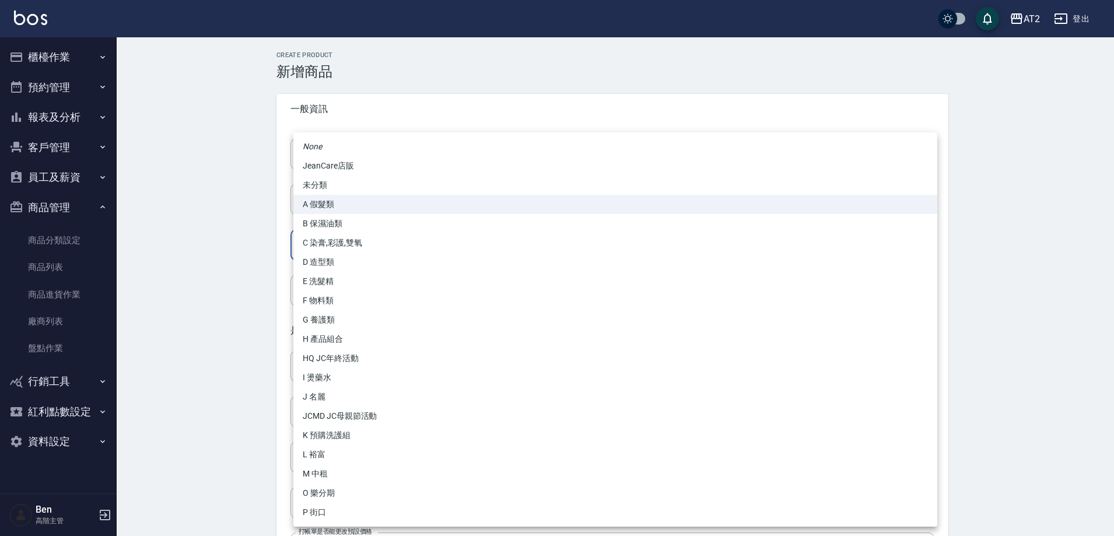
click at [396, 240] on body "AT2 登出 櫃檯作業 打帳單 帳單列表 掛單列表 座位開單 營業儀表板 現金收支登錄 高階收支登錄 材料自購登錄 每日結帳 排班表 現場電腦打卡 掃碼打卡 …" at bounding box center [557, 402] width 1114 height 805
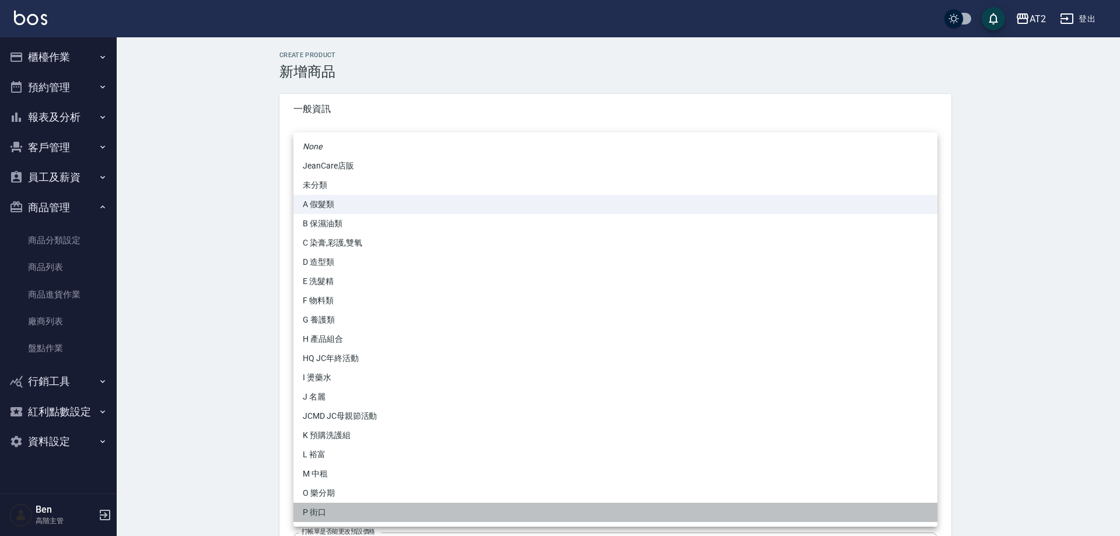
click at [349, 508] on li "P 街口" at bounding box center [615, 512] width 644 height 19
type input "5fb6b8d1-0206-49f6-b5e6-cf488b6bfcdc"
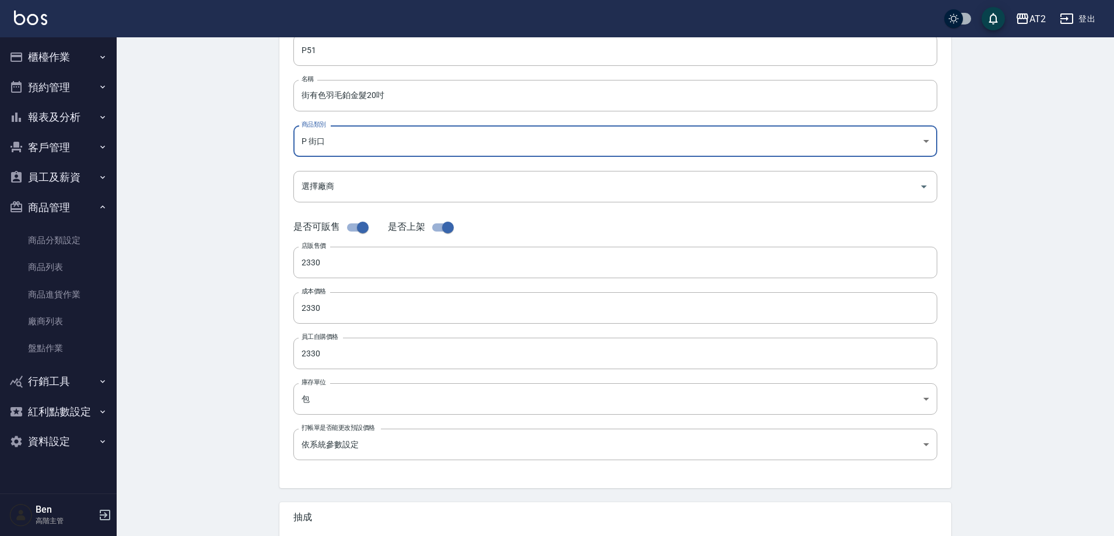
scroll to position [269, 0]
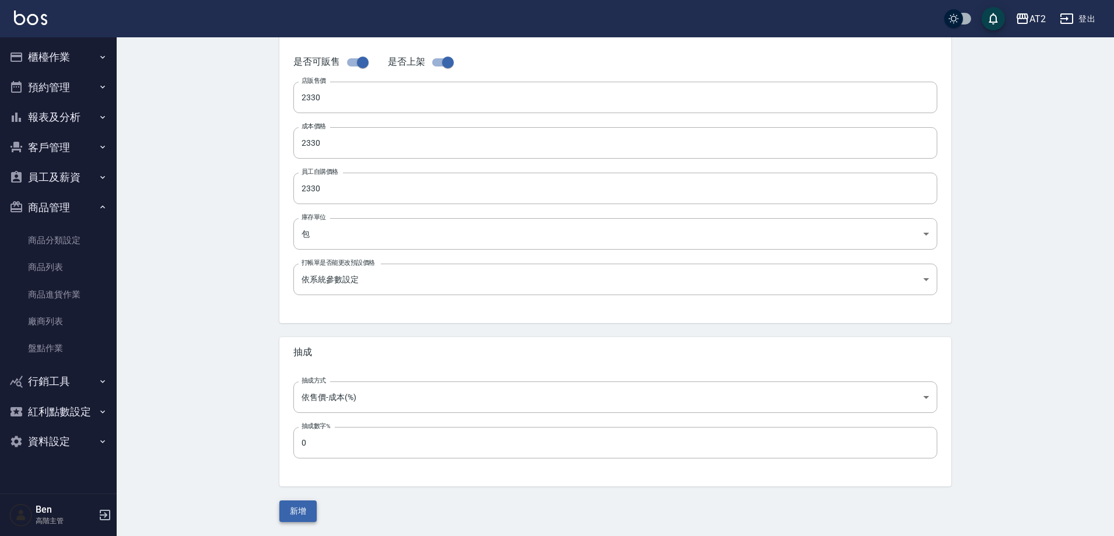
click at [303, 508] on button "新增" at bounding box center [297, 512] width 37 height 22
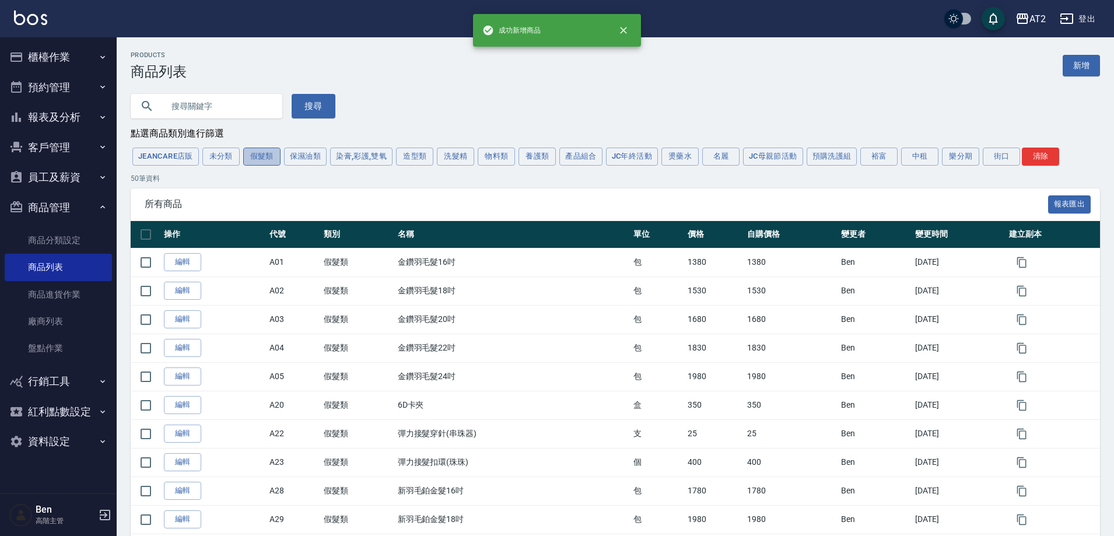
click at [254, 159] on button "假髮類" at bounding box center [261, 157] width 37 height 18
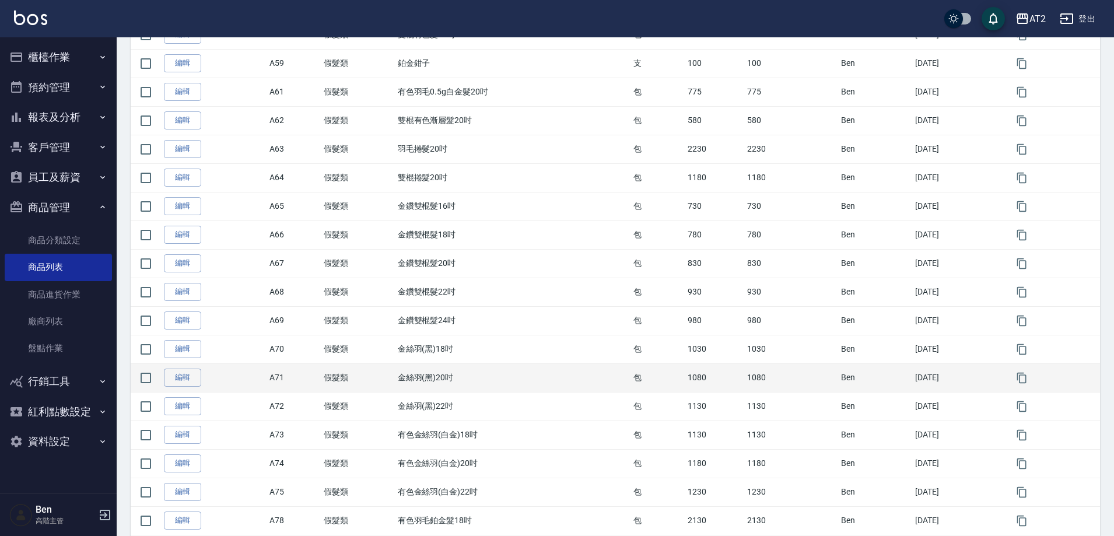
scroll to position [1198, 0]
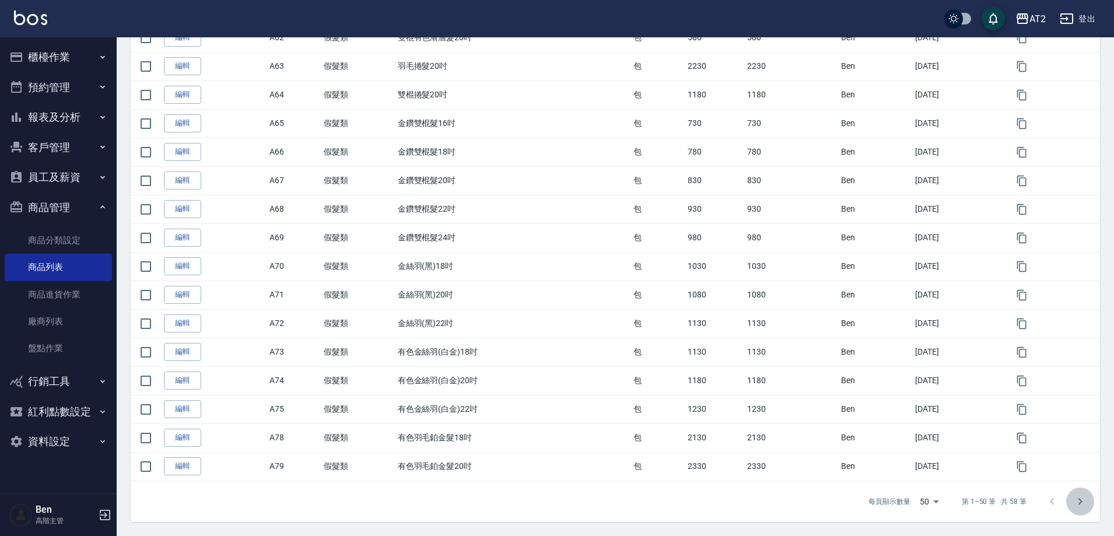
click at [1090, 498] on button "Go to next page" at bounding box center [1080, 502] width 28 height 28
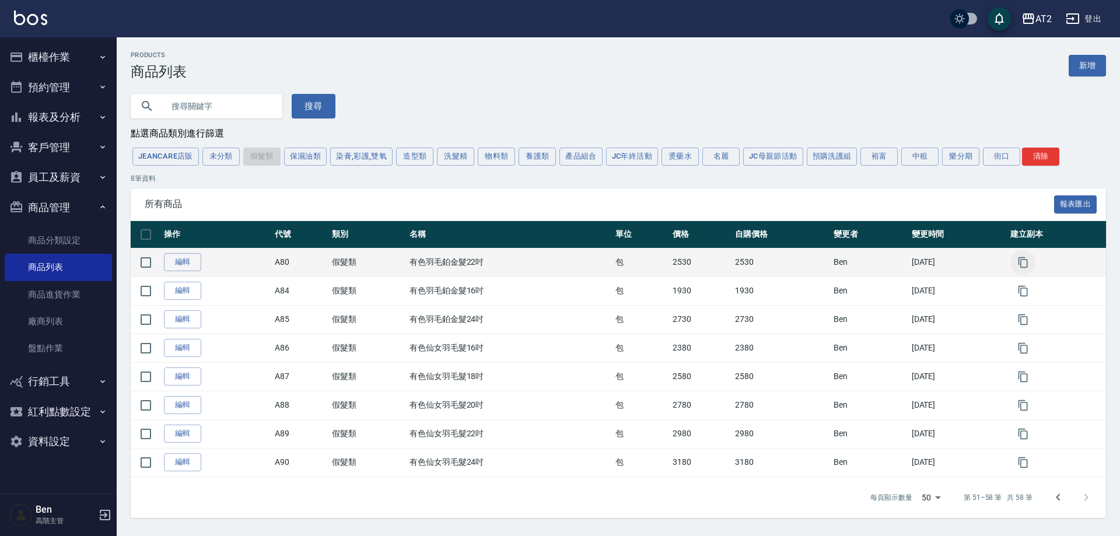
click at [1029, 265] on icon "button" at bounding box center [1023, 263] width 12 height 12
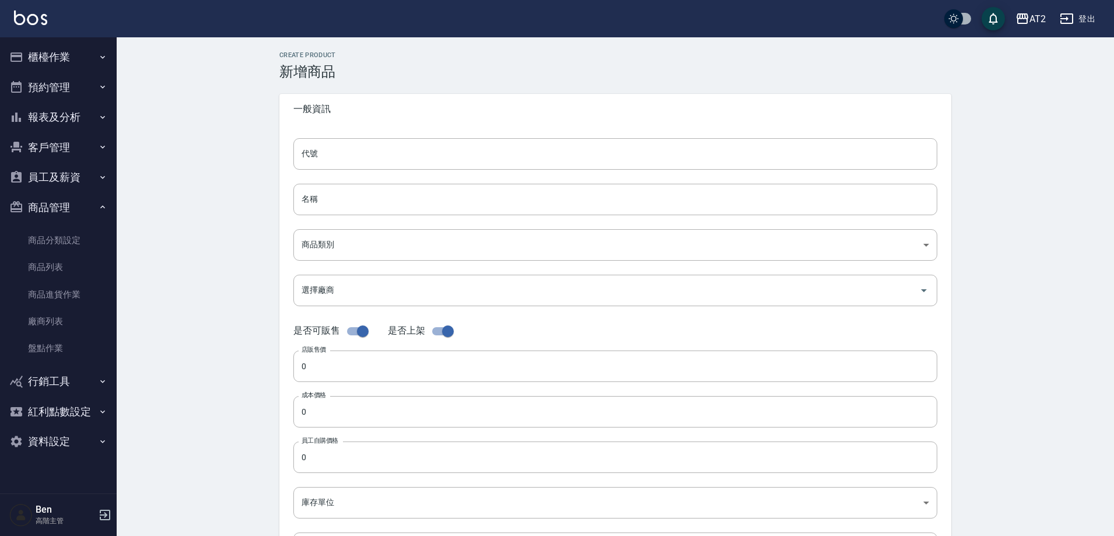
type input "A80的副本"
type input "有色羽毛鉑金髮22吋的副本"
type input "8c6dd865-00fd-49ce-9c72-9b7de5dd775a"
type input "2530"
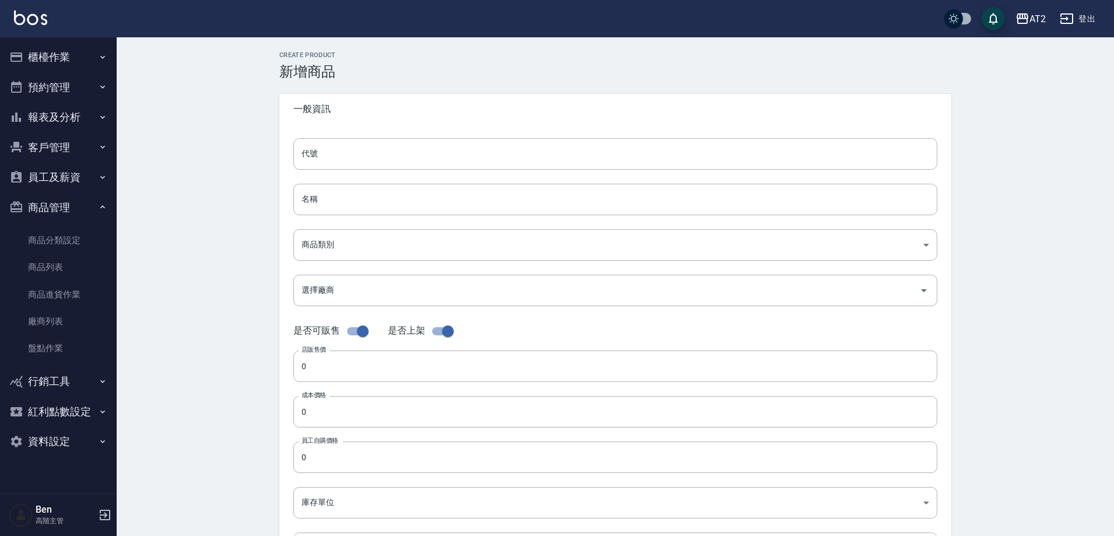
type input "2530"
type input "包"
type input "UNSET"
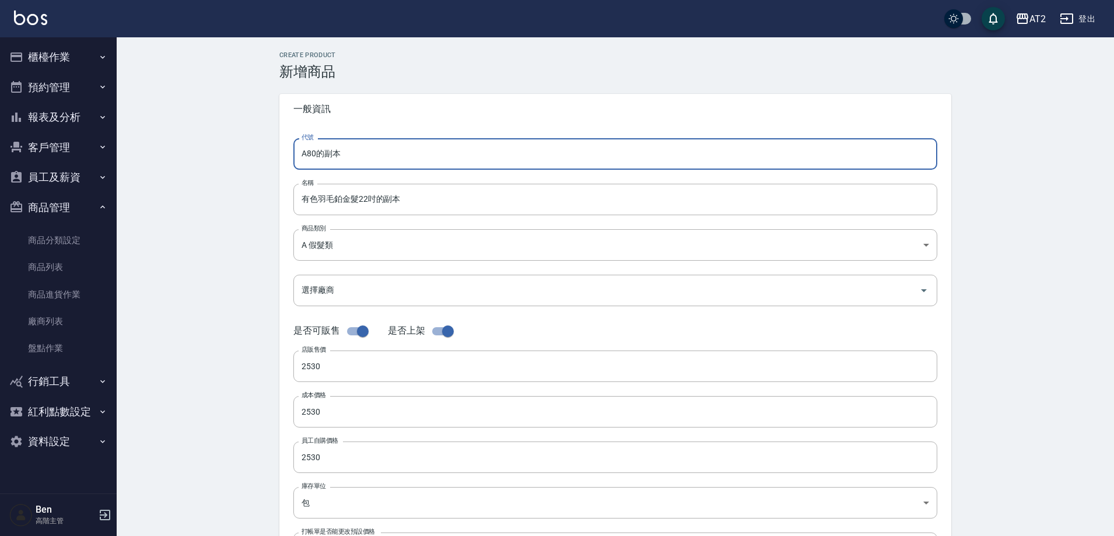
drag, startPoint x: 382, startPoint y: 151, endPoint x: 261, endPoint y: 151, distance: 120.8
click at [261, 151] on div "CREATE PRODUCT 新增商品 一般資訊 代號 A80的副本 代號 名稱 有色羽毛鉑金髮22吋的副本 名稱 商品類別 A 假髮類 8c6dd865…" at bounding box center [616, 421] width 998 height 768
type input "P52"
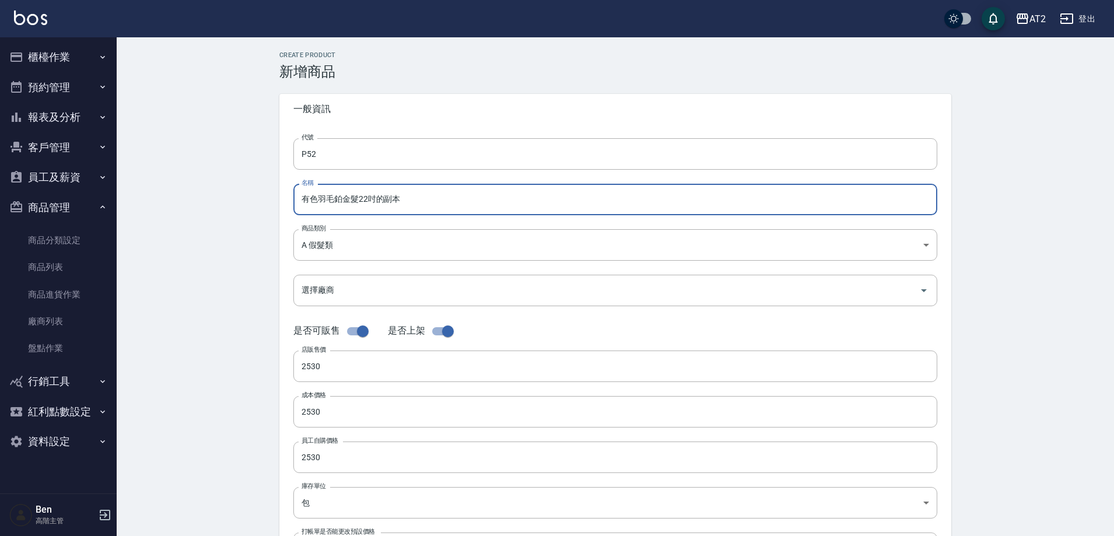
click at [306, 197] on input "有色羽毛鉑金髮22吋的副本" at bounding box center [615, 200] width 644 height 32
click at [300, 199] on input "有色羽毛鉑金髮22吋的副本" at bounding box center [615, 200] width 644 height 32
paste input "街"
drag, startPoint x: 424, startPoint y: 200, endPoint x: 392, endPoint y: 205, distance: 32.4
click at [392, 205] on input "街有色羽毛鉑金髮22吋的副本" at bounding box center [615, 200] width 644 height 32
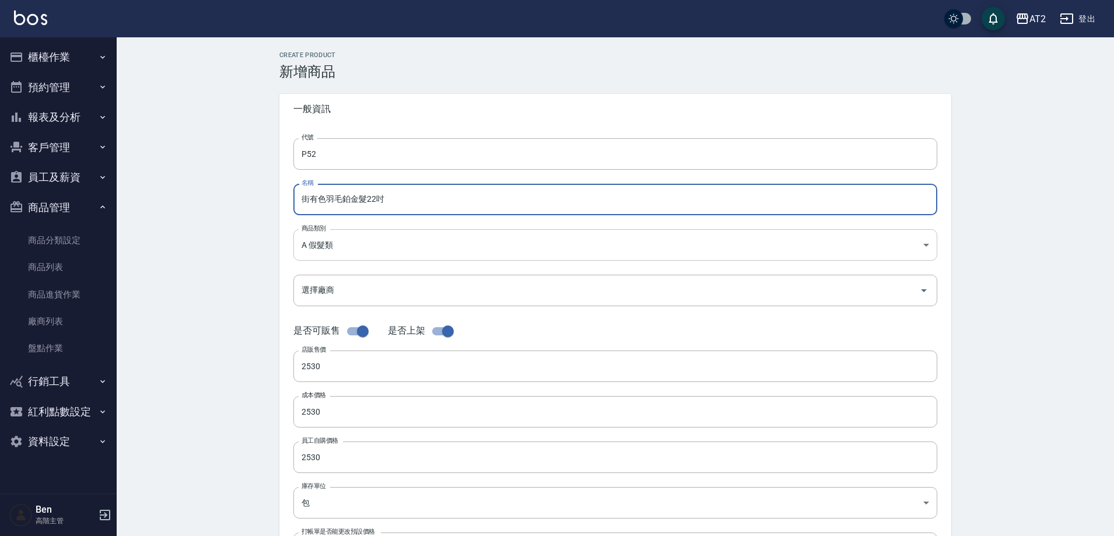
type input "街有色羽毛鉑金髮22吋"
click at [339, 251] on body "AT2 登出 櫃檯作業 打帳單 帳單列表 掛單列表 座位開單 營業儀表板 現金收支登錄 高階收支登錄 材料自購登錄 每日結帳 排班表 現場電腦打卡 掃碼打卡 …" at bounding box center [557, 402] width 1114 height 805
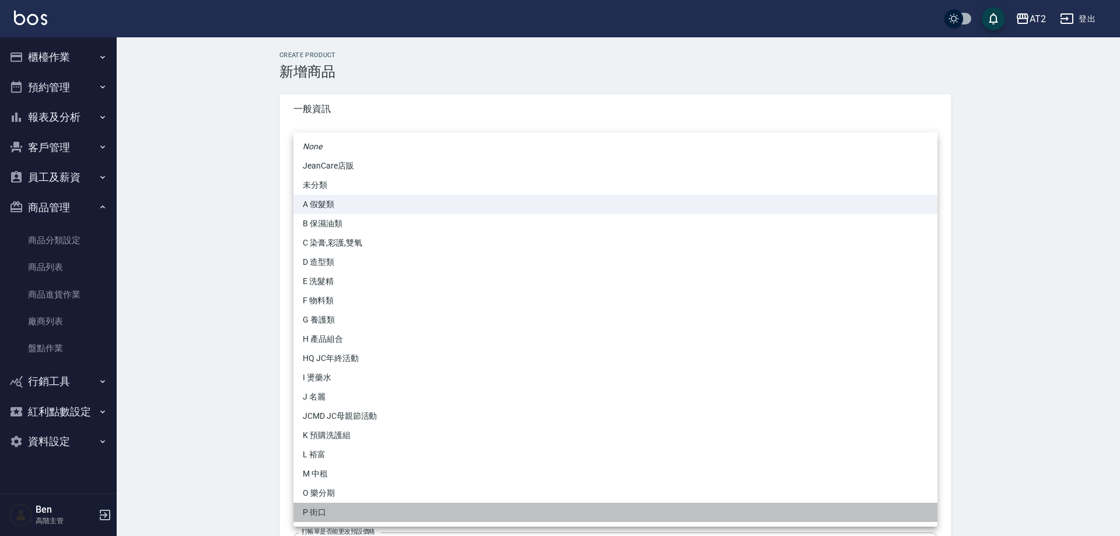
click at [326, 506] on li "P 街口" at bounding box center [615, 512] width 644 height 19
type input "5fb6b8d1-0206-49f6-b5e6-cf488b6bfcdc"
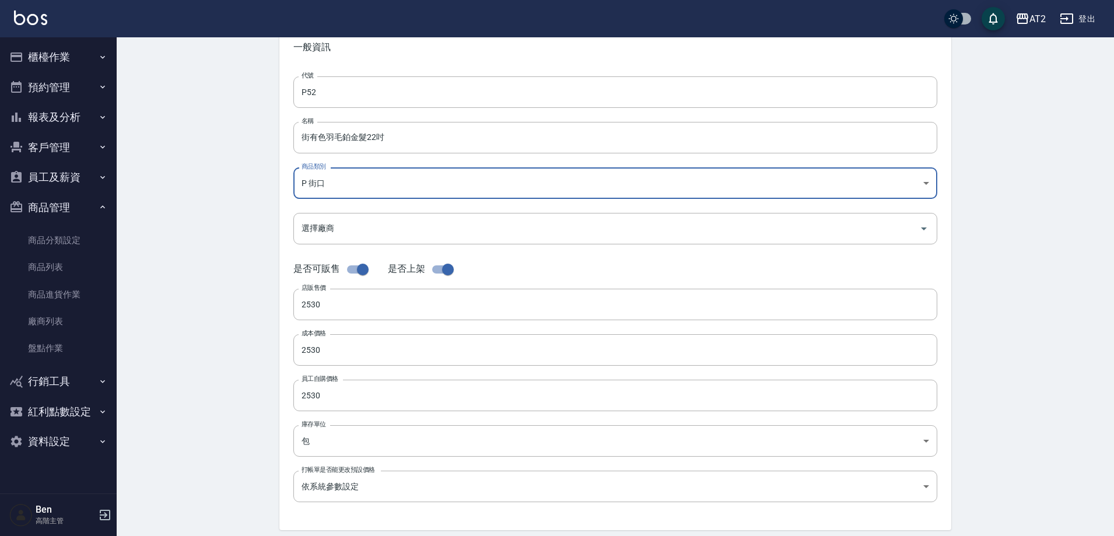
scroll to position [269, 0]
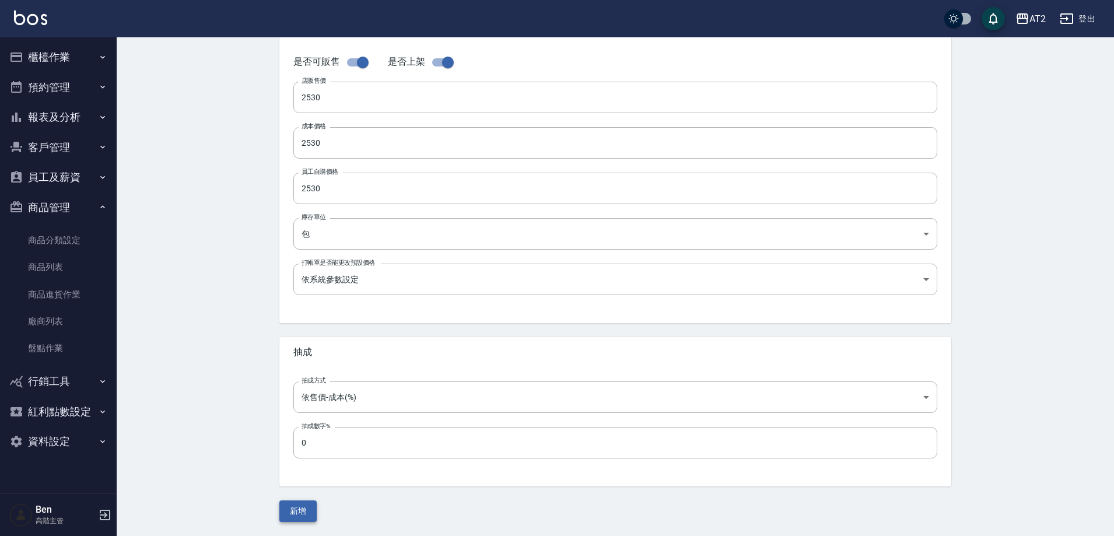
click at [291, 509] on button "新增" at bounding box center [297, 512] width 37 height 22
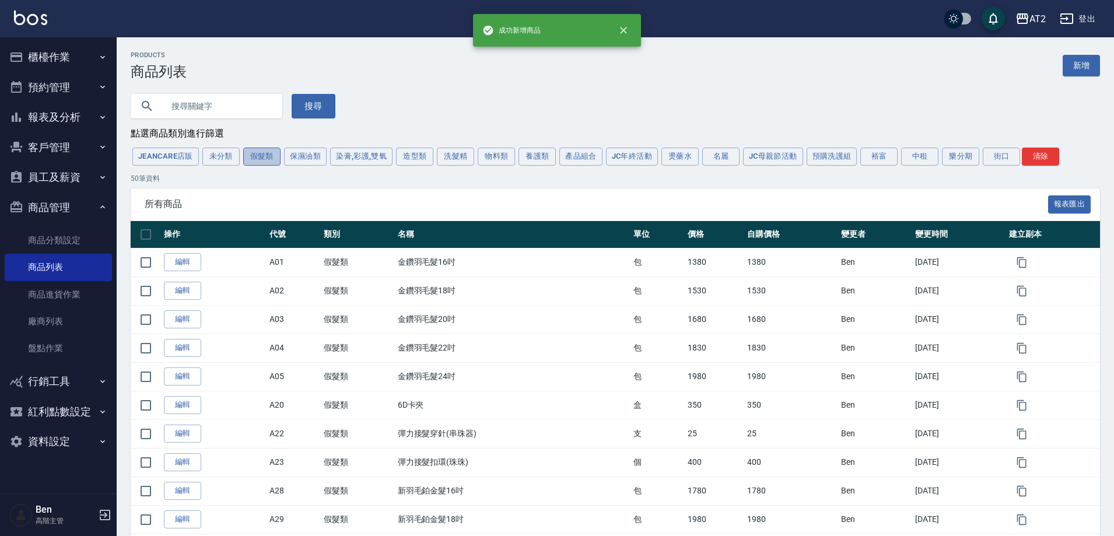
click at [274, 153] on button "假髮類" at bounding box center [261, 157] width 37 height 18
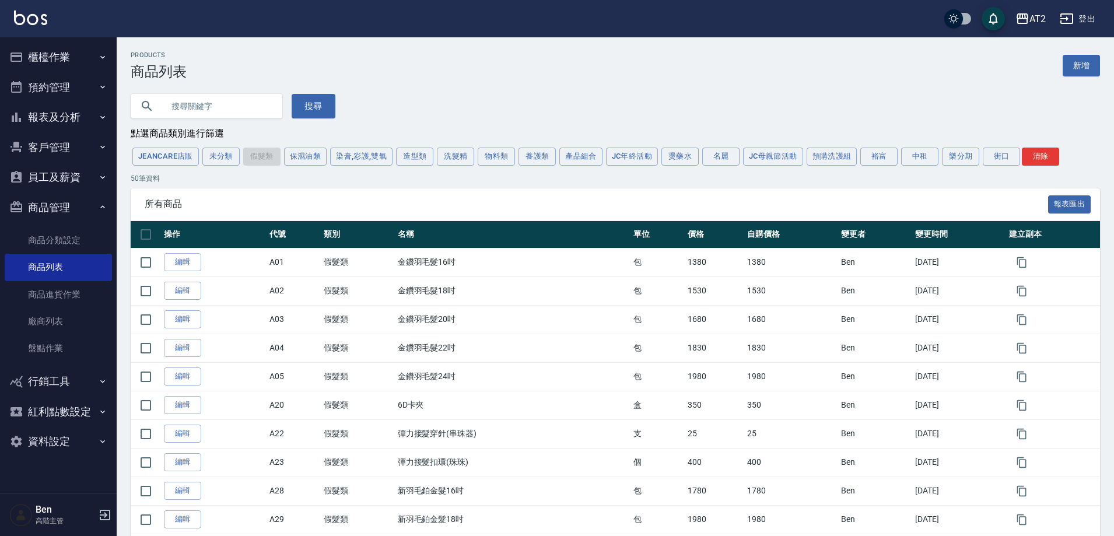
click at [797, 105] on div "搜尋" at bounding box center [609, 99] width 984 height 39
click at [1041, 22] on div "AT2" at bounding box center [1038, 19] width 16 height 15
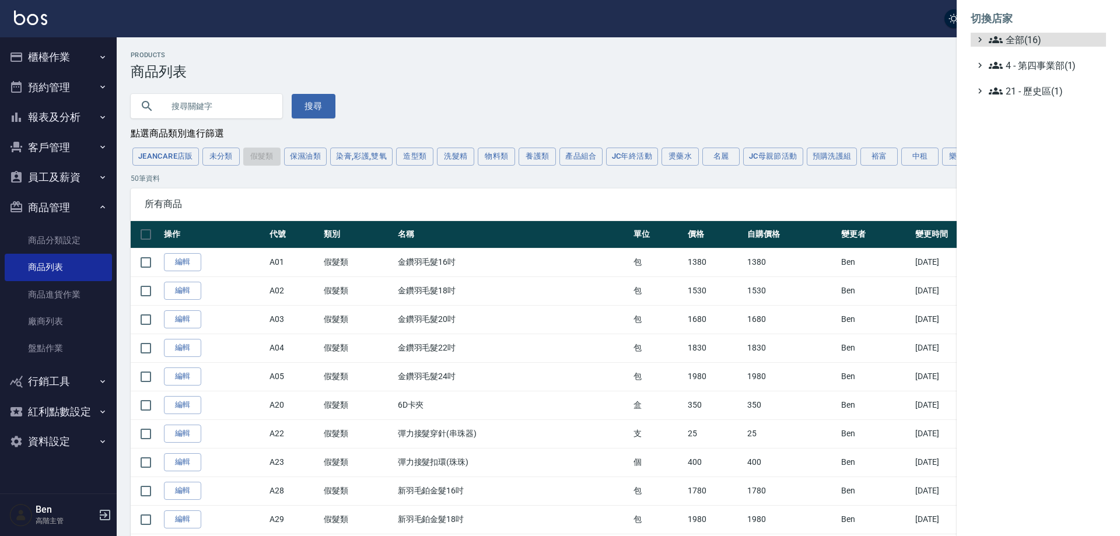
click at [1041, 38] on span "全部(16)" at bounding box center [1045, 40] width 113 height 14
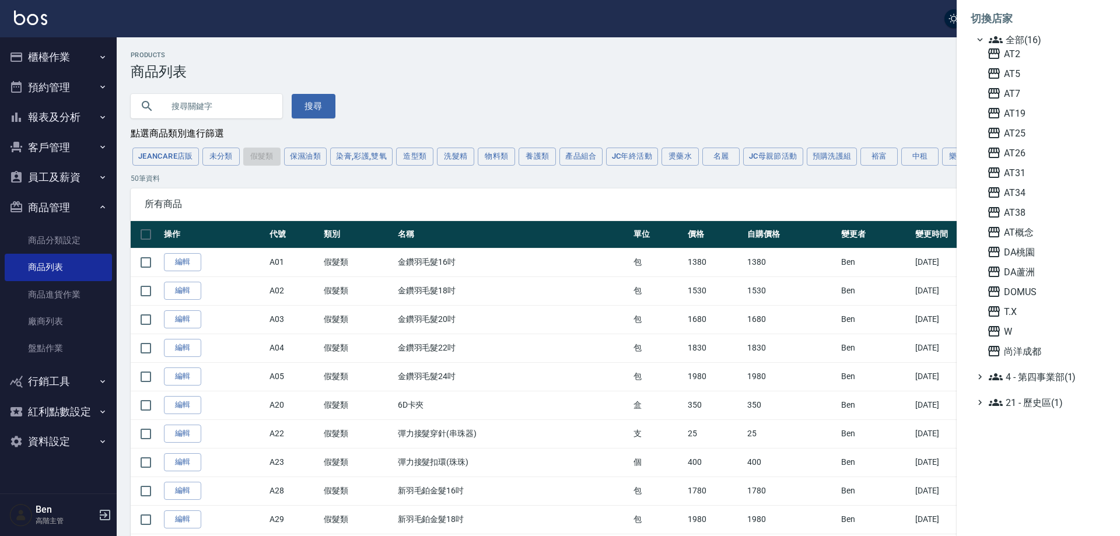
click at [810, 86] on div at bounding box center [560, 268] width 1120 height 536
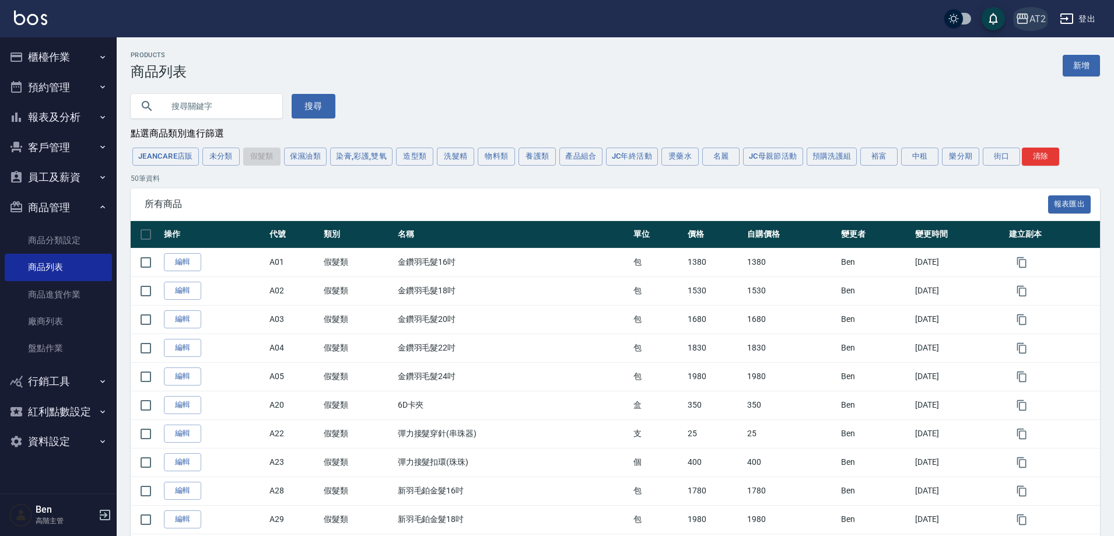
click at [1036, 25] on div "AT2" at bounding box center [1038, 19] width 16 height 15
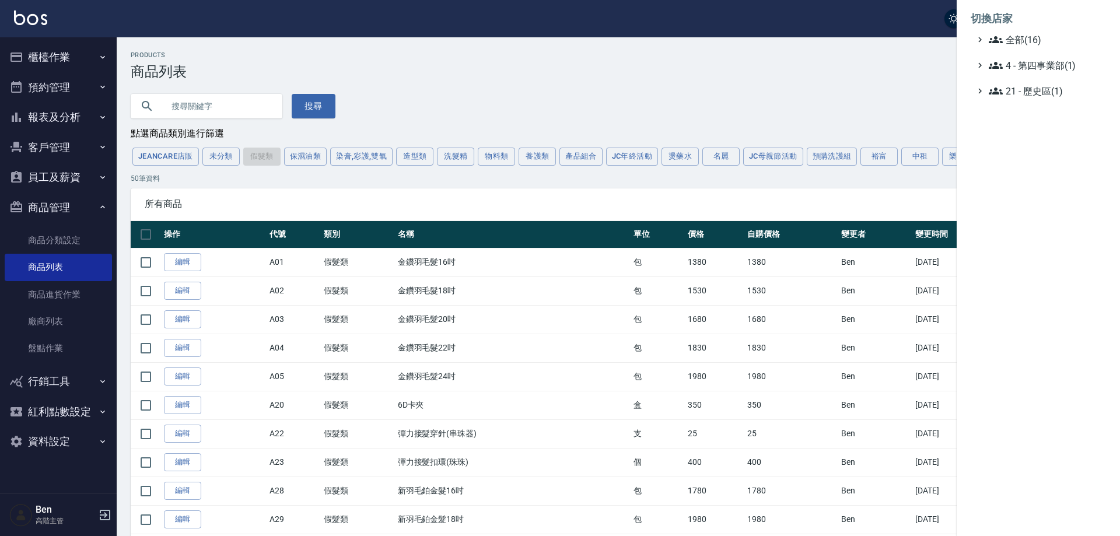
click at [809, 103] on div at bounding box center [560, 268] width 1120 height 536
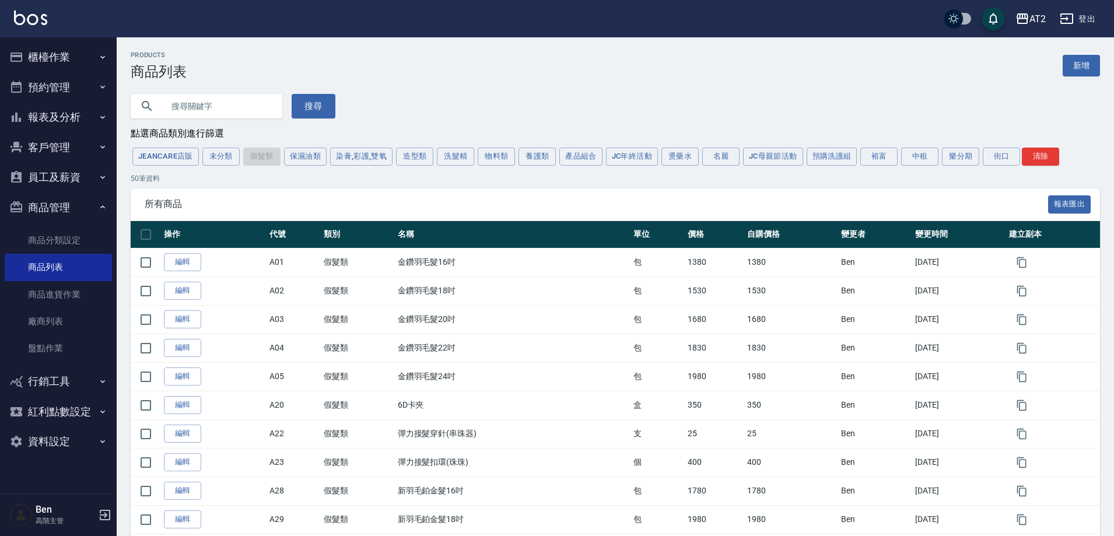
click at [1035, 23] on div "AT2" at bounding box center [1038, 19] width 16 height 15
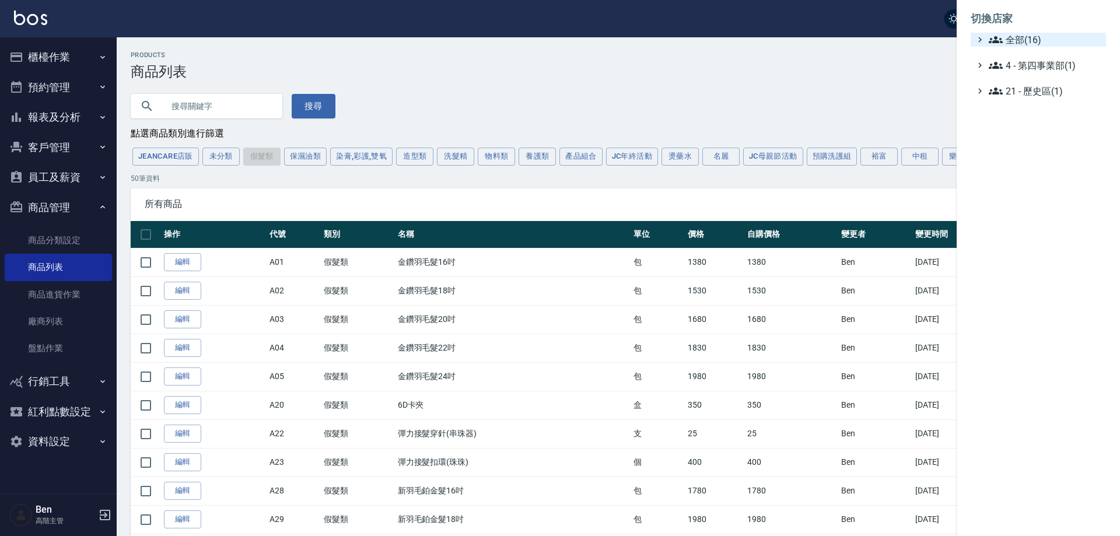
click at [1038, 44] on span "全部(16)" at bounding box center [1045, 40] width 113 height 14
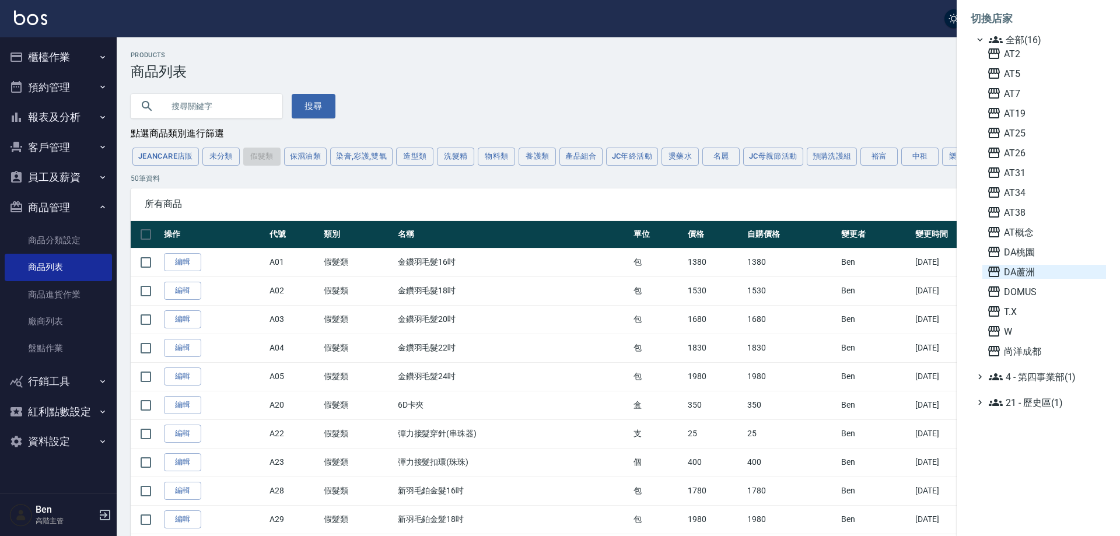
click at [1043, 271] on span "DA蘆洲" at bounding box center [1044, 272] width 114 height 14
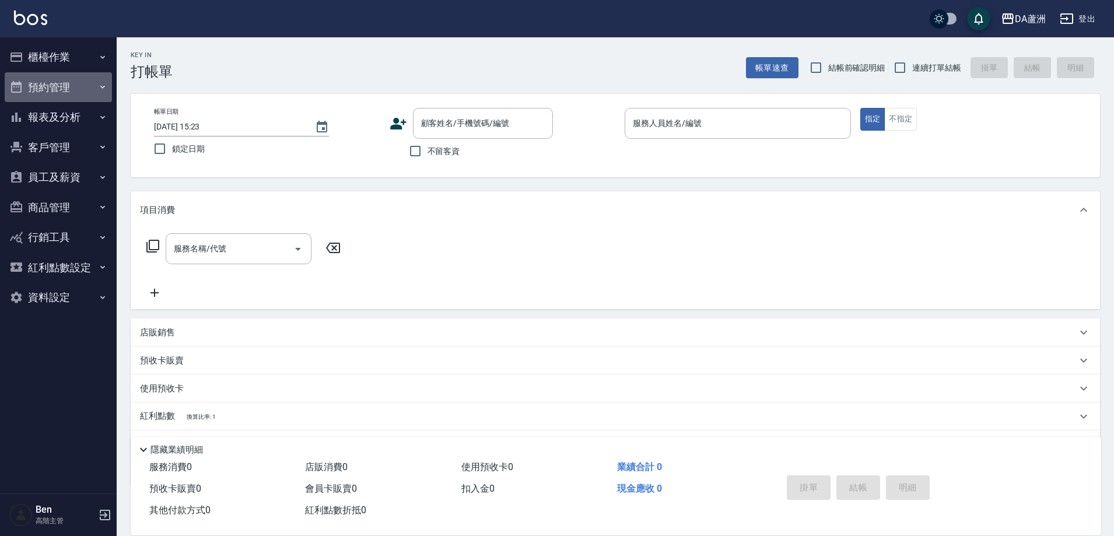
click at [54, 96] on button "預約管理" at bounding box center [58, 87] width 107 height 30
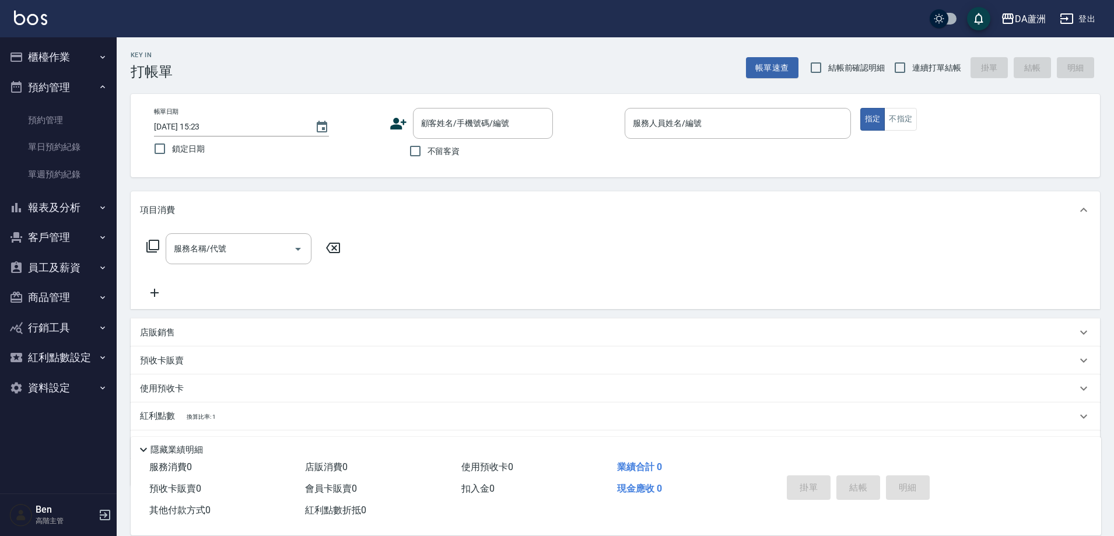
click at [68, 97] on button "預約管理" at bounding box center [58, 87] width 107 height 30
click at [77, 115] on button "報表及分析" at bounding box center [58, 117] width 107 height 30
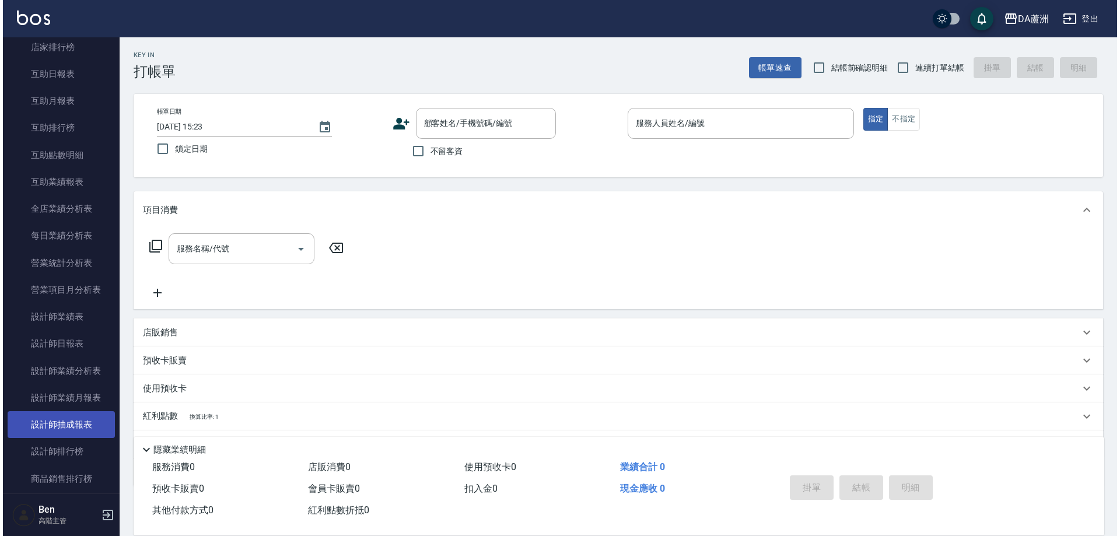
scroll to position [292, 0]
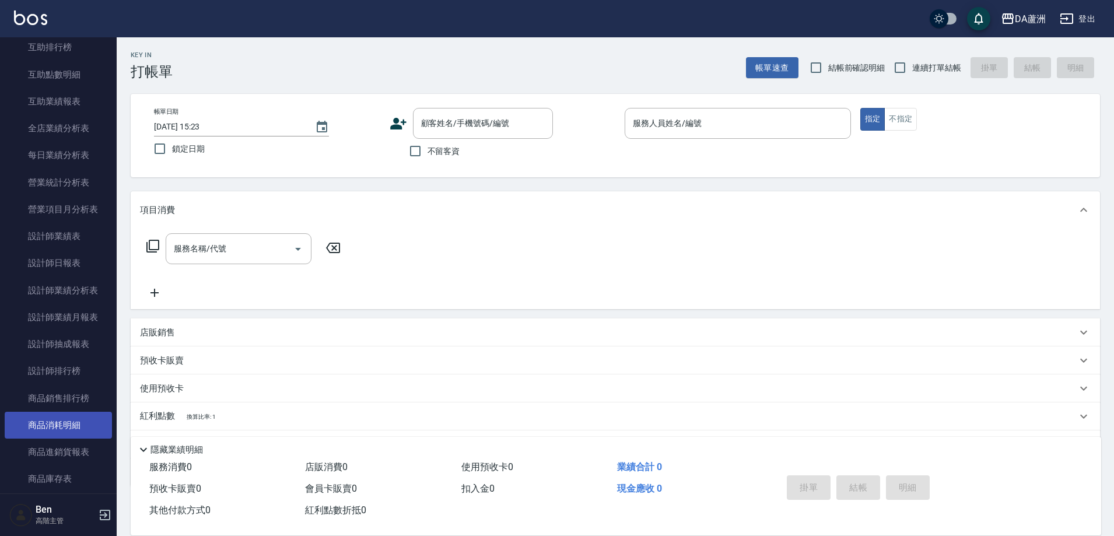
click at [72, 435] on link "商品消耗明細" at bounding box center [58, 425] width 107 height 27
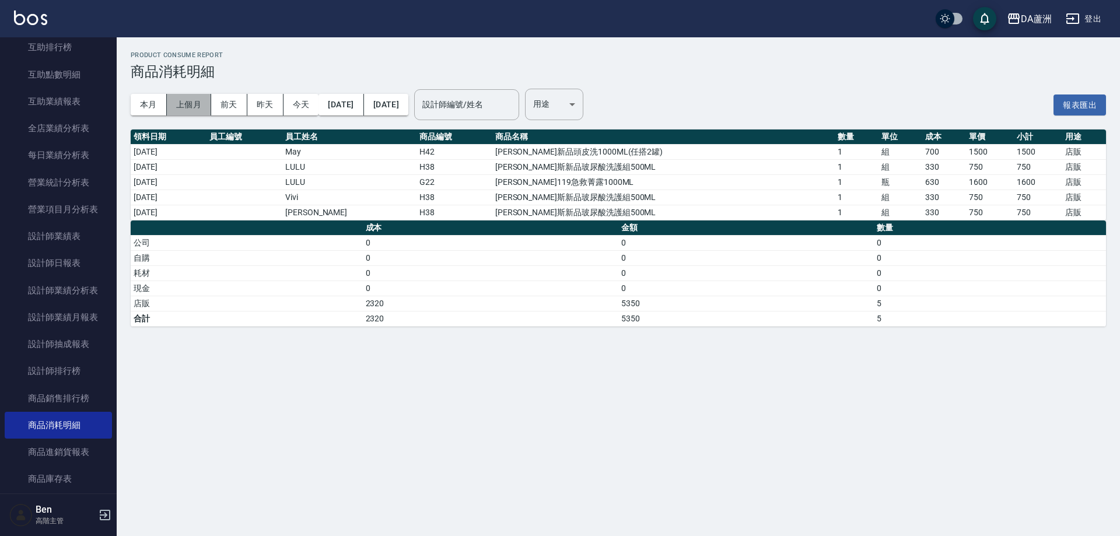
click at [197, 105] on button "上個月" at bounding box center [189, 105] width 44 height 22
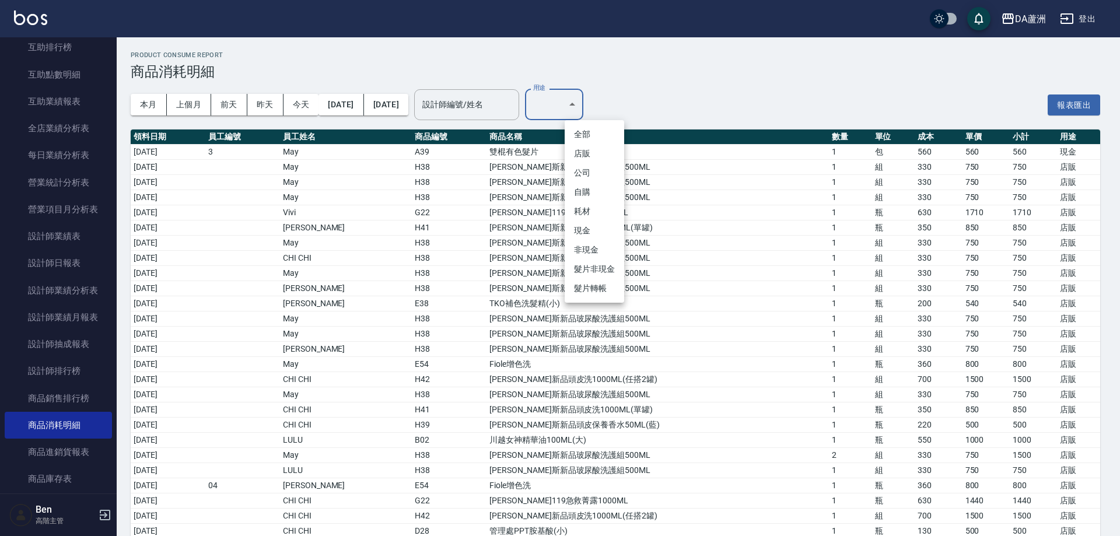
click at [589, 189] on li "自購" at bounding box center [595, 192] width 60 height 19
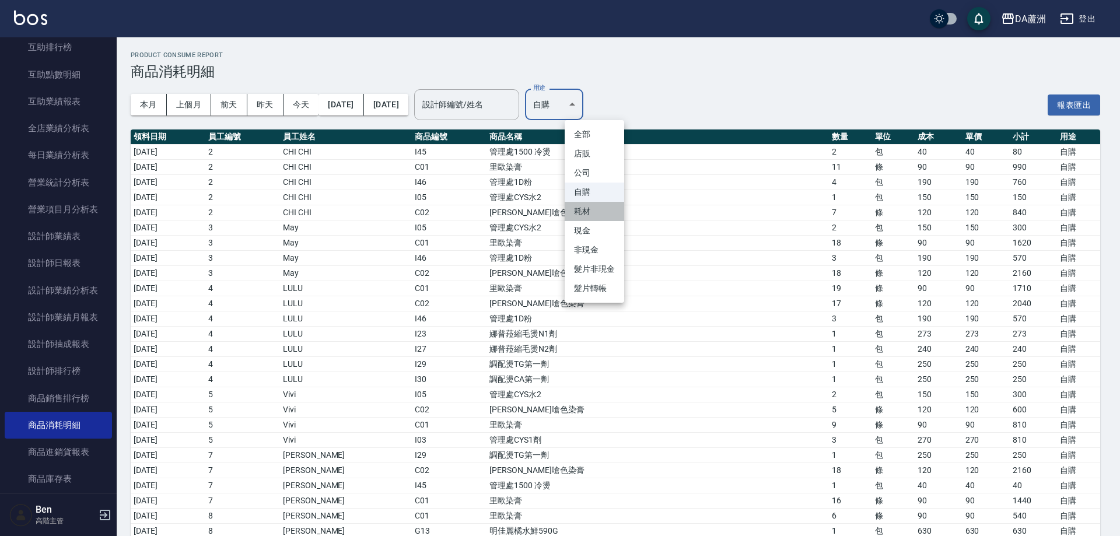
click at [587, 207] on li "耗材" at bounding box center [595, 211] width 60 height 19
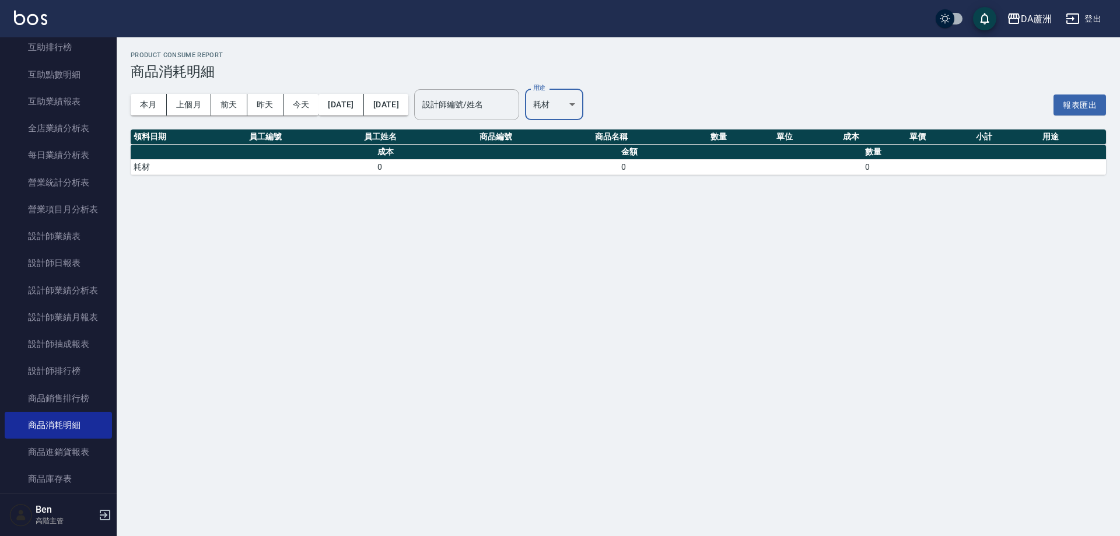
click at [608, 103] on body "DA蘆洲 登出 櫃檯作業 打帳單 帳單列表 掛單列表 座位開單 營業儀表板 現金收支登錄 高階收支登錄 材料自購登錄 每日結帳 排班表 現場電腦打卡 掃碼打卡…" at bounding box center [560, 268] width 1120 height 536
click at [590, 223] on li "現金" at bounding box center [595, 230] width 60 height 19
type input "現金"
